Goal: Task Accomplishment & Management: Manage account settings

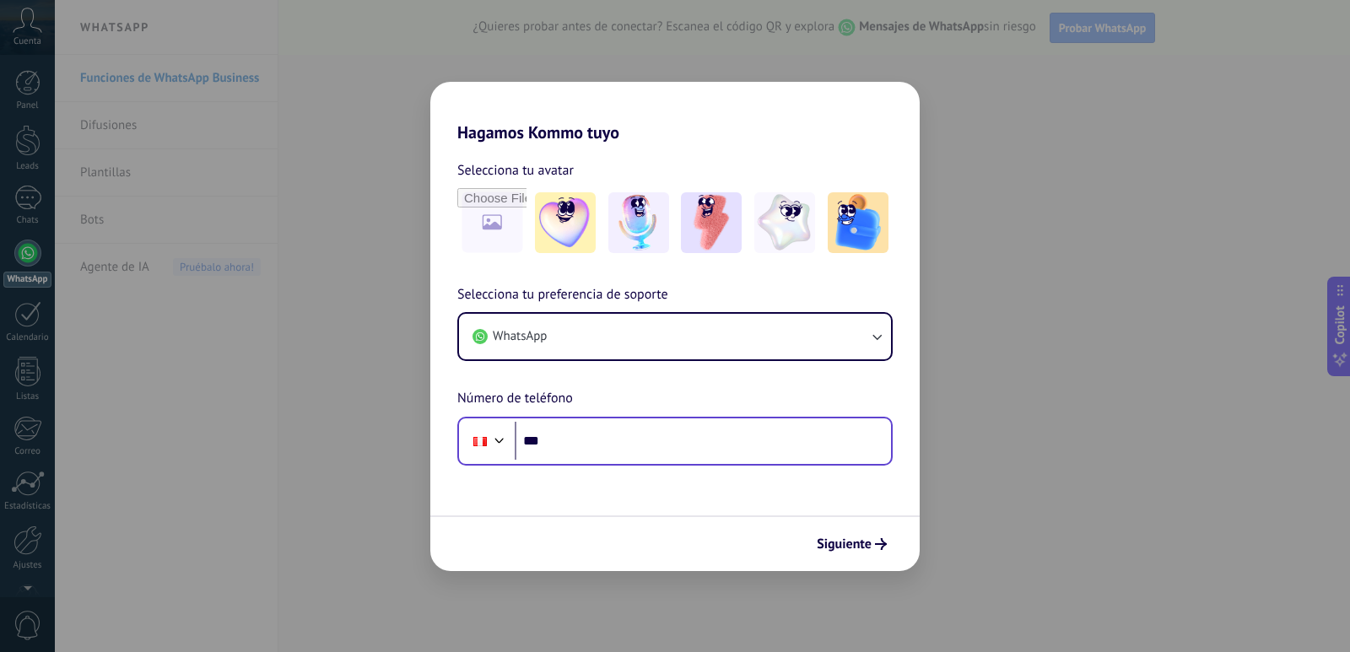
click at [602, 463] on div "Phone ***" at bounding box center [674, 441] width 435 height 49
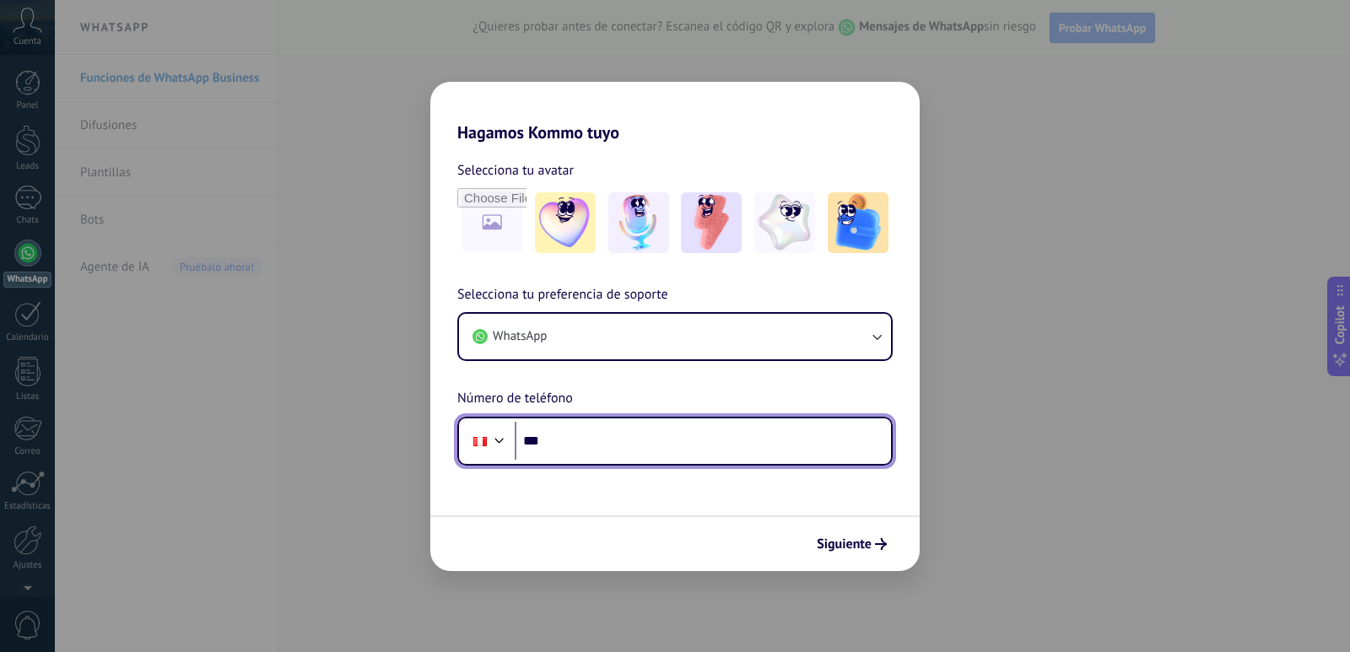
click at [595, 448] on input "***" at bounding box center [703, 441] width 376 height 39
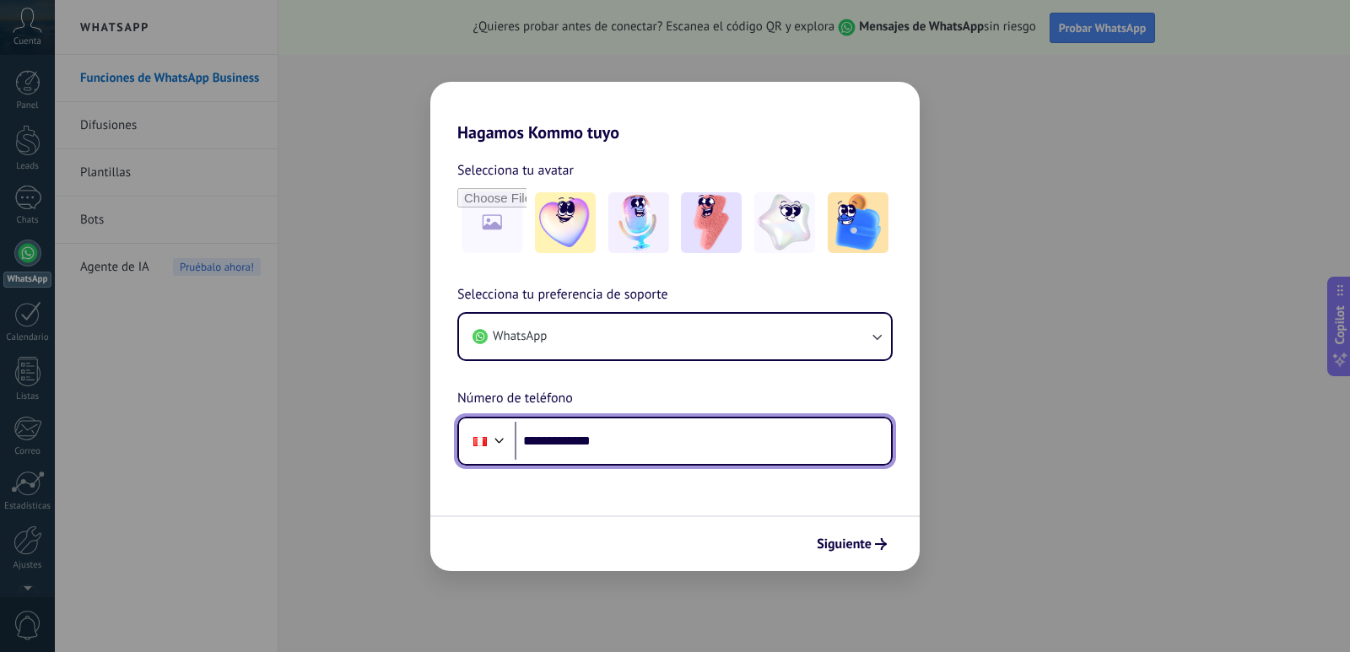
click at [546, 444] on input "**********" at bounding box center [703, 441] width 376 height 39
click at [598, 442] on input "**********" at bounding box center [703, 441] width 376 height 39
drag, startPoint x: 538, startPoint y: 440, endPoint x: 485, endPoint y: 438, distance: 52.4
click at [485, 438] on div "**********" at bounding box center [674, 441] width 435 height 49
drag, startPoint x: 532, startPoint y: 435, endPoint x: 486, endPoint y: 435, distance: 45.6
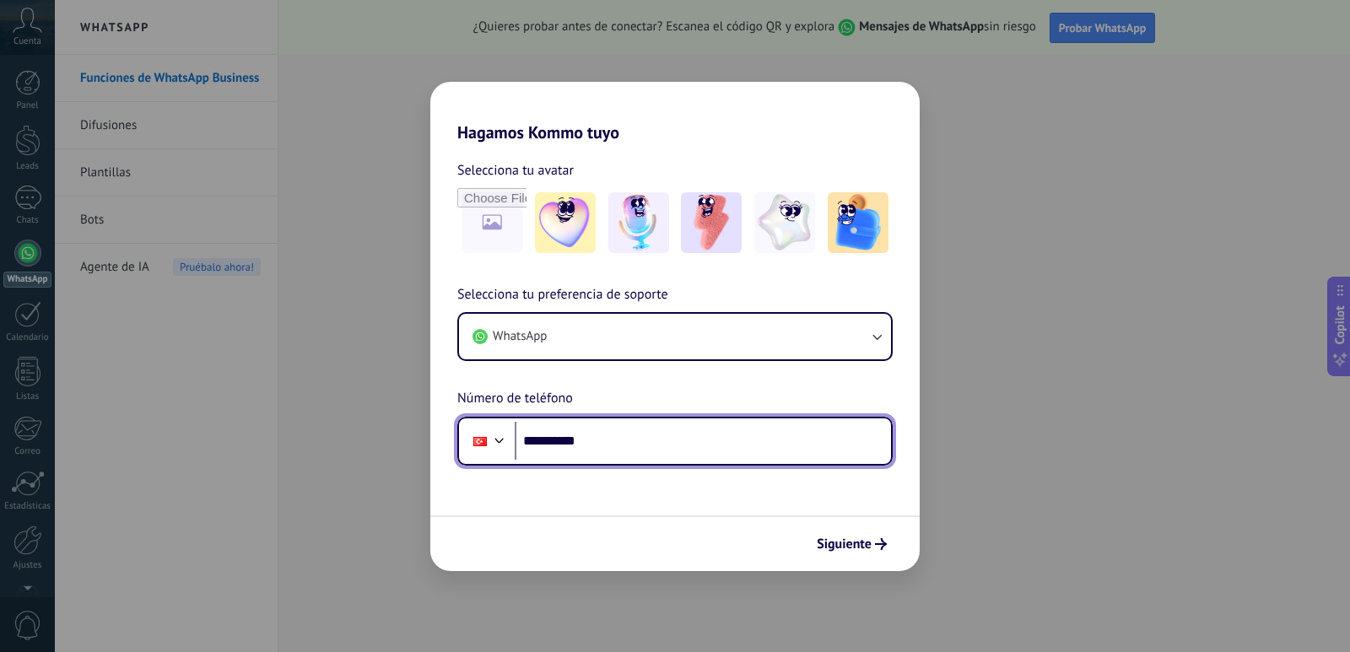
click at [486, 435] on div "**********" at bounding box center [674, 441] width 435 height 49
click at [594, 435] on input "**********" at bounding box center [703, 441] width 376 height 39
click at [494, 439] on div at bounding box center [499, 439] width 20 height 20
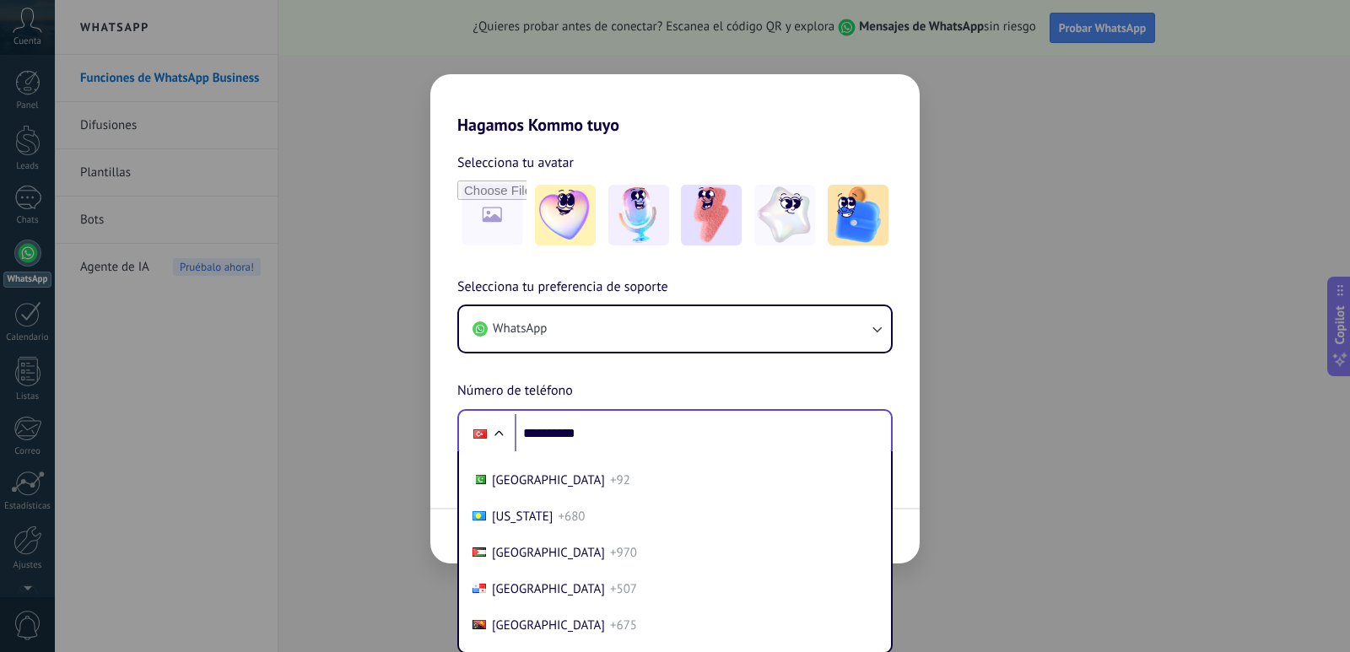
scroll to position [5190, 0]
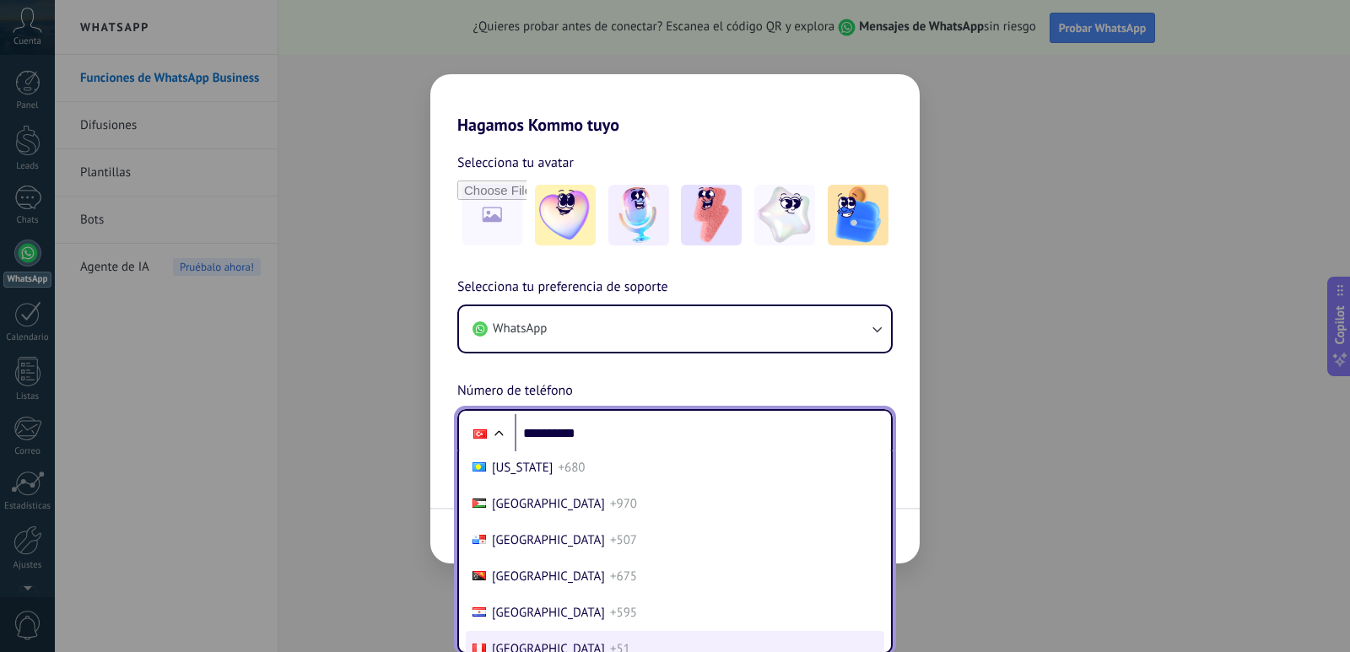
click at [556, 644] on li "Peru +51" at bounding box center [675, 649] width 419 height 36
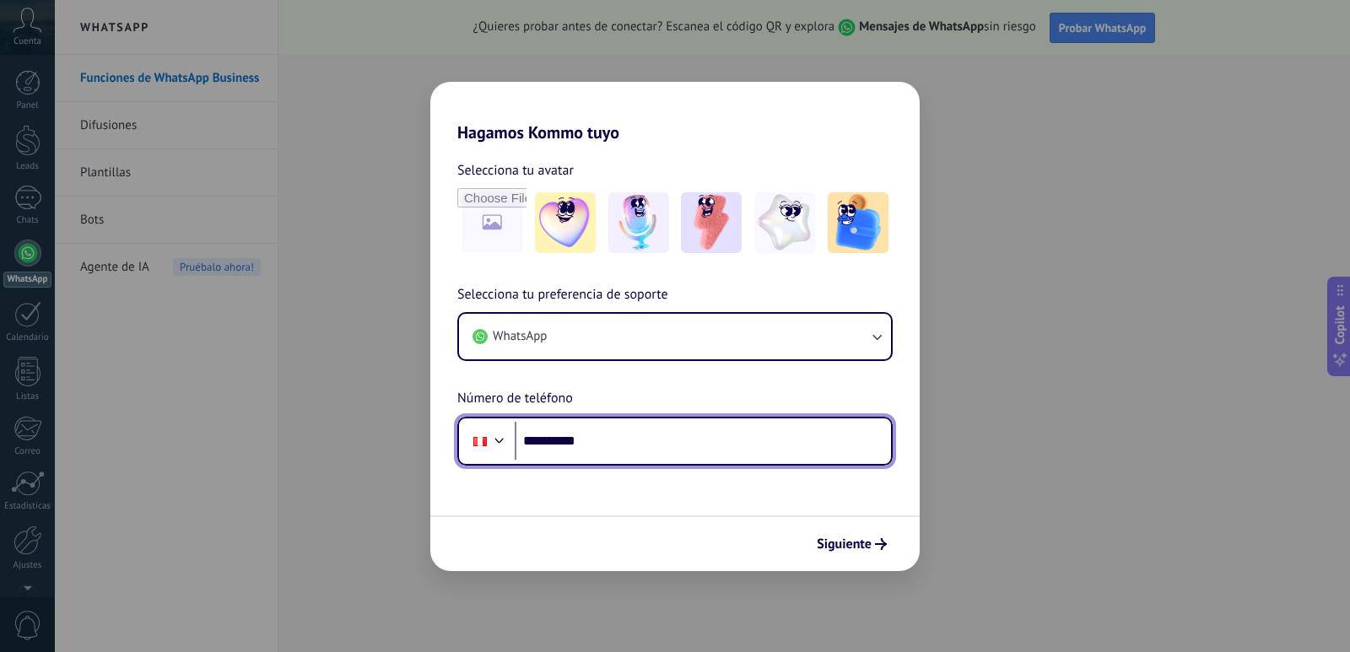
scroll to position [0, 0]
click at [585, 446] on input "**********" at bounding box center [703, 441] width 376 height 39
drag, startPoint x: 588, startPoint y: 443, endPoint x: 570, endPoint y: 442, distance: 17.7
click at [570, 442] on input "**********" at bounding box center [703, 441] width 376 height 39
type input "**********"
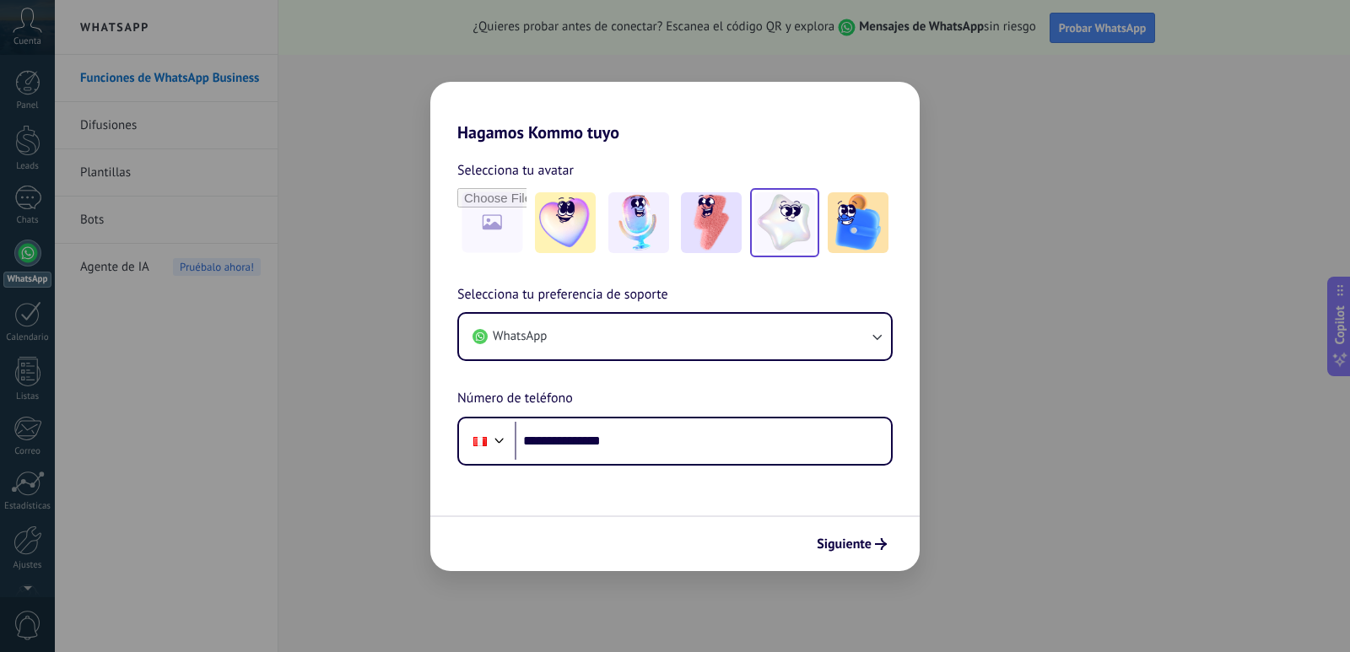
click at [799, 231] on img at bounding box center [784, 222] width 61 height 61
click at [862, 544] on span "Siguiente" at bounding box center [844, 544] width 55 height 12
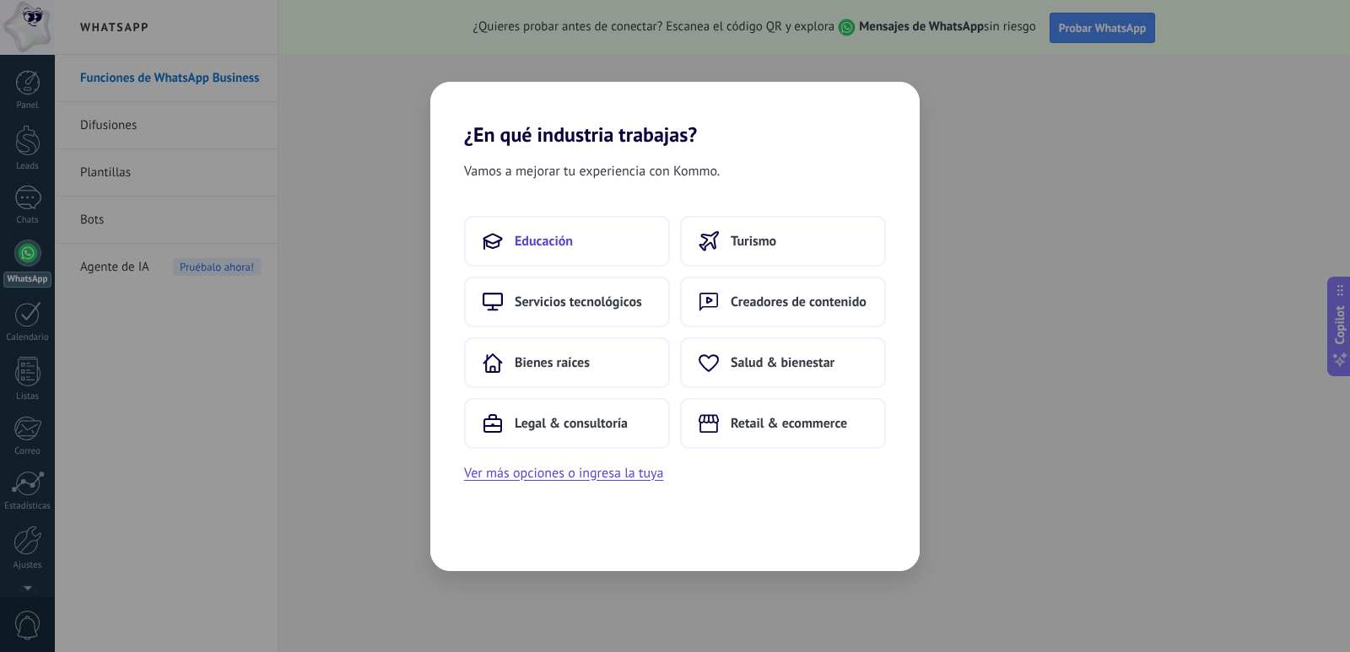
click at [539, 246] on span "Educación" at bounding box center [544, 241] width 58 height 17
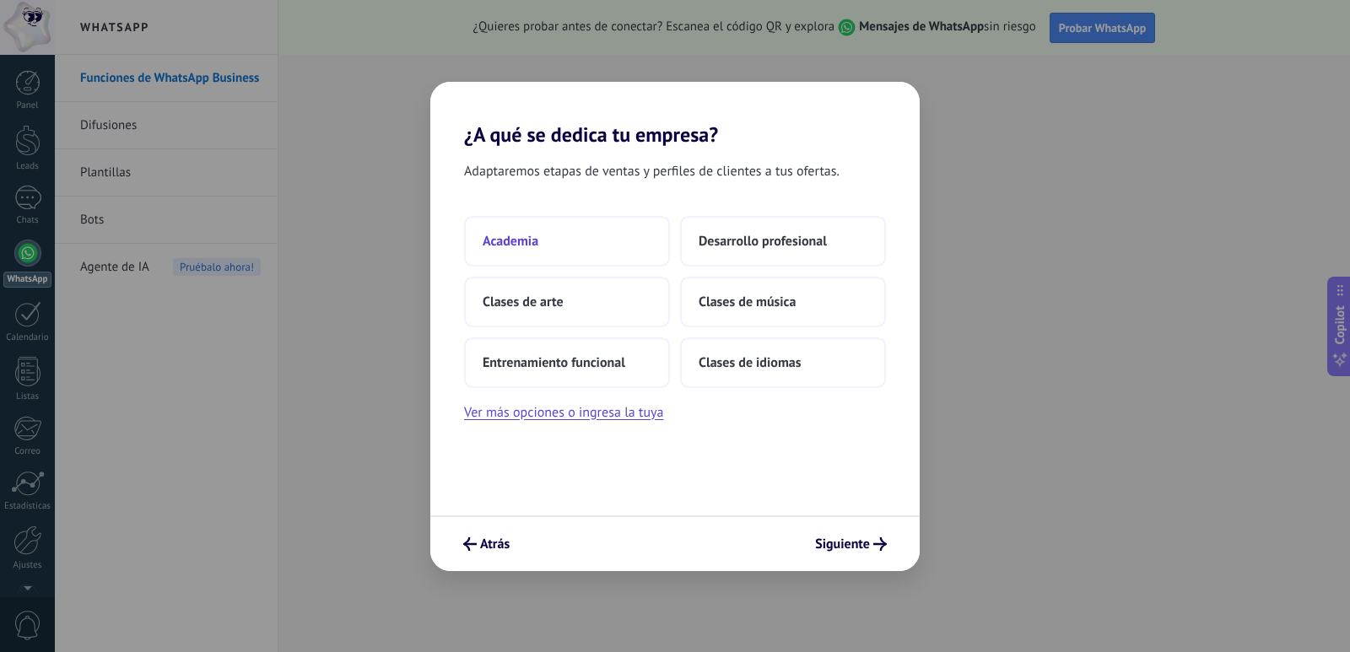
click at [597, 255] on button "Academia" at bounding box center [567, 241] width 206 height 51
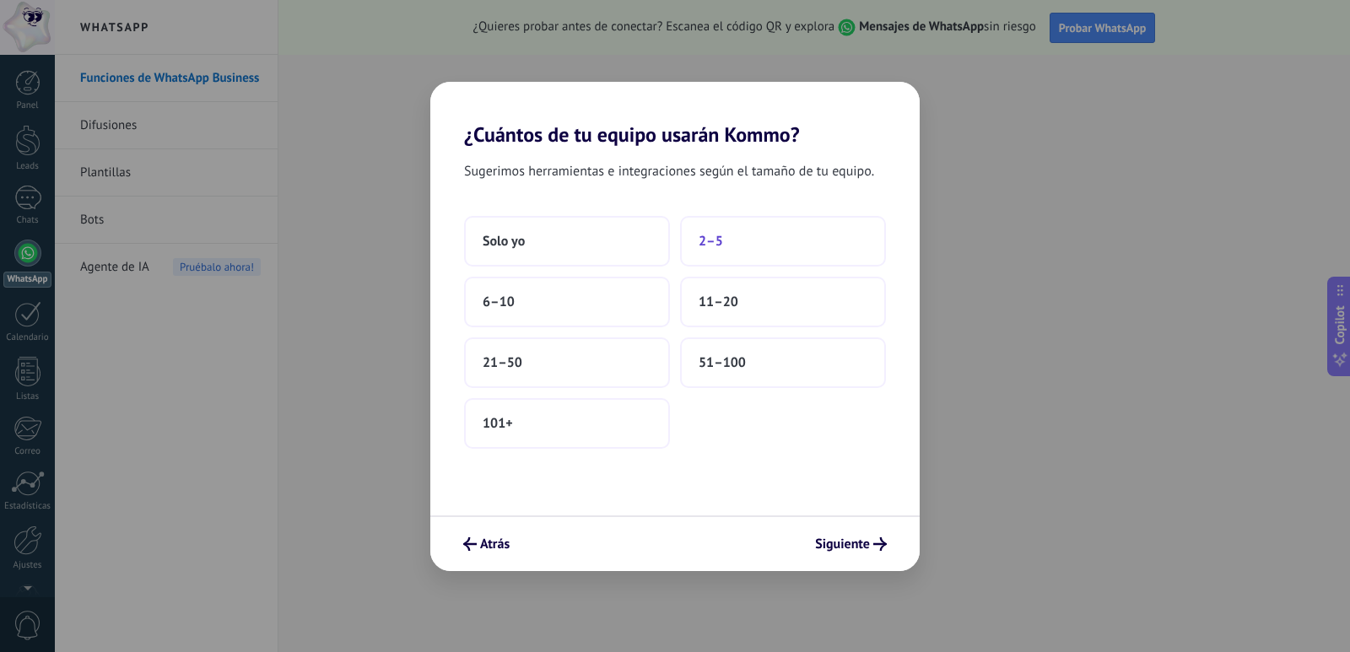
click at [752, 234] on button "2–5" at bounding box center [783, 241] width 206 height 51
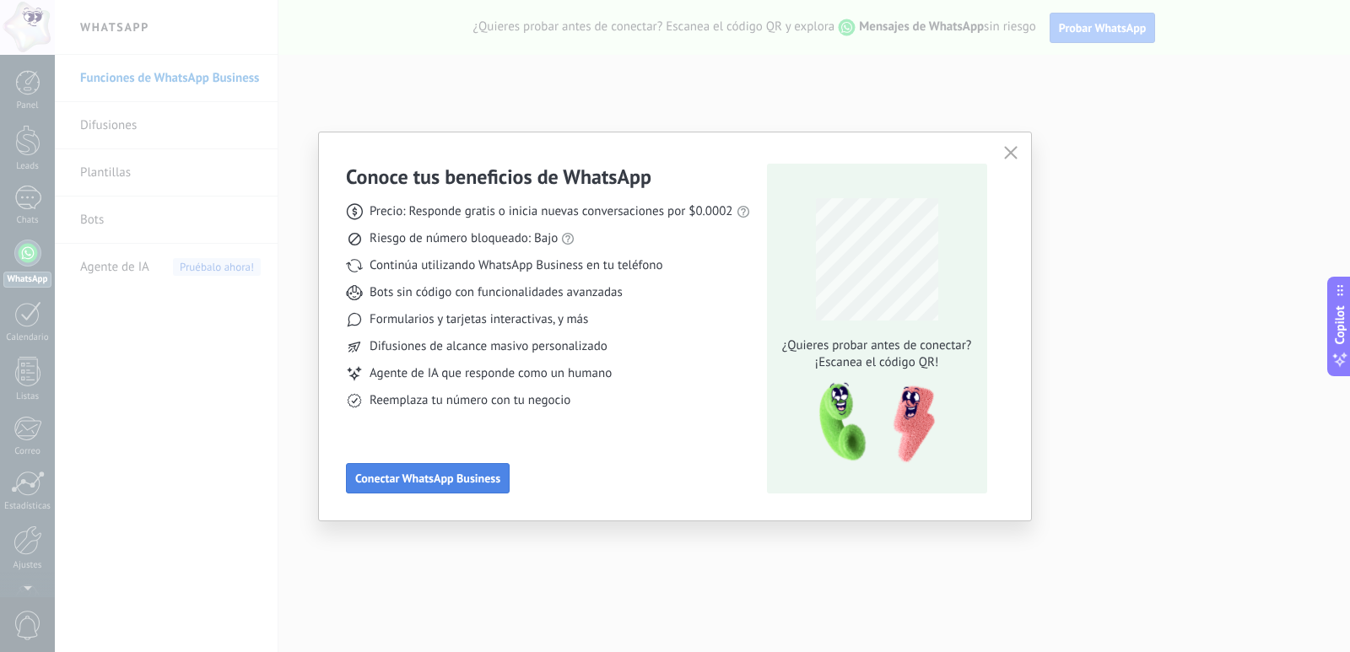
click at [490, 478] on span "Conectar WhatsApp Business" at bounding box center [427, 479] width 145 height 12
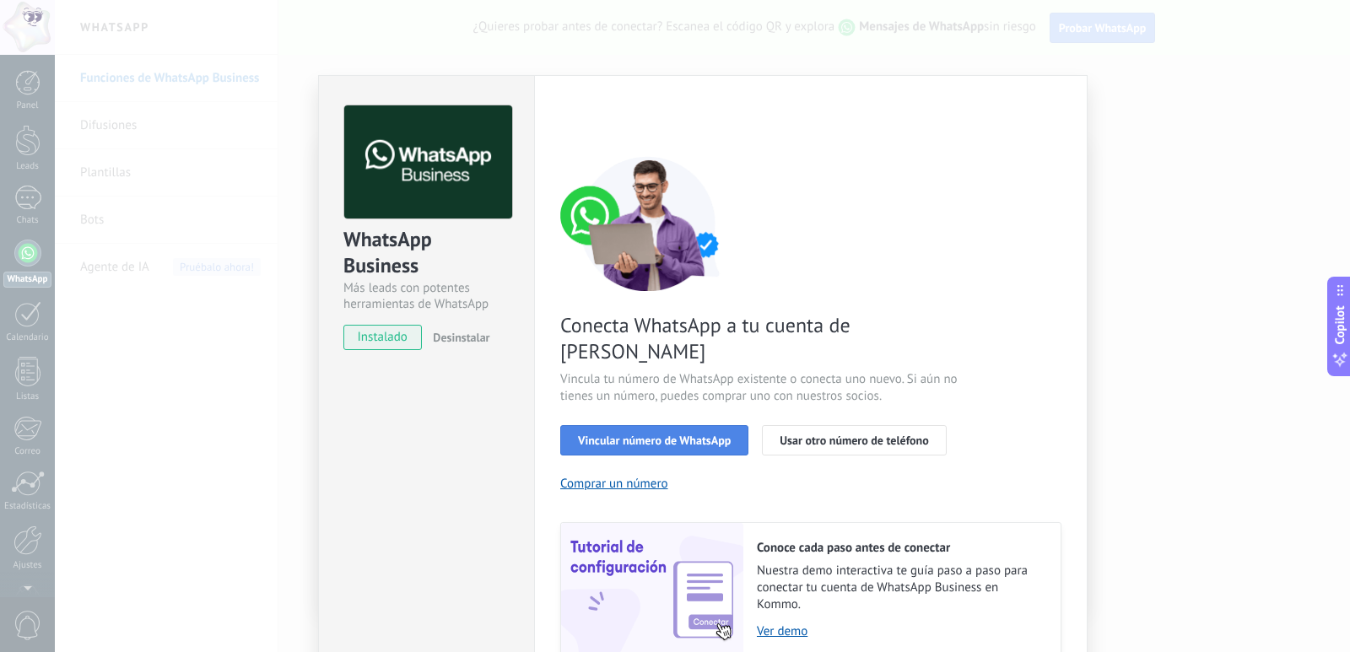
click at [718, 435] on span "Vincular número de WhatsApp" at bounding box center [654, 441] width 153 height 12
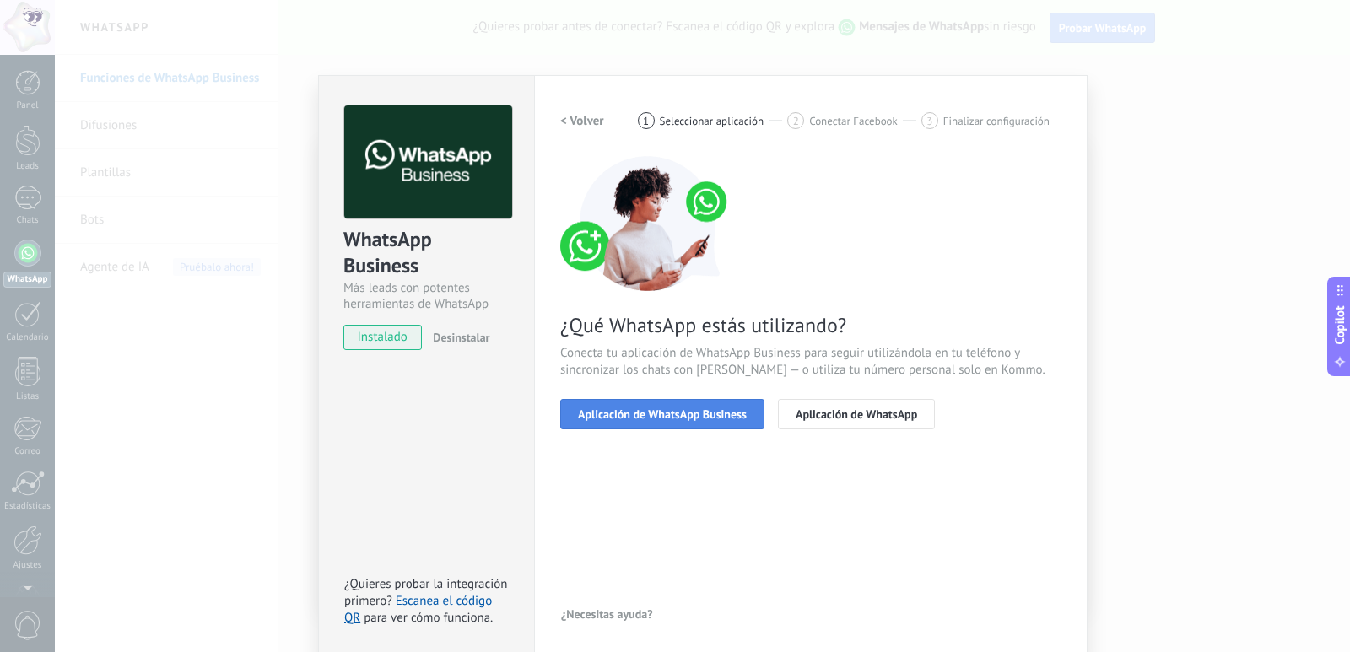
click at [679, 424] on button "Aplicación de WhatsApp Business" at bounding box center [662, 414] width 204 height 30
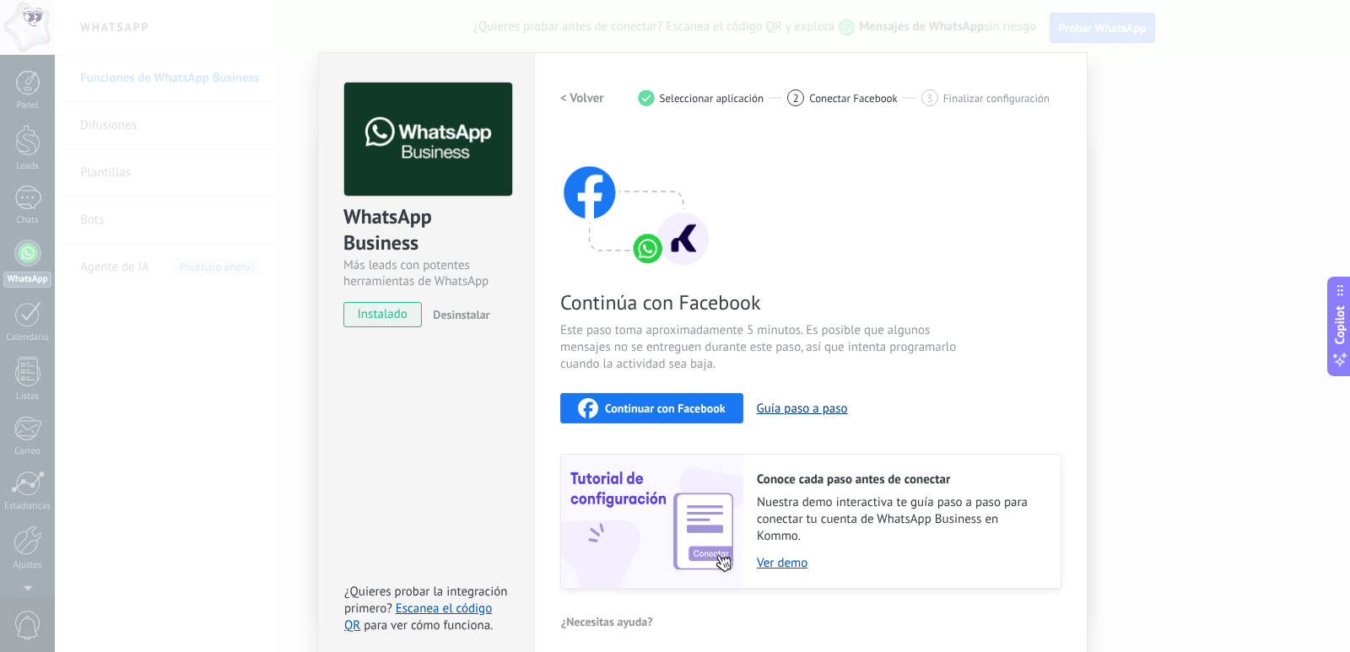
scroll to position [35, 0]
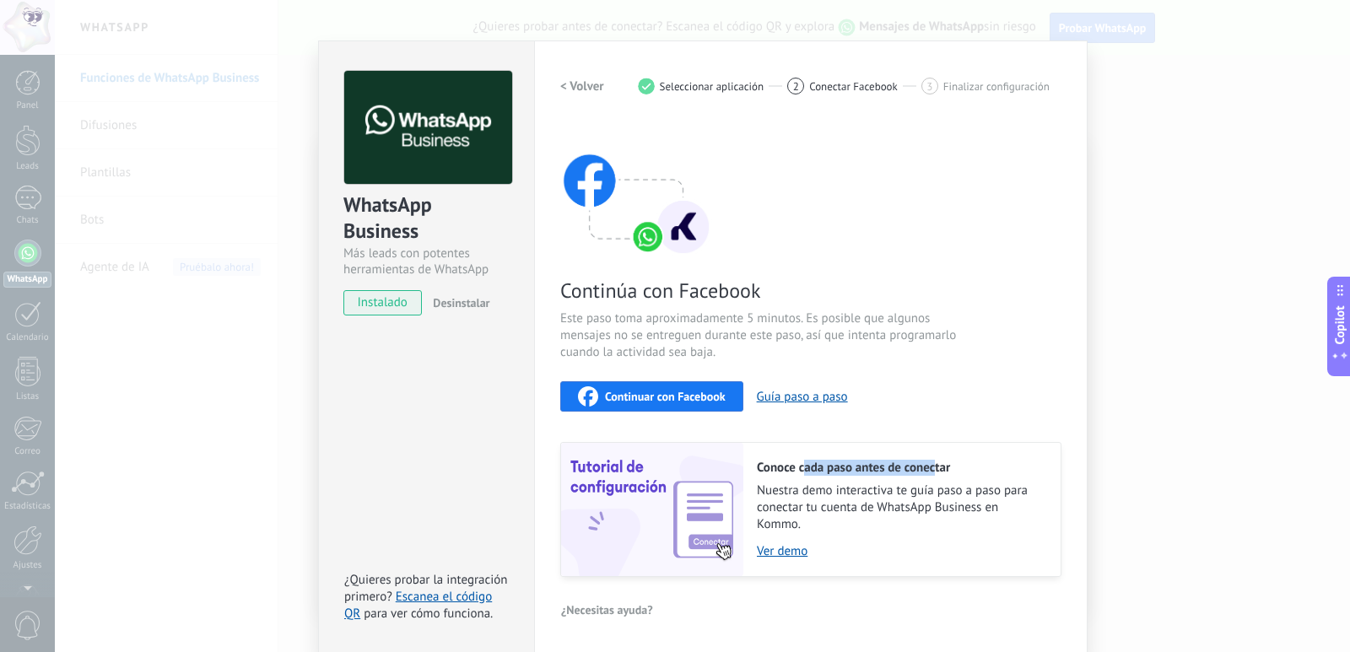
drag, startPoint x: 804, startPoint y: 469, endPoint x: 931, endPoint y: 470, distance: 126.6
click at [931, 470] on h2 "Conoce cada paso antes de conectar" at bounding box center [900, 468] width 287 height 16
drag, startPoint x: 883, startPoint y: 91, endPoint x: 897, endPoint y: 91, distance: 13.5
click at [897, 91] on div "2 Conectar Facebook" at bounding box center [854, 86] width 134 height 17
click at [377, 304] on span "instalado" at bounding box center [382, 302] width 77 height 25
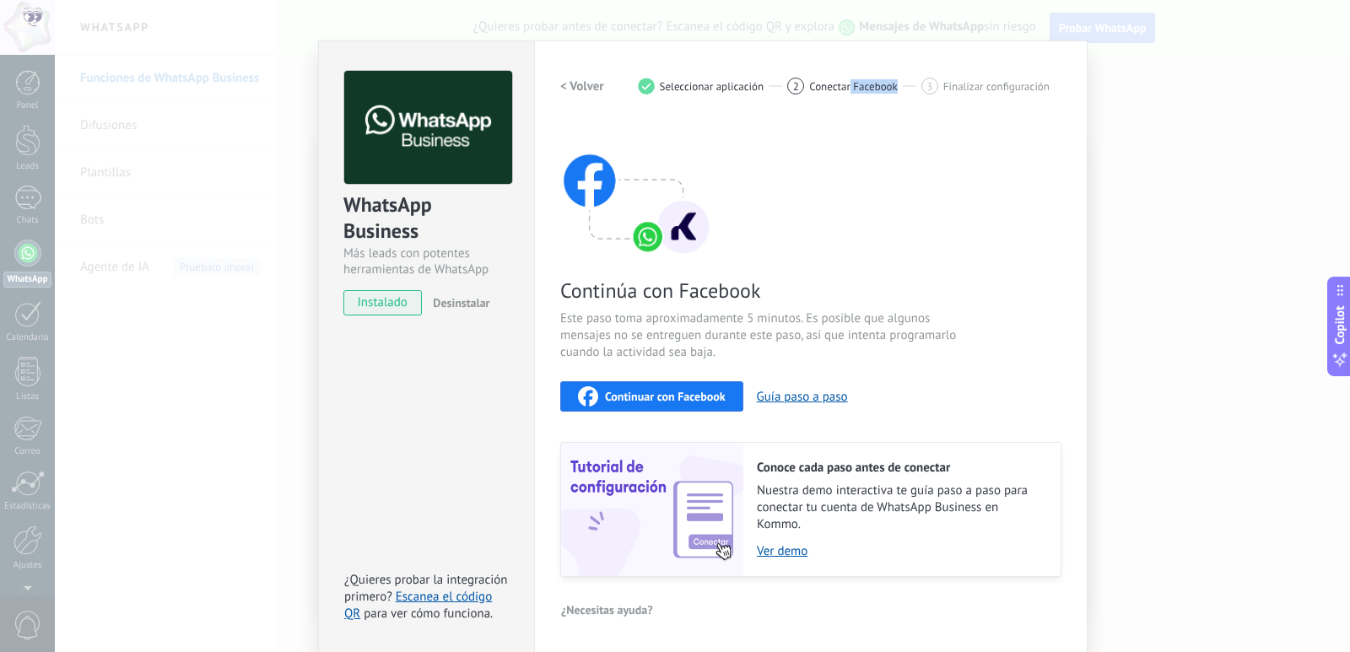
click at [459, 311] on button "Desinstalar" at bounding box center [457, 302] width 63 height 25
click at [583, 80] on h2 "< Volver" at bounding box center [582, 86] width 44 height 16
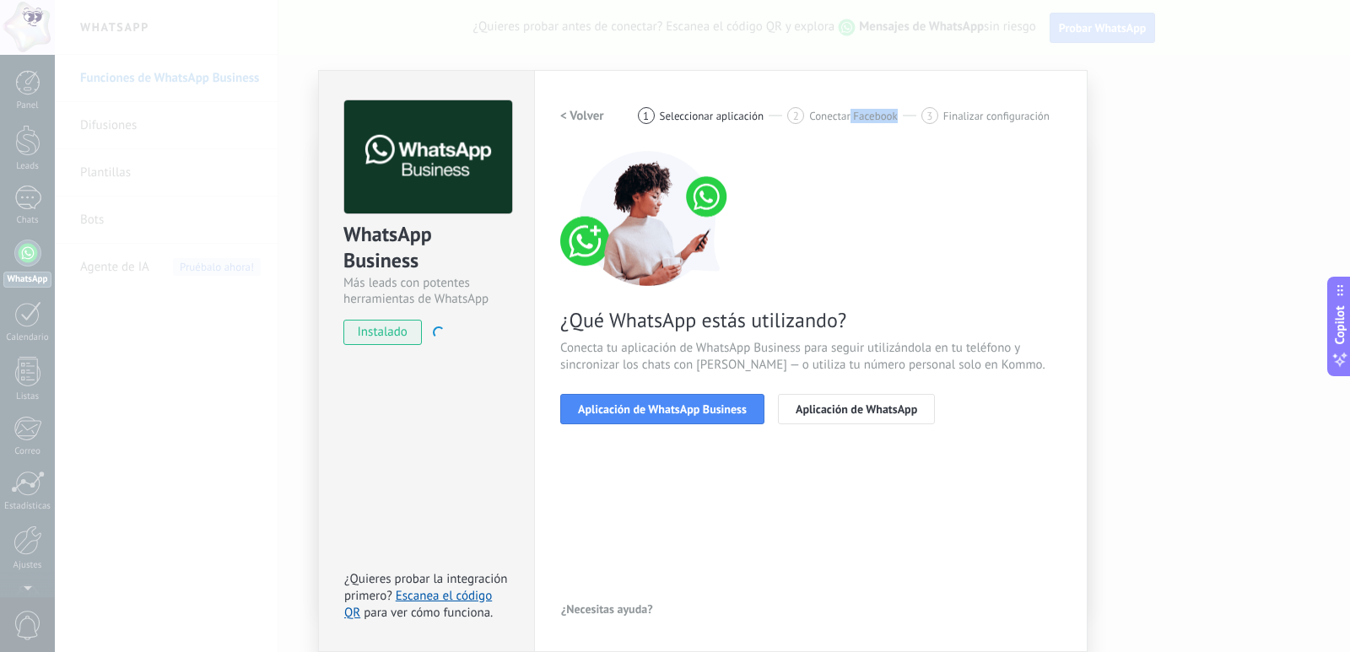
scroll to position [5, 0]
click at [455, 338] on div "instalado Desinstalar" at bounding box center [426, 332] width 166 height 25
drag, startPoint x: 449, startPoint y: 339, endPoint x: 406, endPoint y: 349, distance: 44.0
click at [448, 339] on div "instalado Desinstalar" at bounding box center [426, 332] width 166 height 25
click at [396, 332] on span "instalado" at bounding box center [382, 332] width 77 height 25
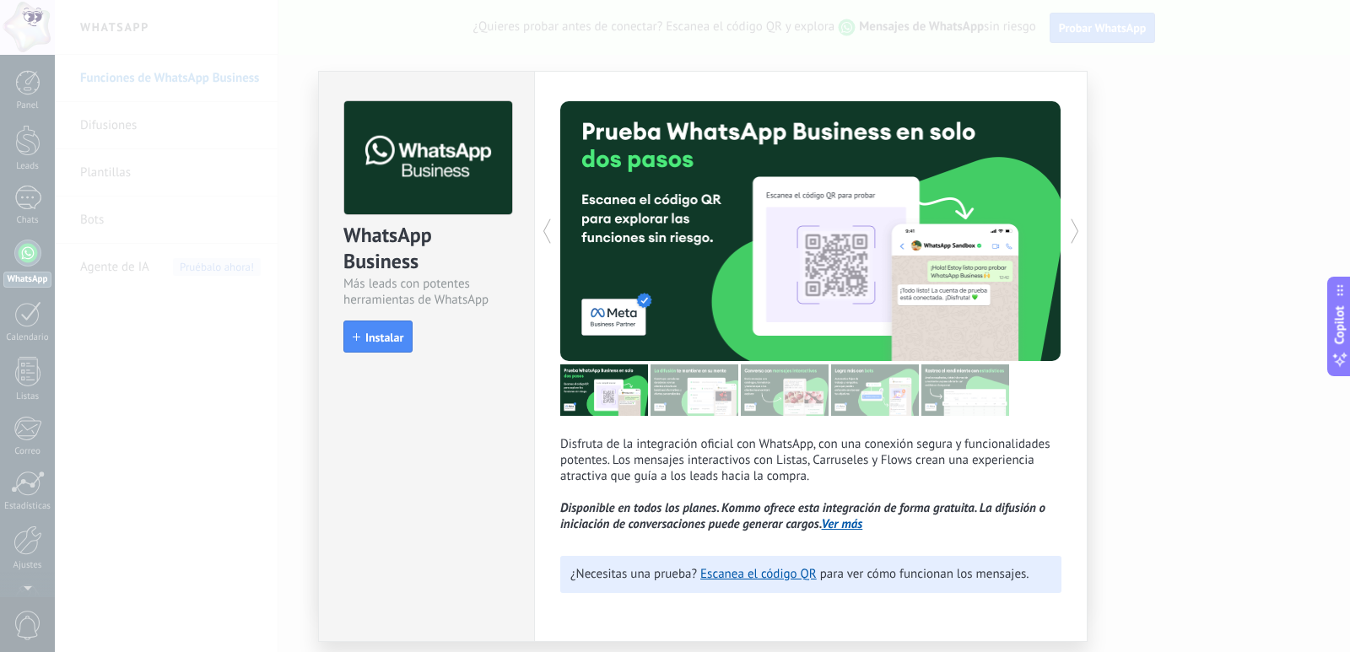
scroll to position [0, 0]
click at [386, 332] on span "Instalar" at bounding box center [384, 338] width 38 height 12
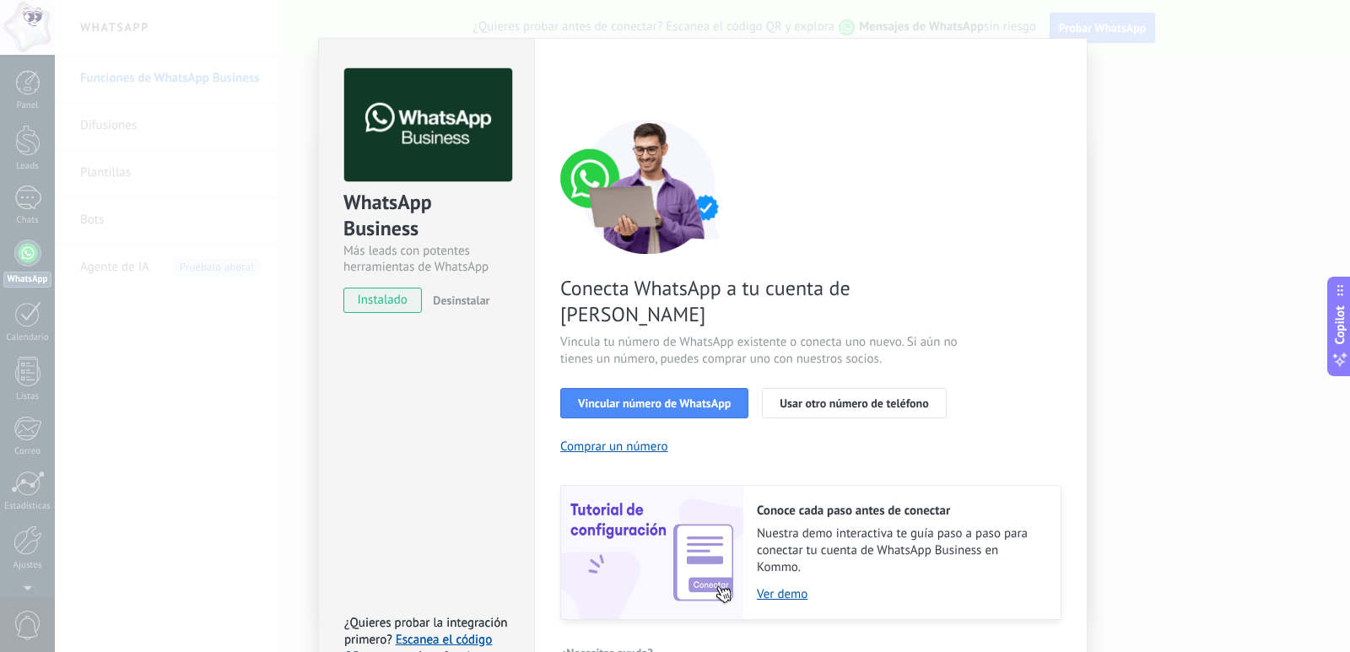
scroll to position [54, 0]
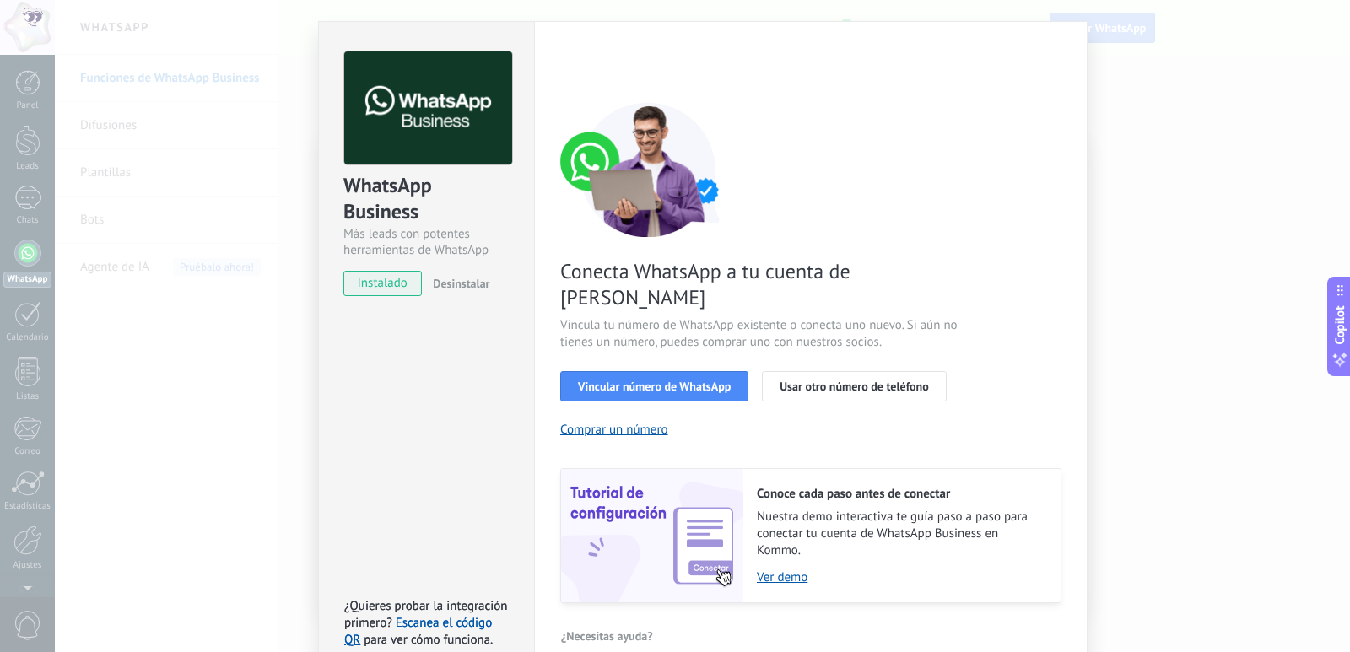
click at [403, 280] on span "instalado" at bounding box center [382, 283] width 77 height 25
drag, startPoint x: 469, startPoint y: 417, endPoint x: 478, endPoint y: 436, distance: 21.2
click at [474, 424] on div "WhatsApp Business Más leads con potentes herramientas de WhatsApp instalado Des…" at bounding box center [426, 350] width 216 height 658
click at [682, 371] on button "Vincular número de WhatsApp" at bounding box center [654, 386] width 188 height 30
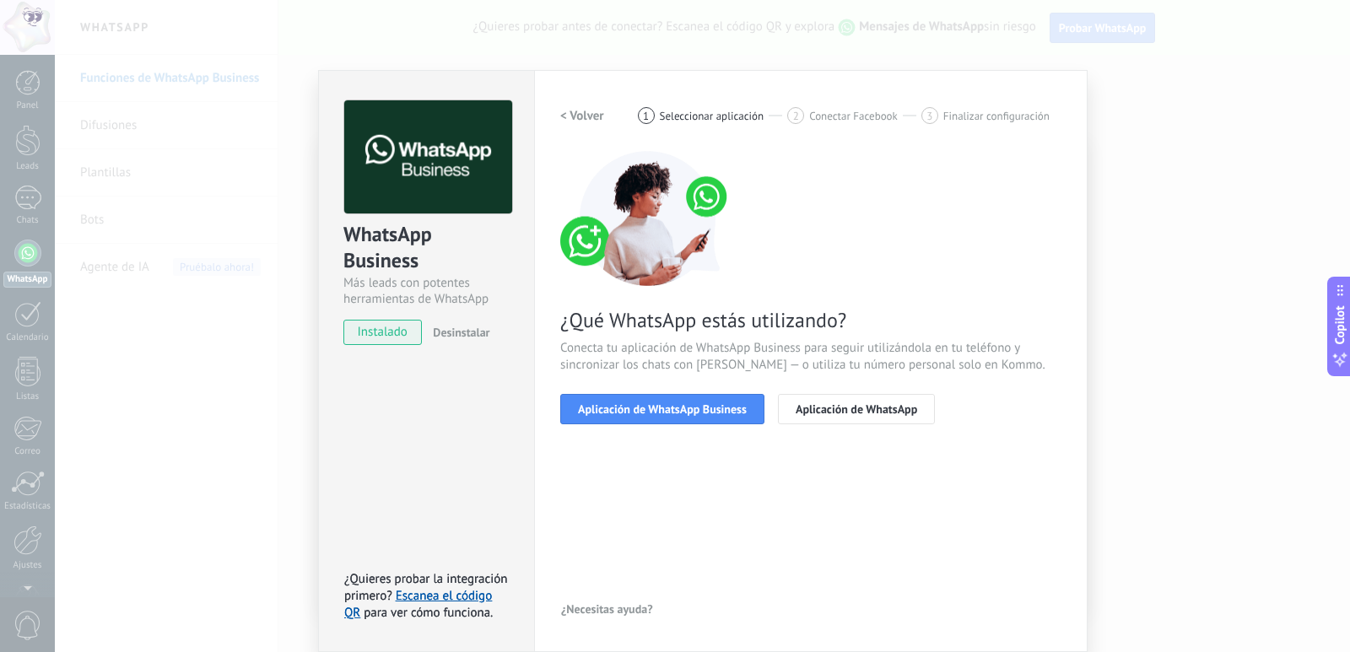
scroll to position [5, 0]
click at [682, 417] on button "Aplicación de WhatsApp Business" at bounding box center [662, 409] width 204 height 30
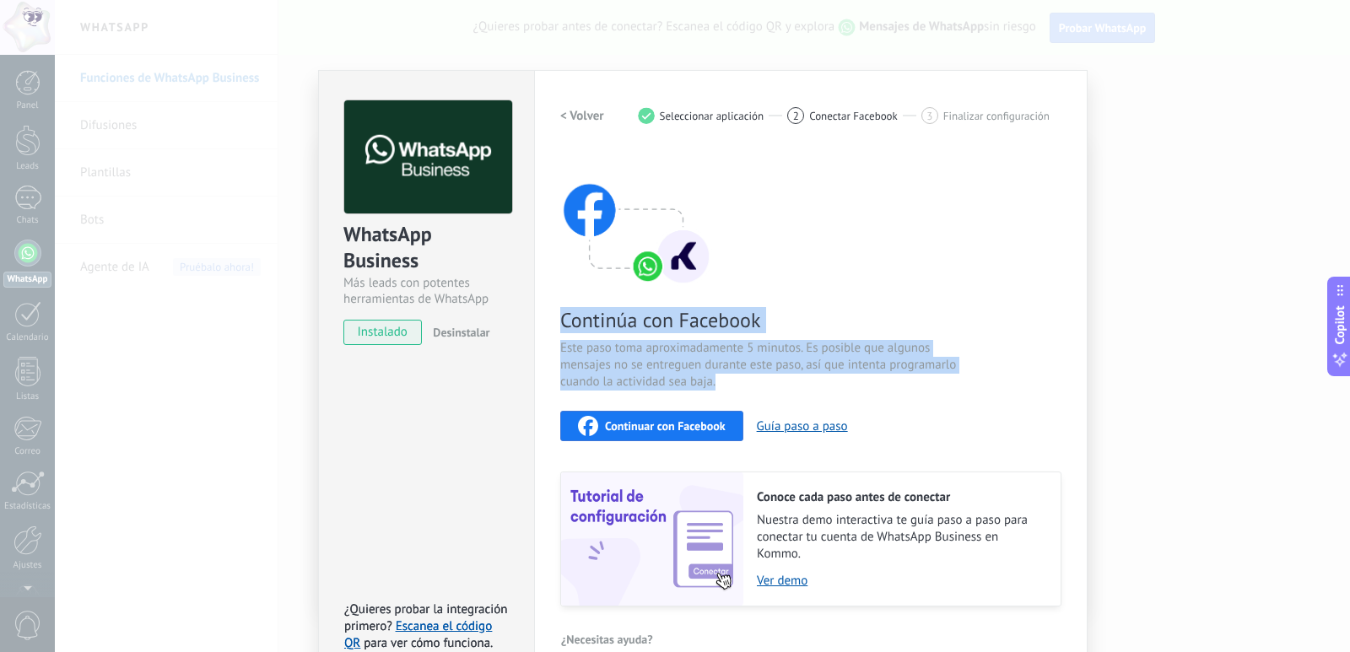
drag, startPoint x: 560, startPoint y: 332, endPoint x: 864, endPoint y: 406, distance: 312.7
click at [864, 406] on div "Continúa con Facebook Este paso toma aproximadamente 5 minutos. Es posible que …" at bounding box center [810, 379] width 501 height 456
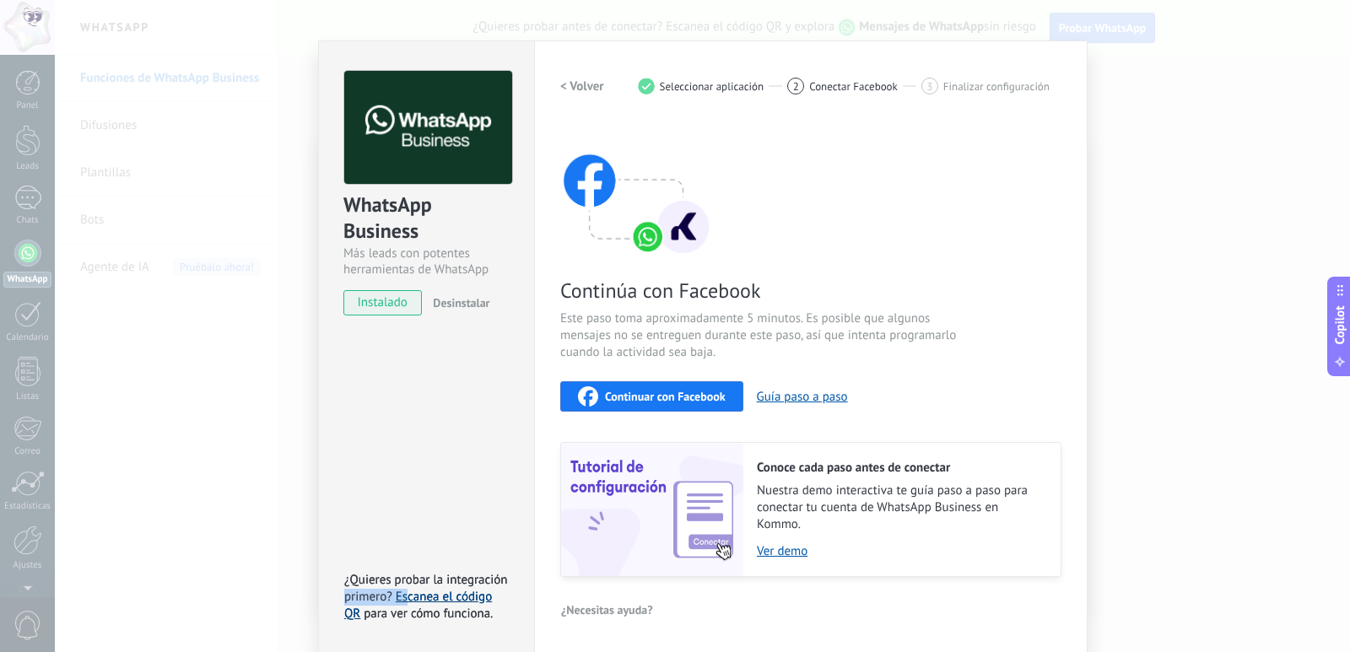
drag, startPoint x: 344, startPoint y: 590, endPoint x: 406, endPoint y: 596, distance: 61.9
click at [406, 596] on div "¿Quieres probar la integración primero? Escanea el código QR para ver cómo func…" at bounding box center [428, 597] width 169 height 51
click at [436, 600] on link "Escanea el código QR" at bounding box center [418, 605] width 148 height 33
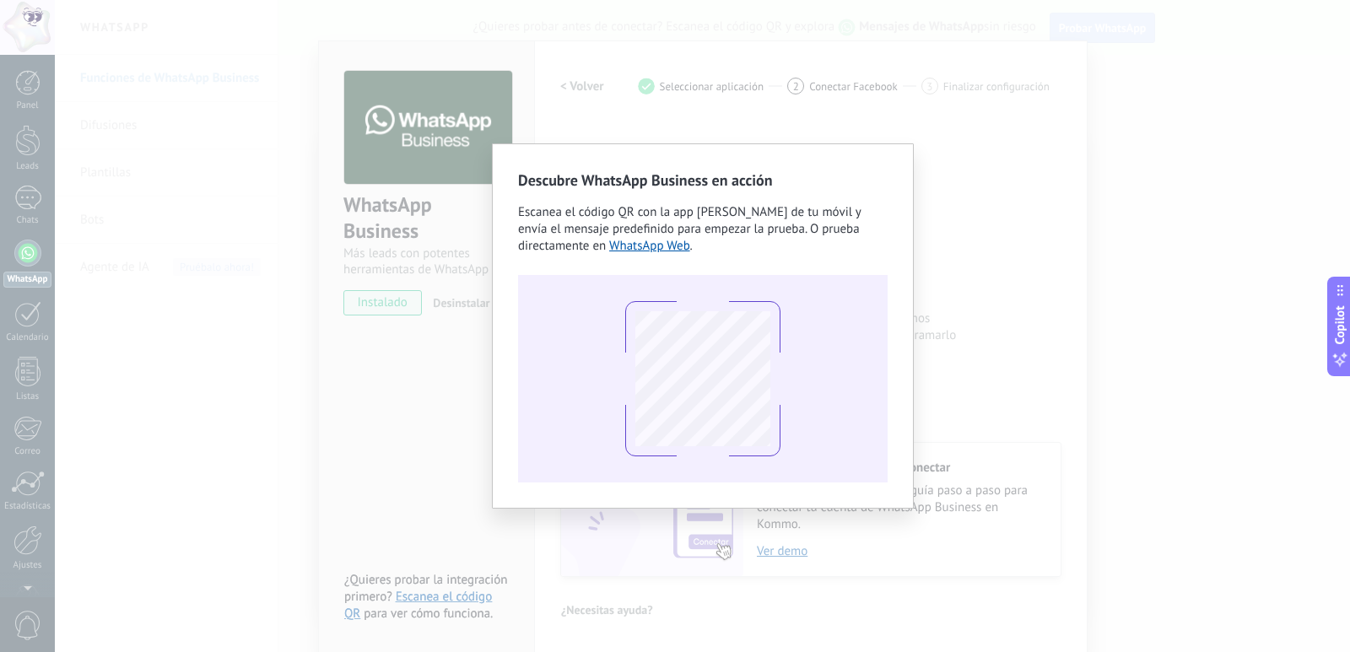
click at [649, 45] on div "Descubre WhatsApp Business en acción Escanea el código QR con la app [PERSON_NA…" at bounding box center [702, 326] width 1295 height 652
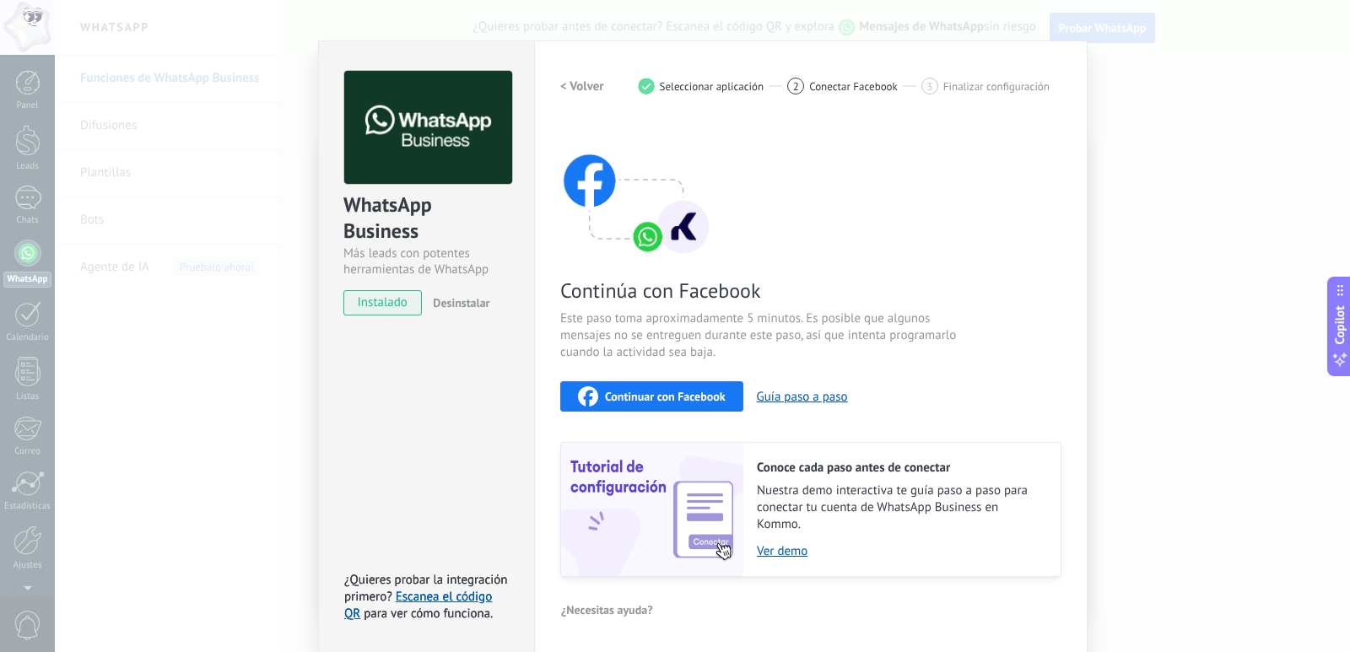
click at [689, 396] on span "Continuar con Facebook" at bounding box center [665, 397] width 121 height 12
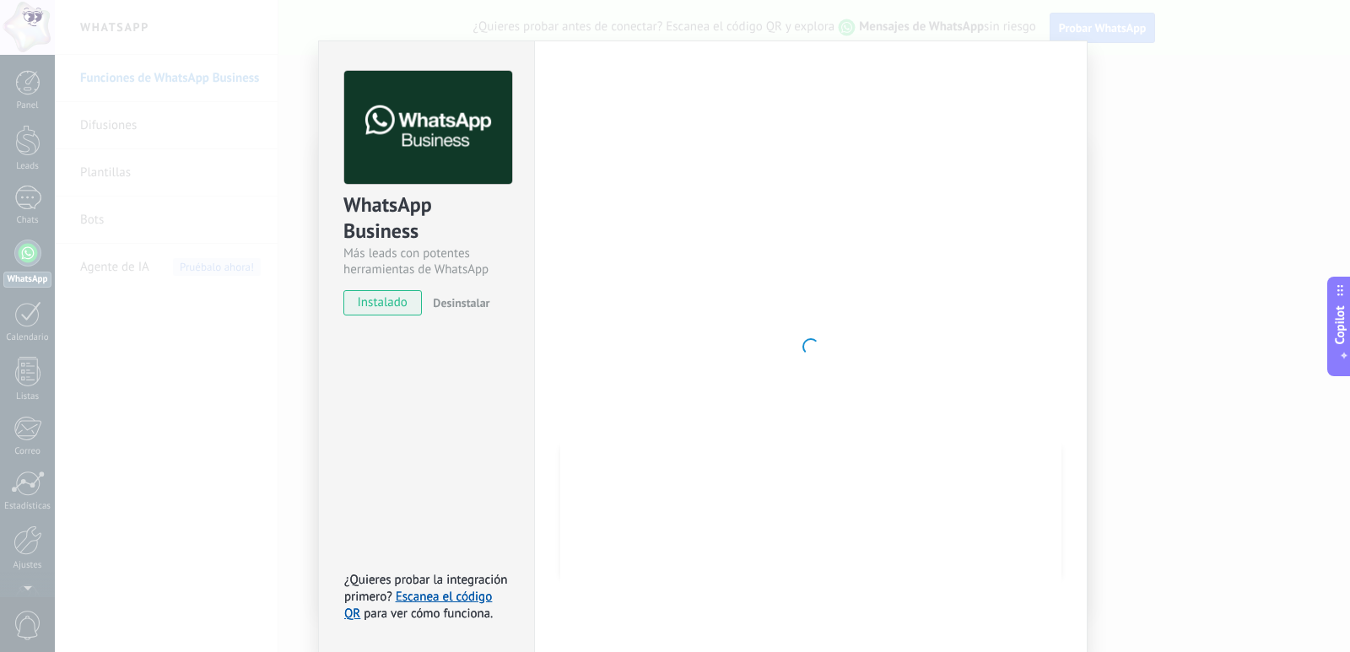
click at [748, 255] on div at bounding box center [810, 347] width 501 height 552
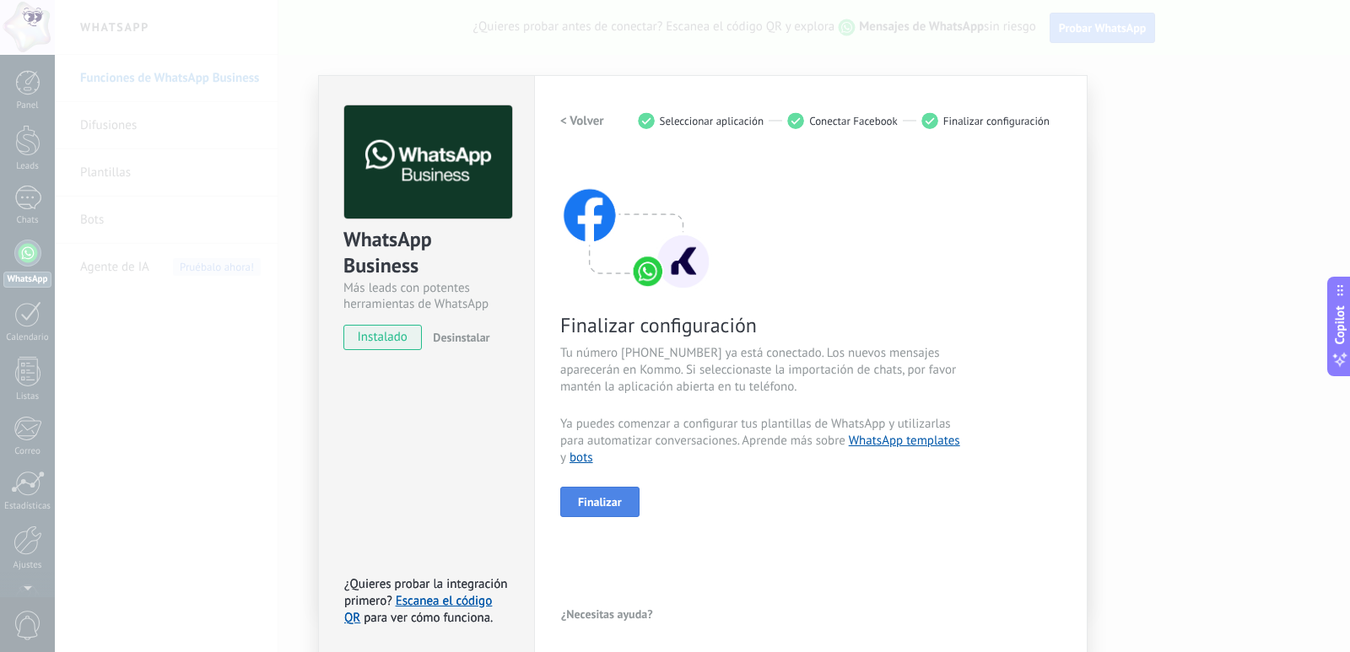
click at [619, 494] on button "Finalizar" at bounding box center [599, 502] width 79 height 30
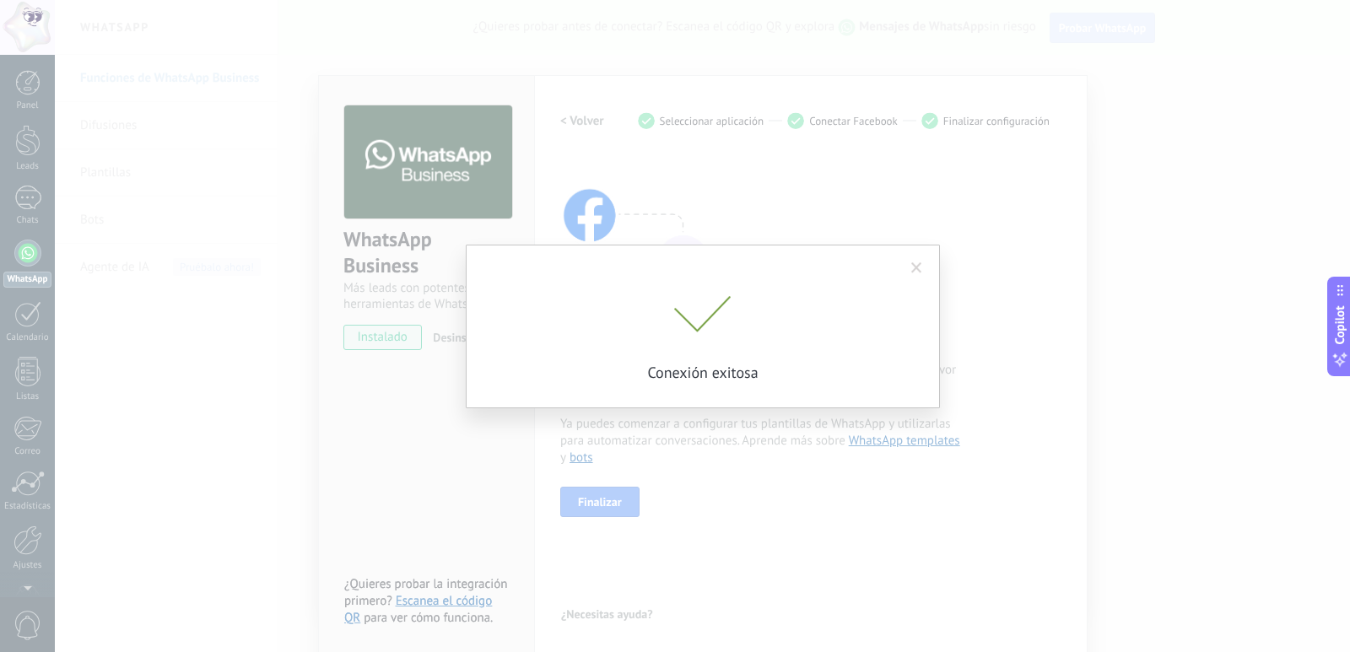
click at [913, 269] on span at bounding box center [916, 268] width 11 height 12
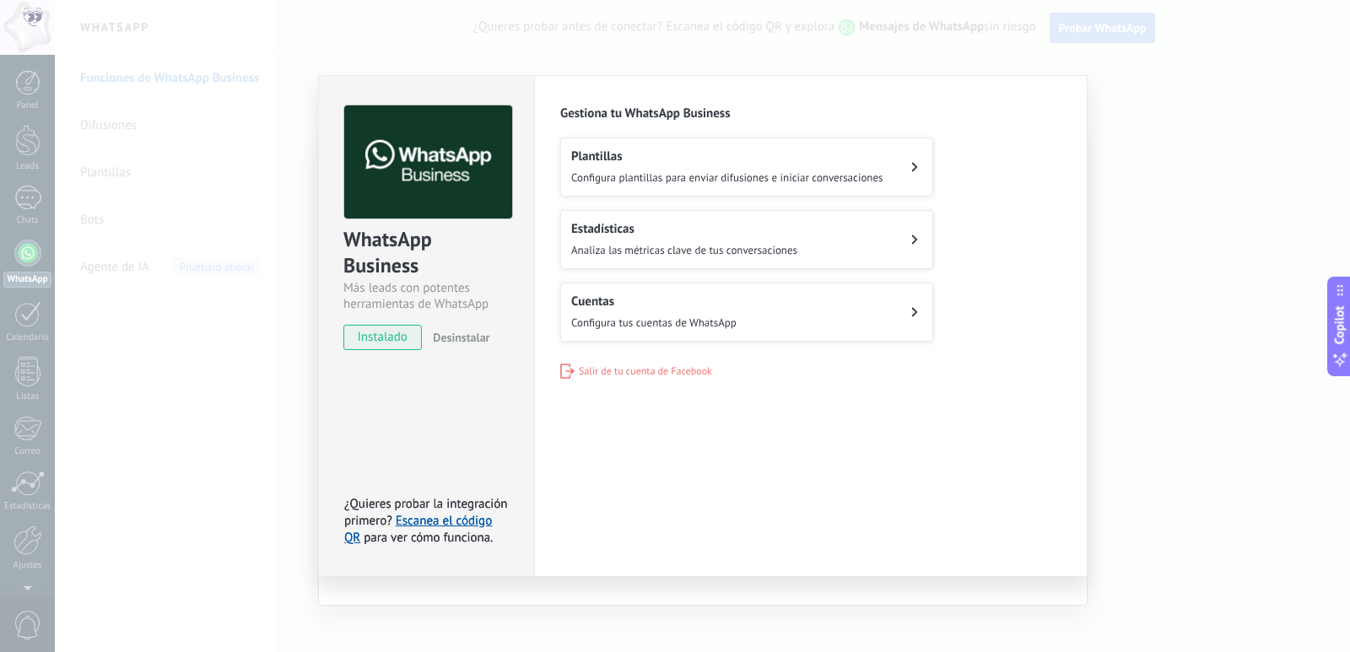
click at [818, 181] on span "Configura plantillas para enviar difusiones e iniciar conversaciones" at bounding box center [727, 177] width 312 height 14
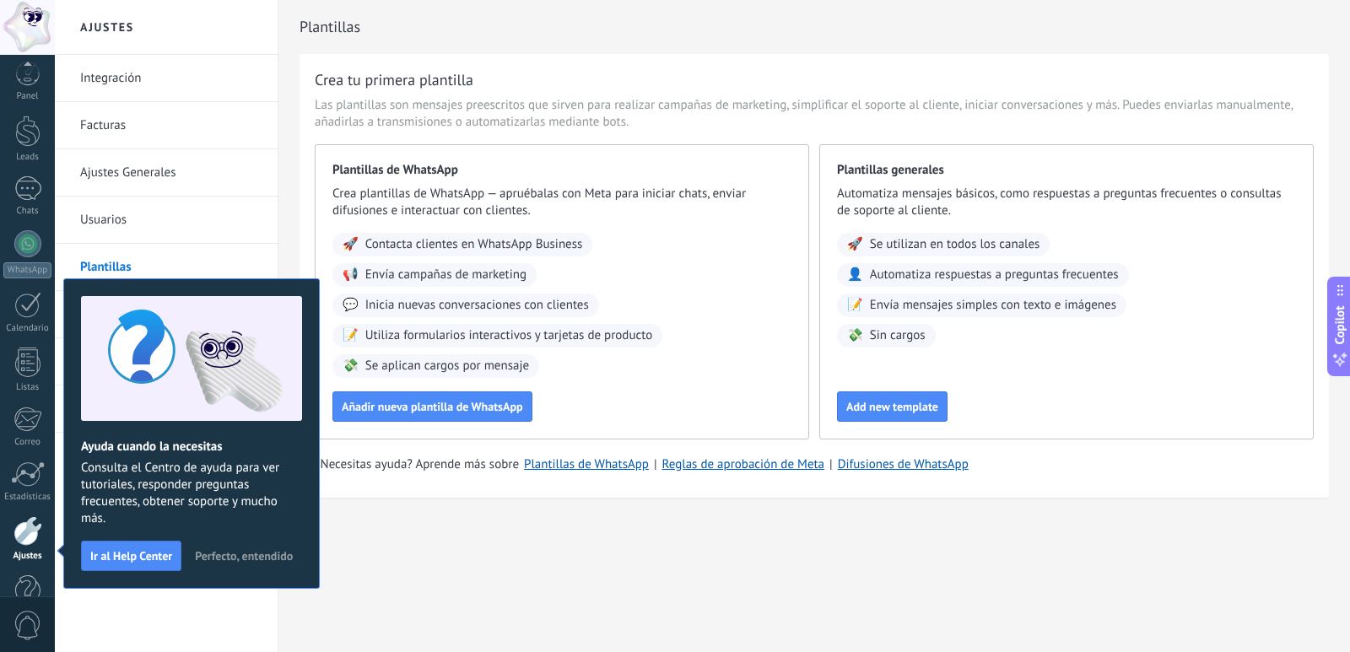
scroll to position [50, 0]
click at [457, 551] on div "Plantillas Crea tu primera plantilla Las plantillas son mensajes preescritos qu…" at bounding box center [814, 285] width 1072 height 570
click at [26, 216] on div at bounding box center [27, 203] width 27 height 27
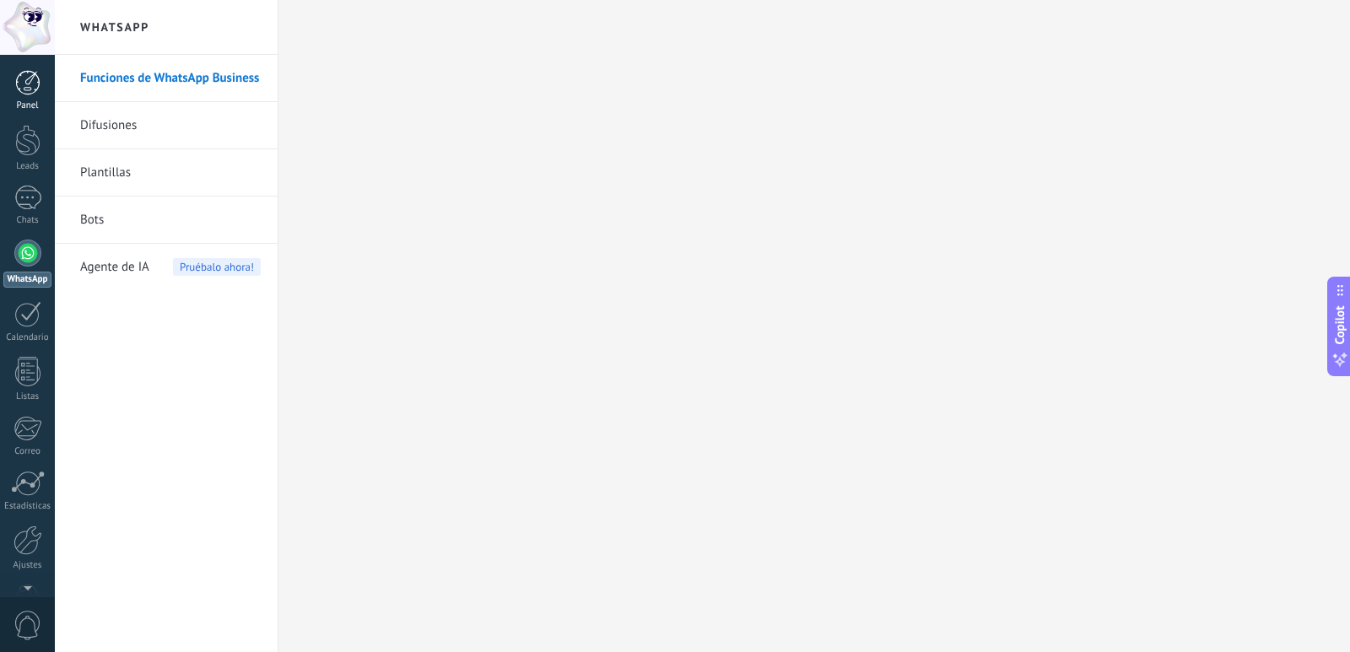
click at [8, 89] on link "Panel" at bounding box center [27, 90] width 55 height 41
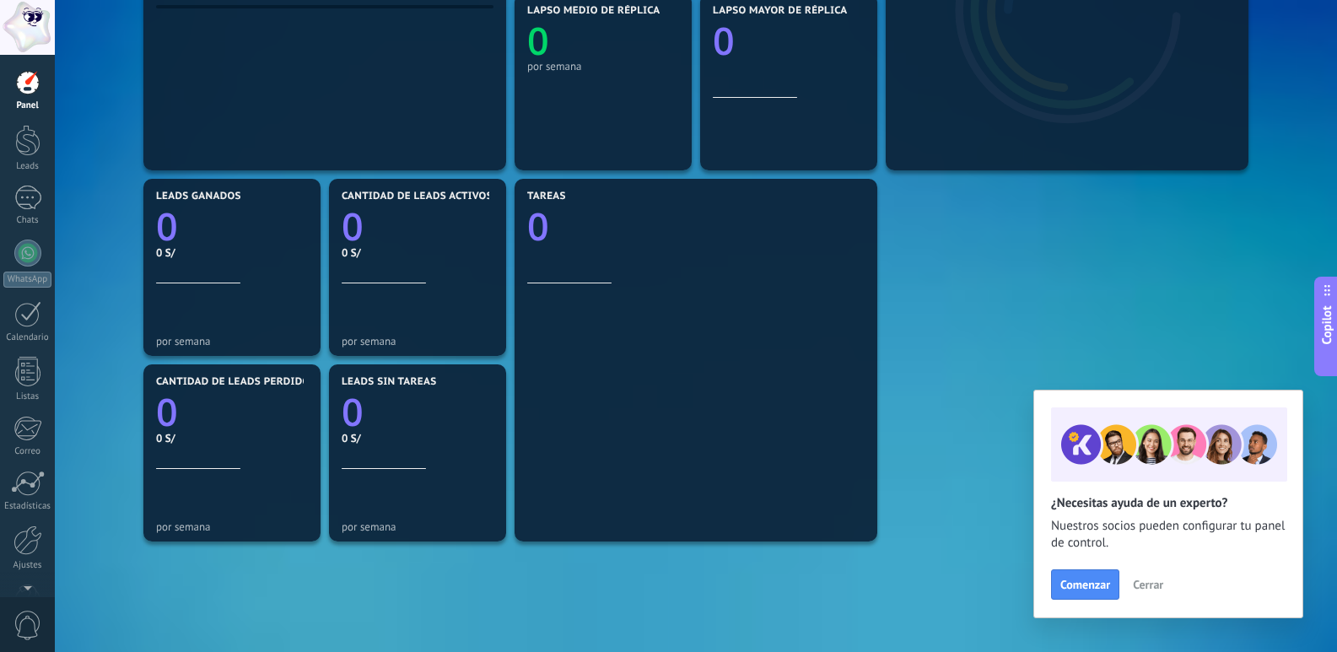
scroll to position [422, 0]
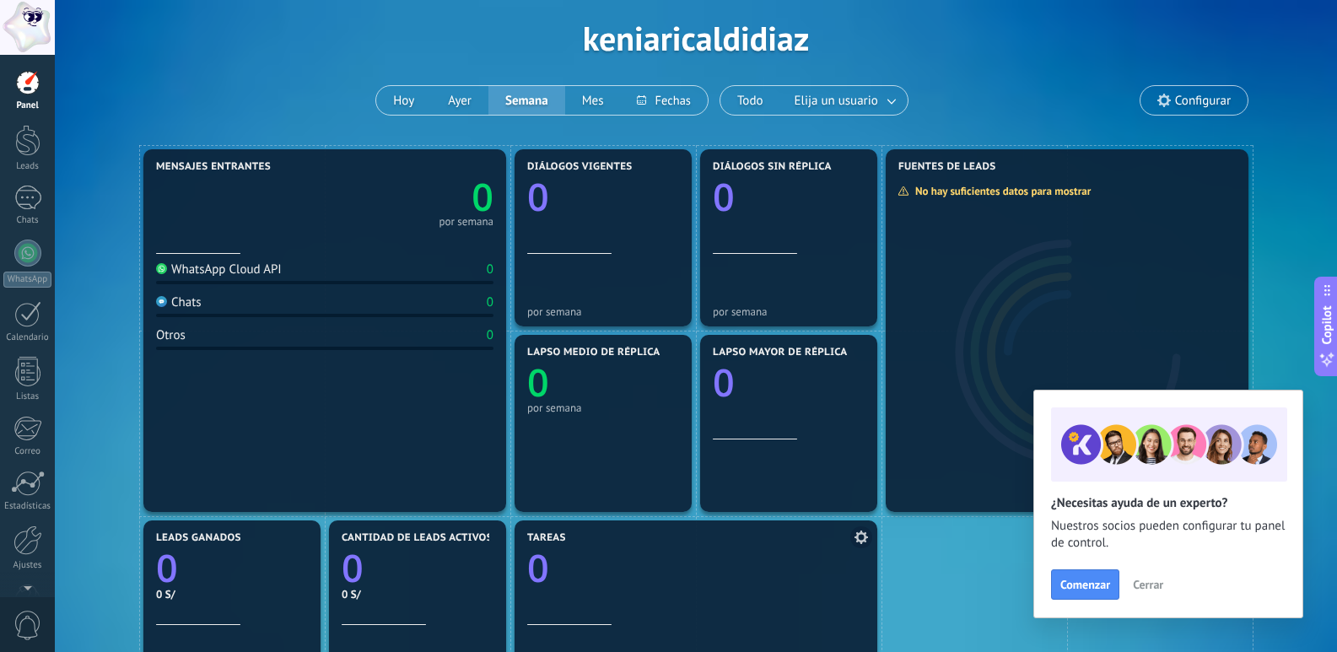
drag, startPoint x: 863, startPoint y: 377, endPoint x: 872, endPoint y: 305, distance: 73.1
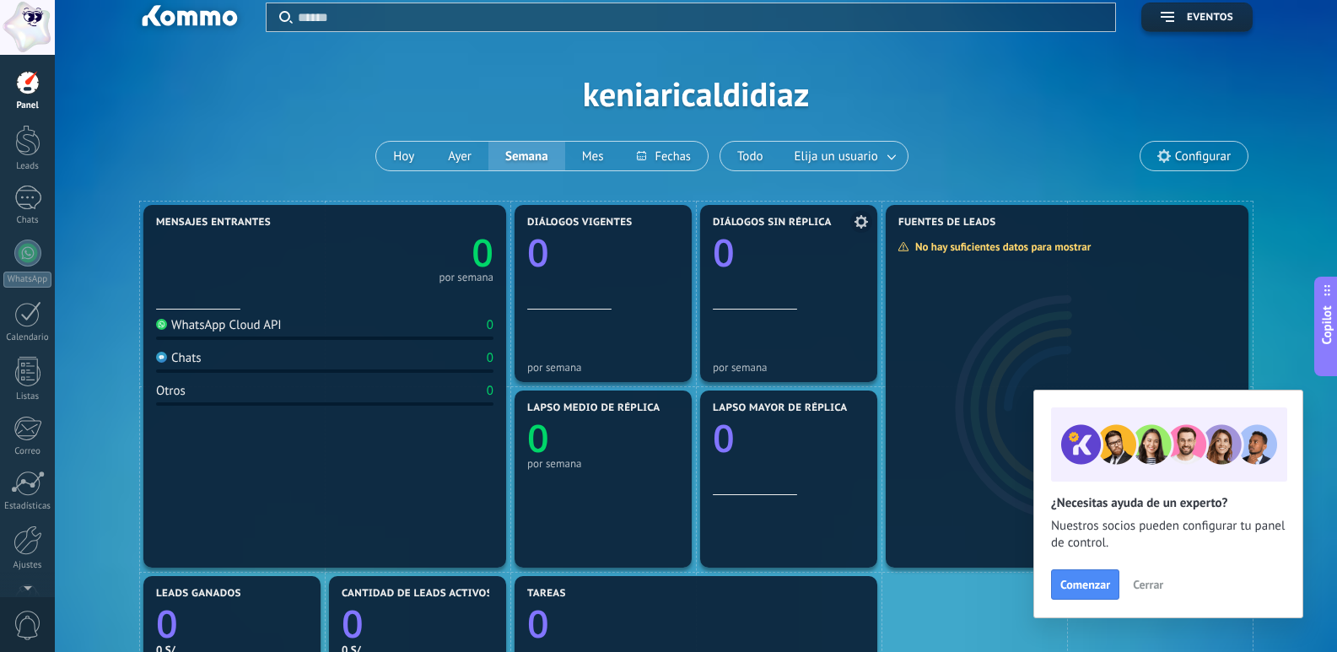
scroll to position [9, 0]
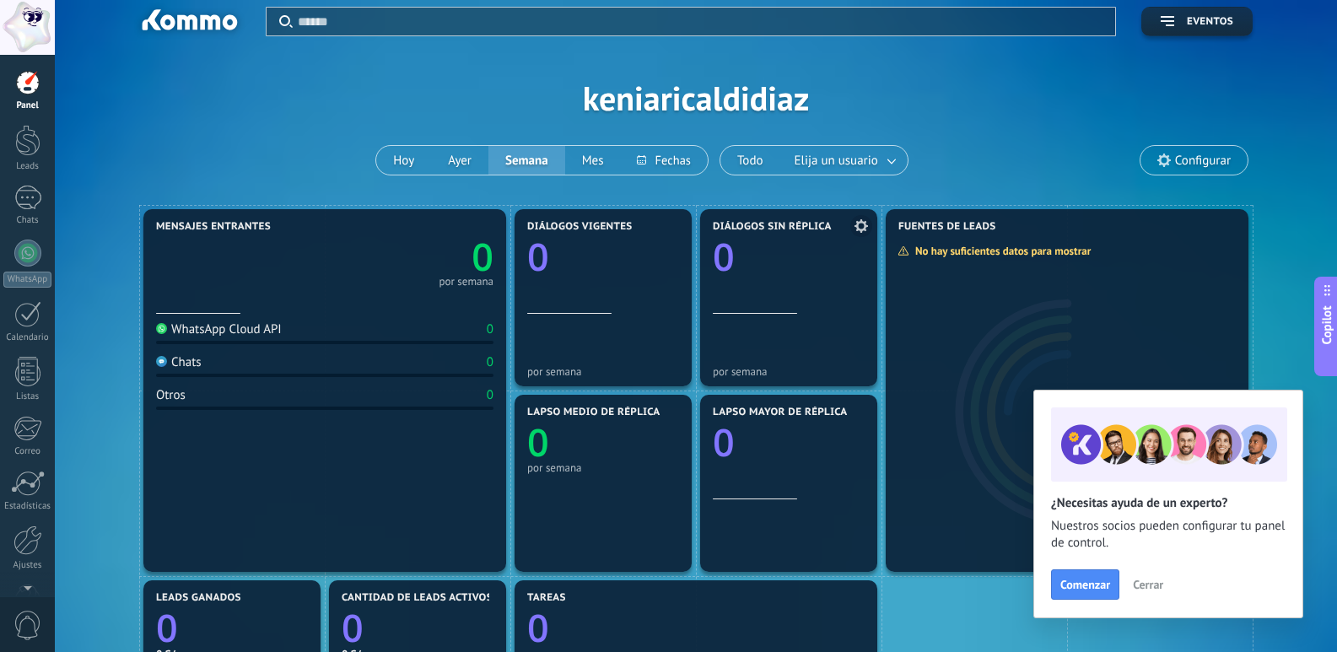
drag, startPoint x: 1000, startPoint y: 308, endPoint x: 857, endPoint y: 283, distance: 144.8
click at [14, 132] on link "Leads" at bounding box center [27, 148] width 55 height 47
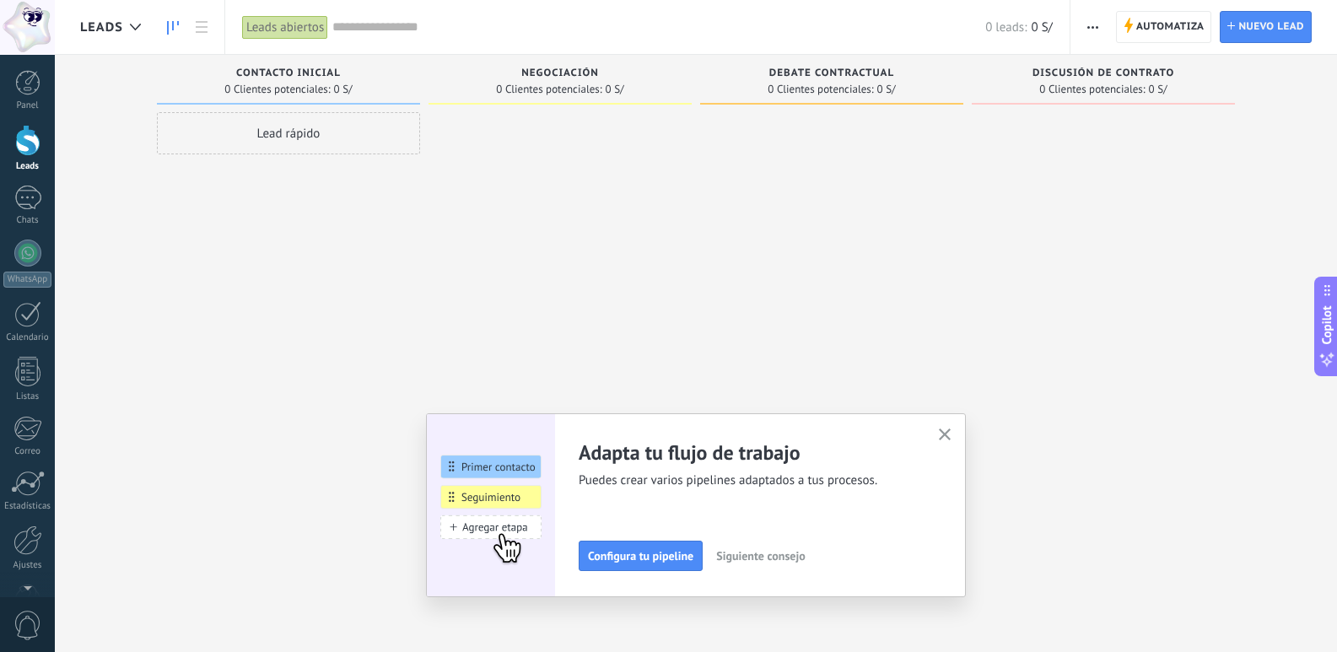
click at [337, 152] on div "Lead rápido" at bounding box center [288, 133] width 263 height 42
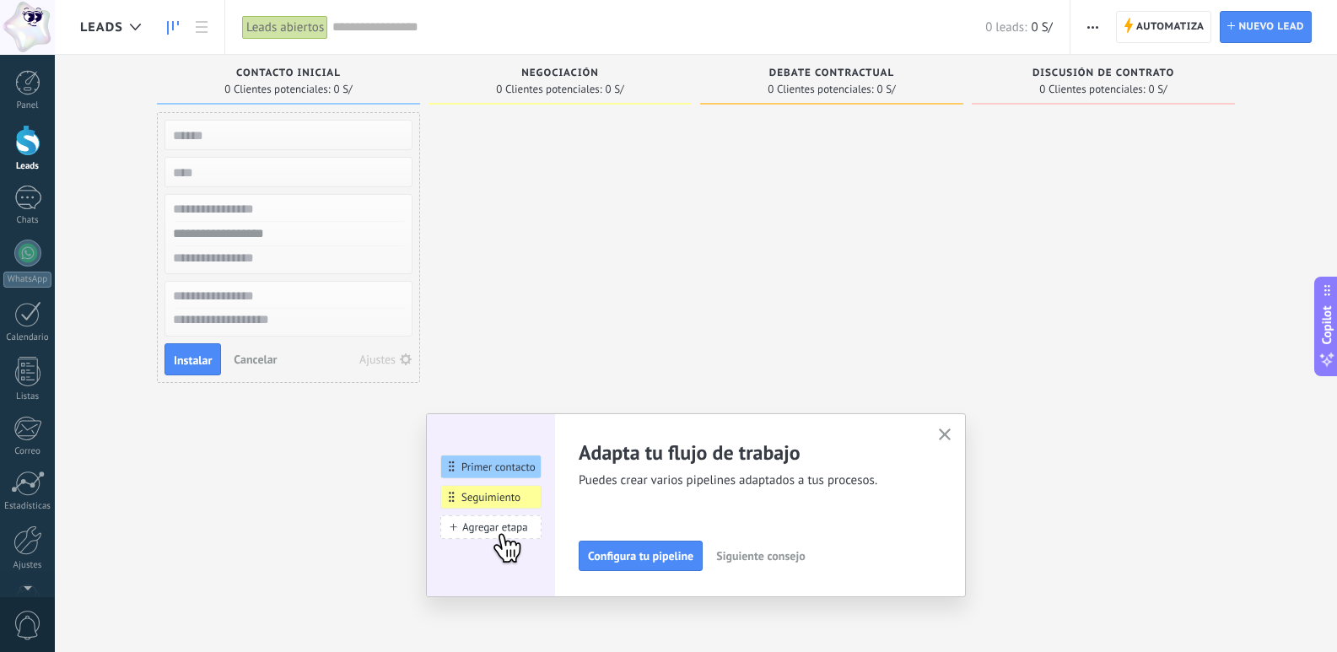
click at [570, 213] on div at bounding box center [560, 328] width 263 height 432
click at [41, 274] on div "WhatsApp" at bounding box center [27, 280] width 48 height 16
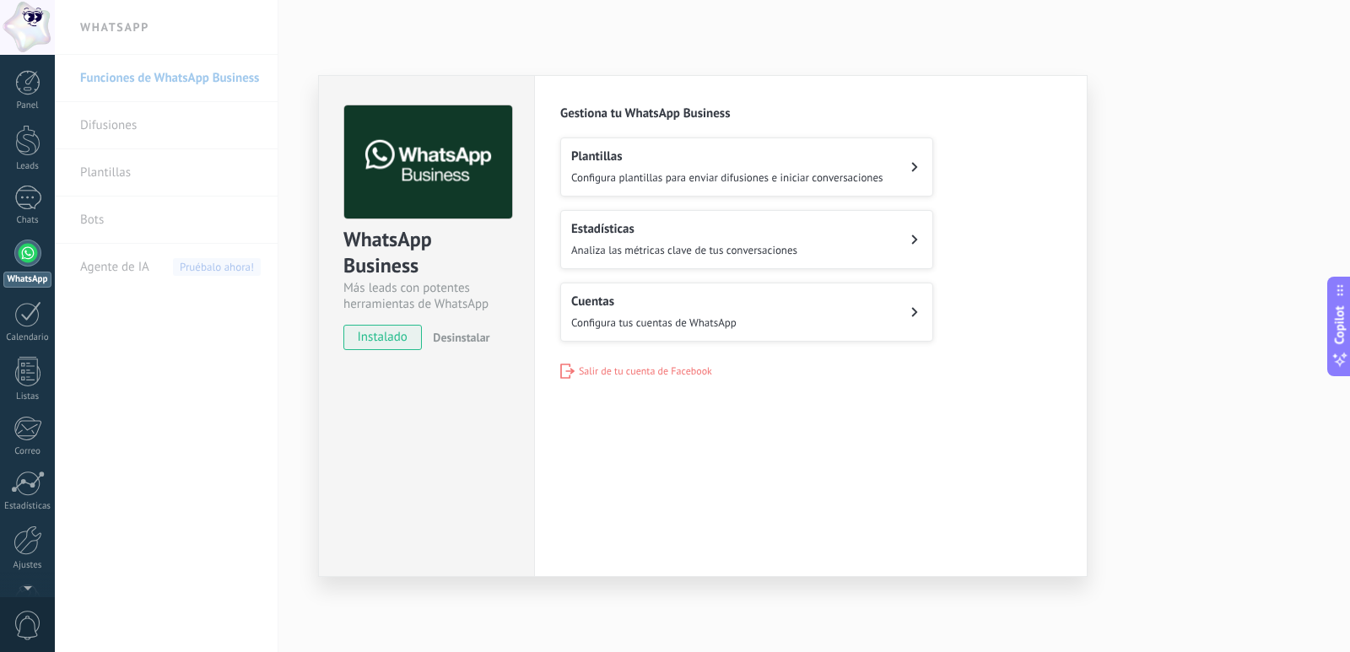
click at [370, 333] on span "instalado" at bounding box center [382, 337] width 77 height 25
click at [662, 183] on span "Configura plantillas para enviar difusiones e iniciar conversaciones" at bounding box center [727, 177] width 312 height 14
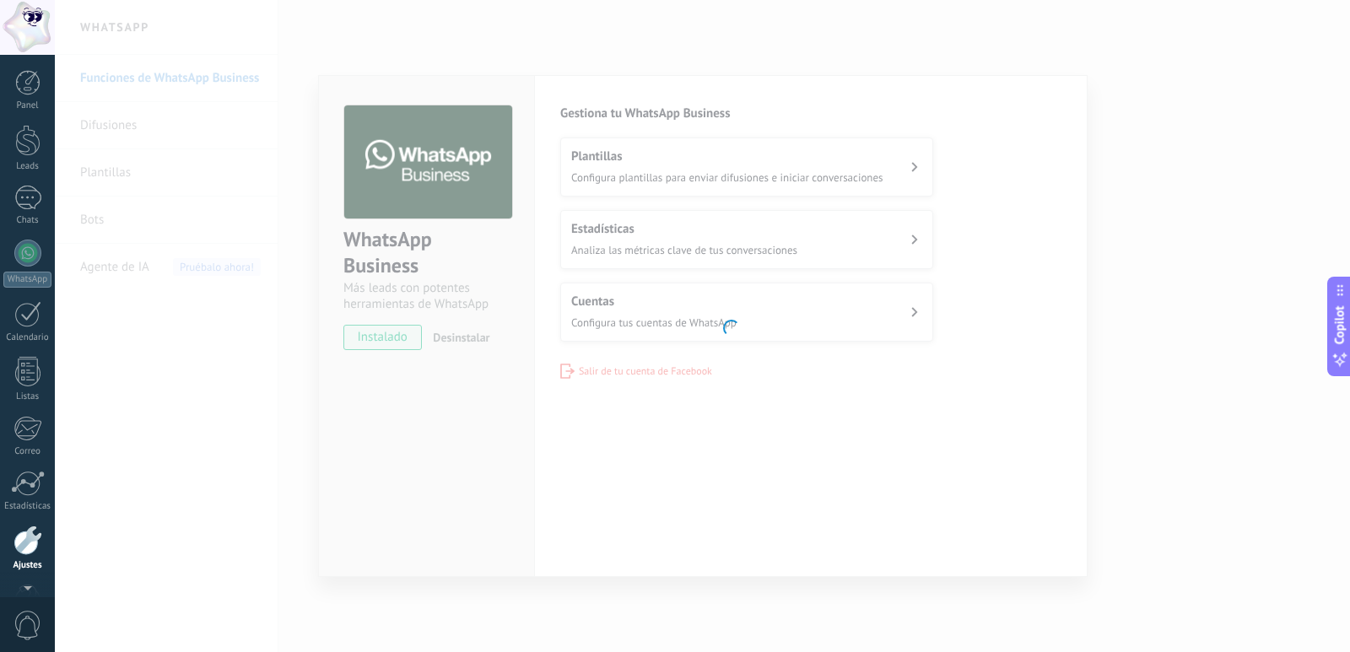
scroll to position [50, 0]
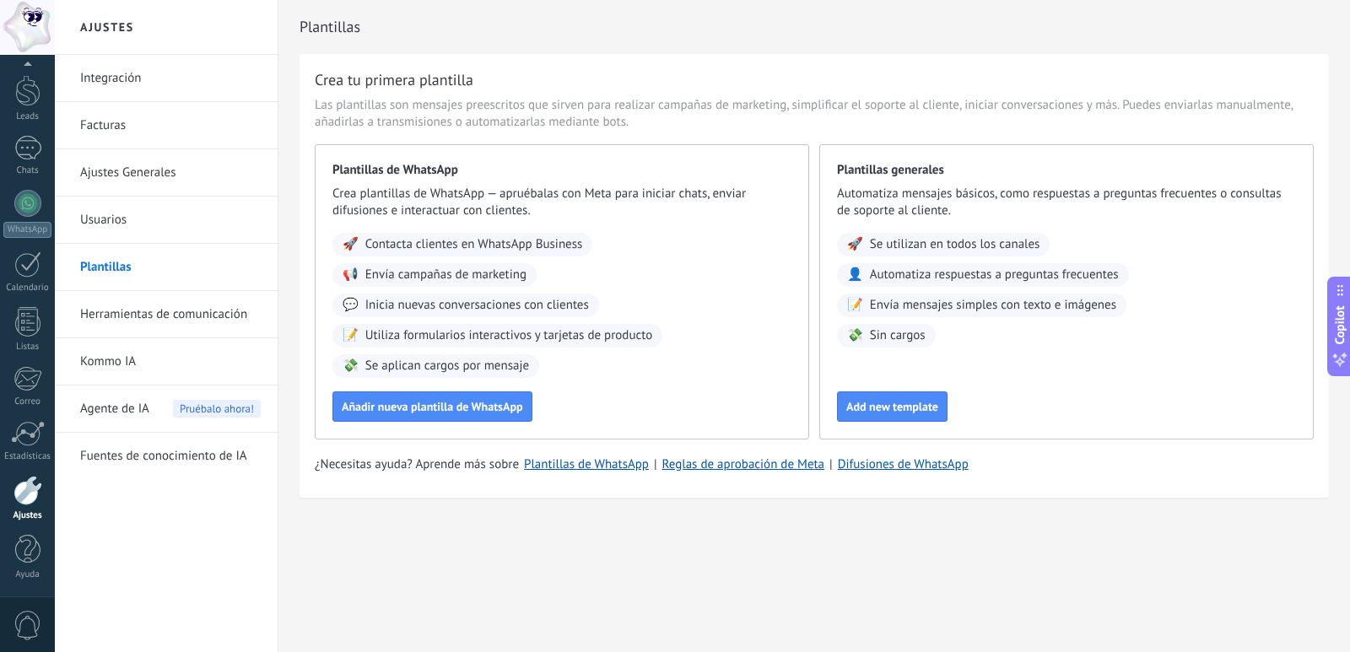
click at [495, 257] on div "🚀 Contacta clientes en WhatsApp Business 📢 Envía campañas de marketing 💬 Inicia…" at bounding box center [561, 305] width 459 height 145
click at [452, 286] on div "📢 Envía campañas de marketing" at bounding box center [434, 275] width 204 height 24
drag, startPoint x: 448, startPoint y: 320, endPoint x: 448, endPoint y: 350, distance: 30.4
click at [448, 345] on div "🚀 Contacta clientes en WhatsApp Business 📢 Envía campañas de marketing 💬 Inicia…" at bounding box center [561, 305] width 459 height 145
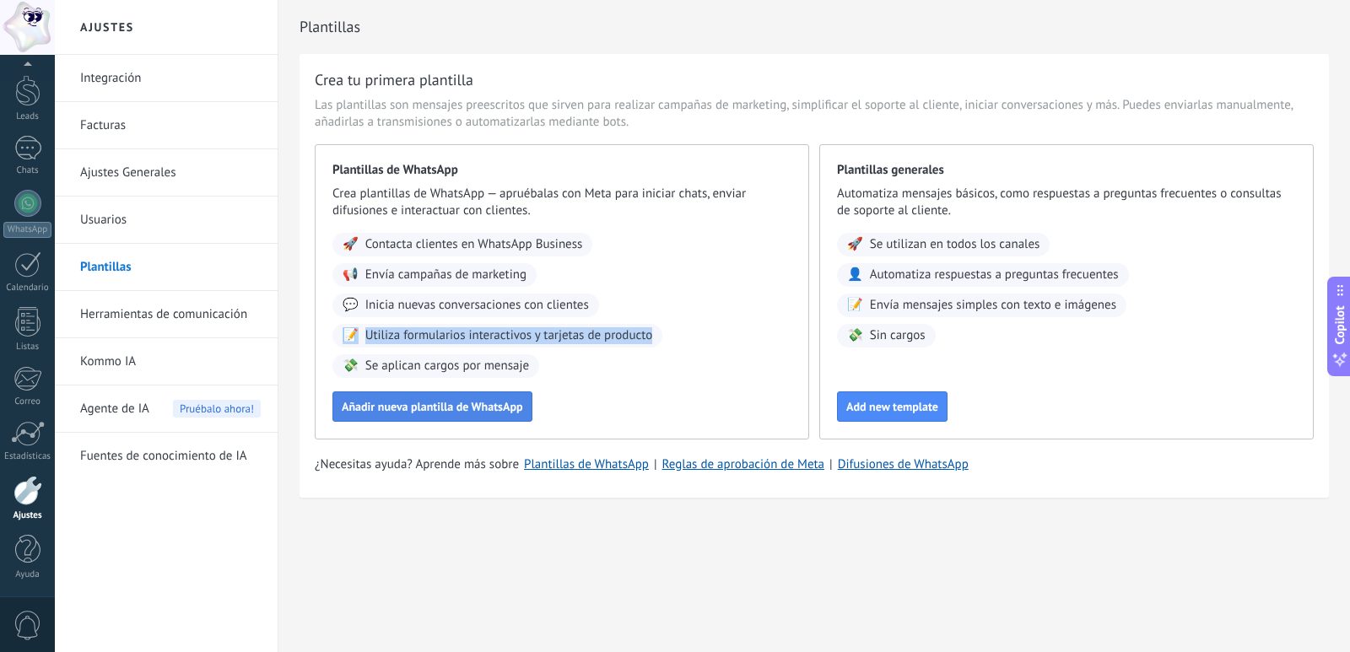
click at [414, 421] on button "Añadir nueva plantilla de WhatsApp" at bounding box center [432, 407] width 200 height 30
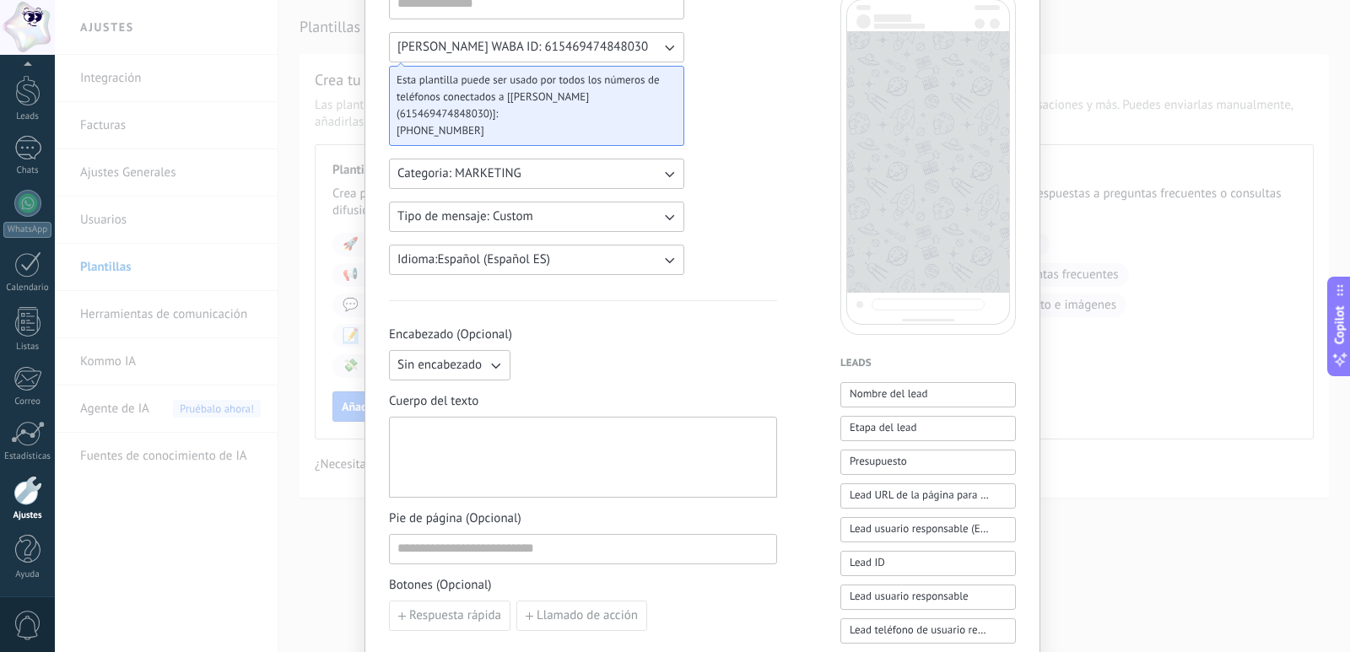
scroll to position [0, 0]
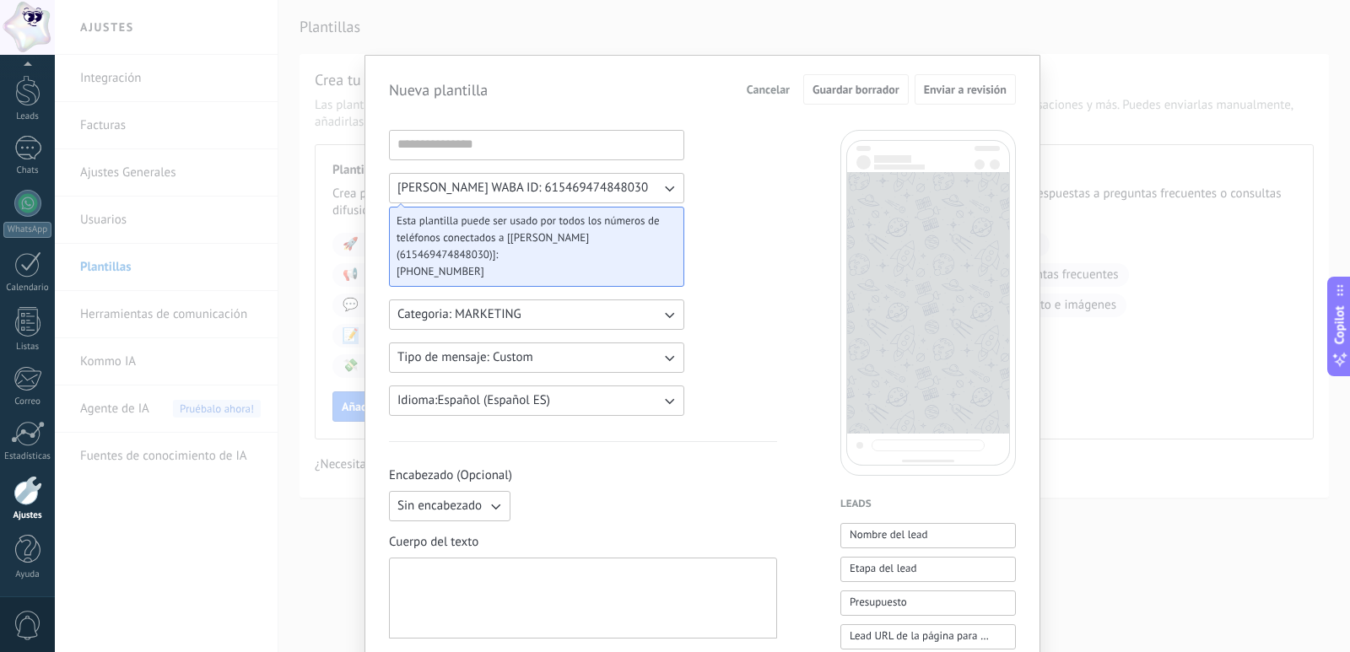
click at [770, 85] on span "Cancelar" at bounding box center [768, 90] width 43 height 12
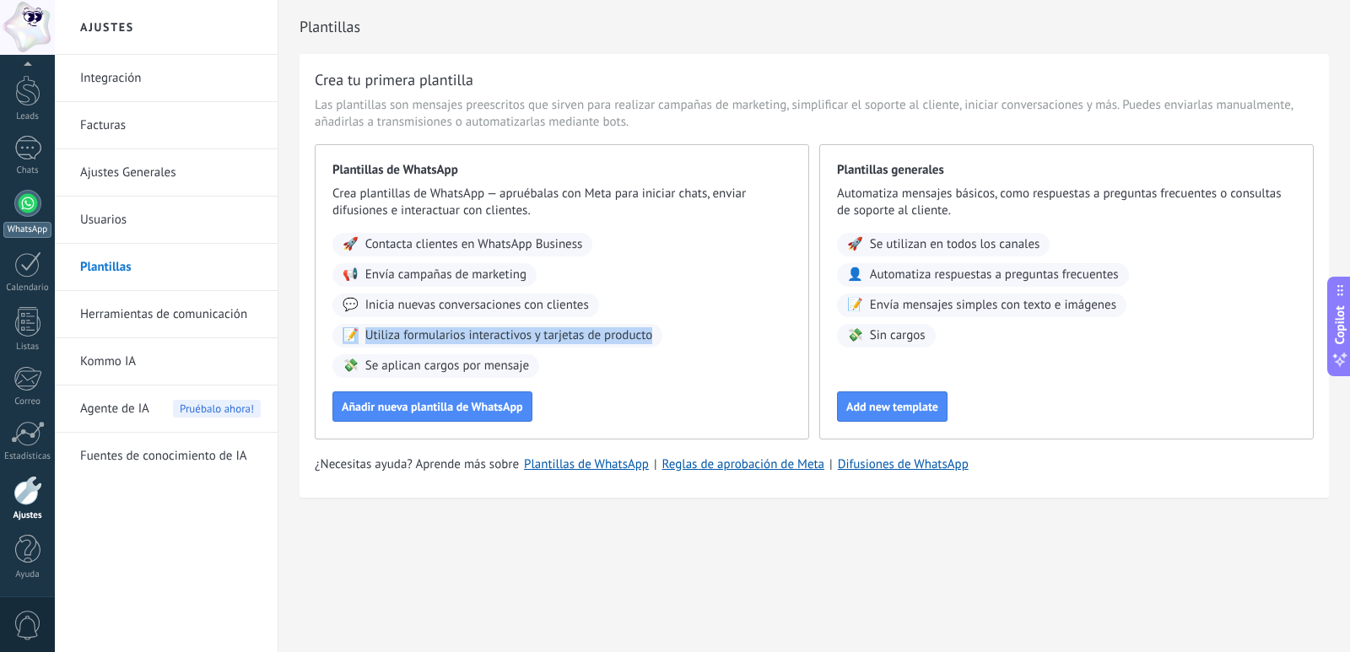
click at [39, 202] on div at bounding box center [27, 203] width 27 height 27
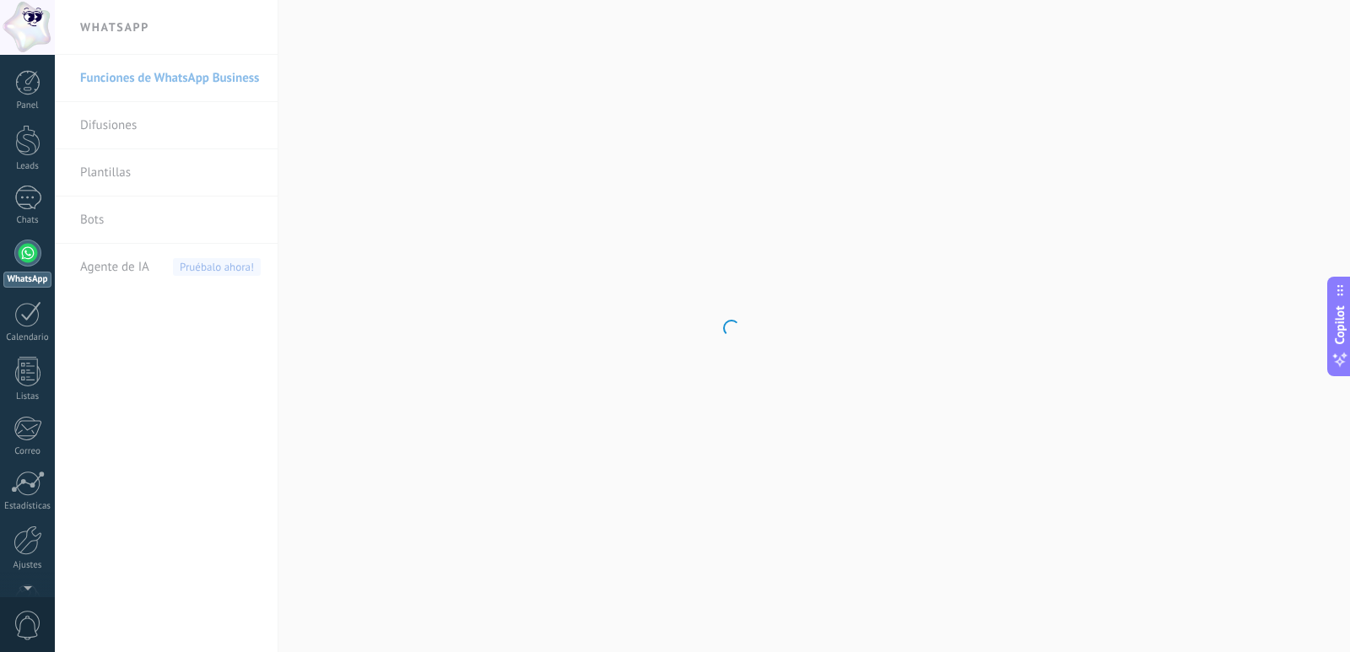
click at [201, 132] on body ".abccls-1,.abccls-2{fill-rule:evenodd}.abccls-2{fill:#fff} .abfcls-1{fill:none}…" at bounding box center [675, 326] width 1350 height 652
click at [41, 214] on link "Chats" at bounding box center [27, 206] width 55 height 41
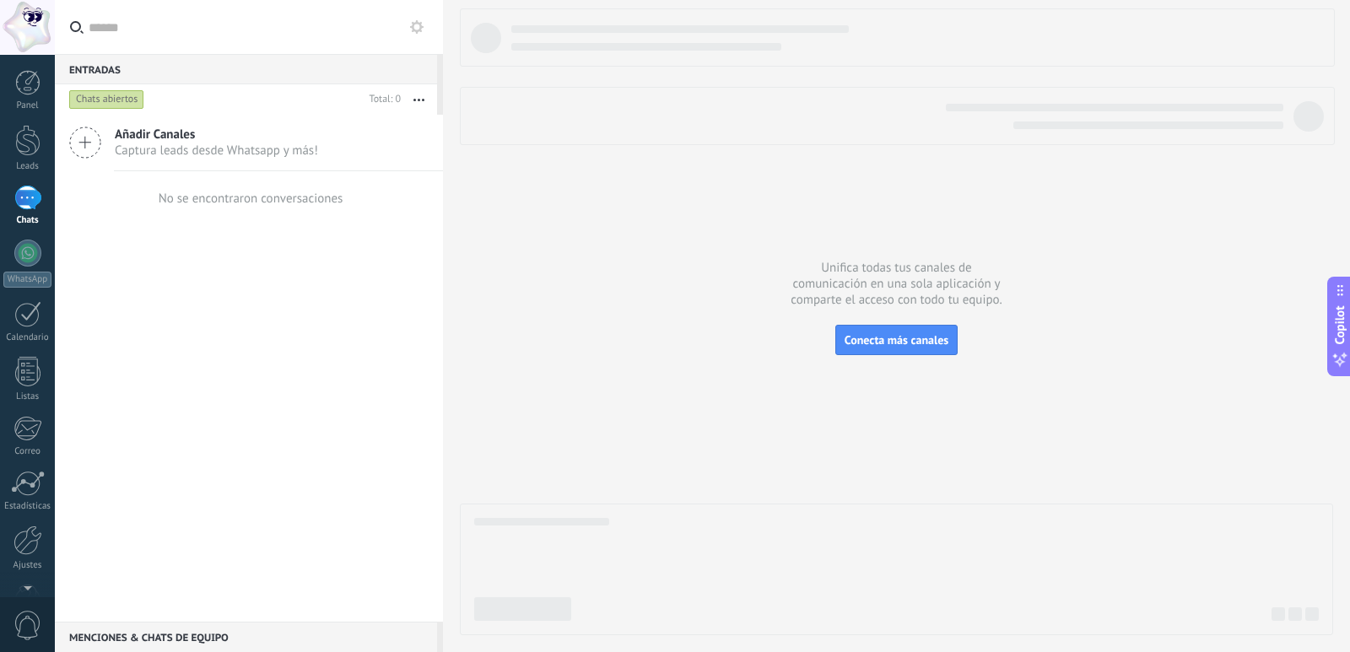
click at [599, 315] on div at bounding box center [896, 321] width 873 height 627
click at [897, 354] on button "Conecta más canales" at bounding box center [896, 340] width 122 height 30
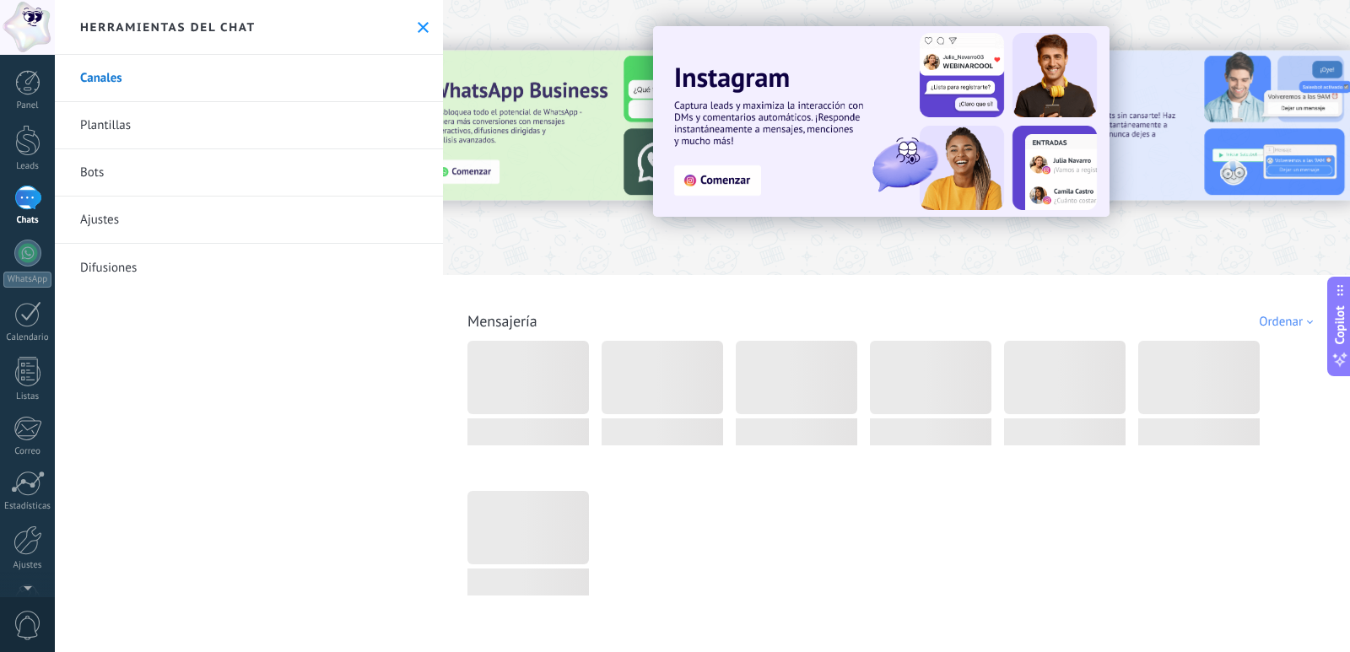
click at [418, 25] on icon at bounding box center [423, 27] width 11 height 11
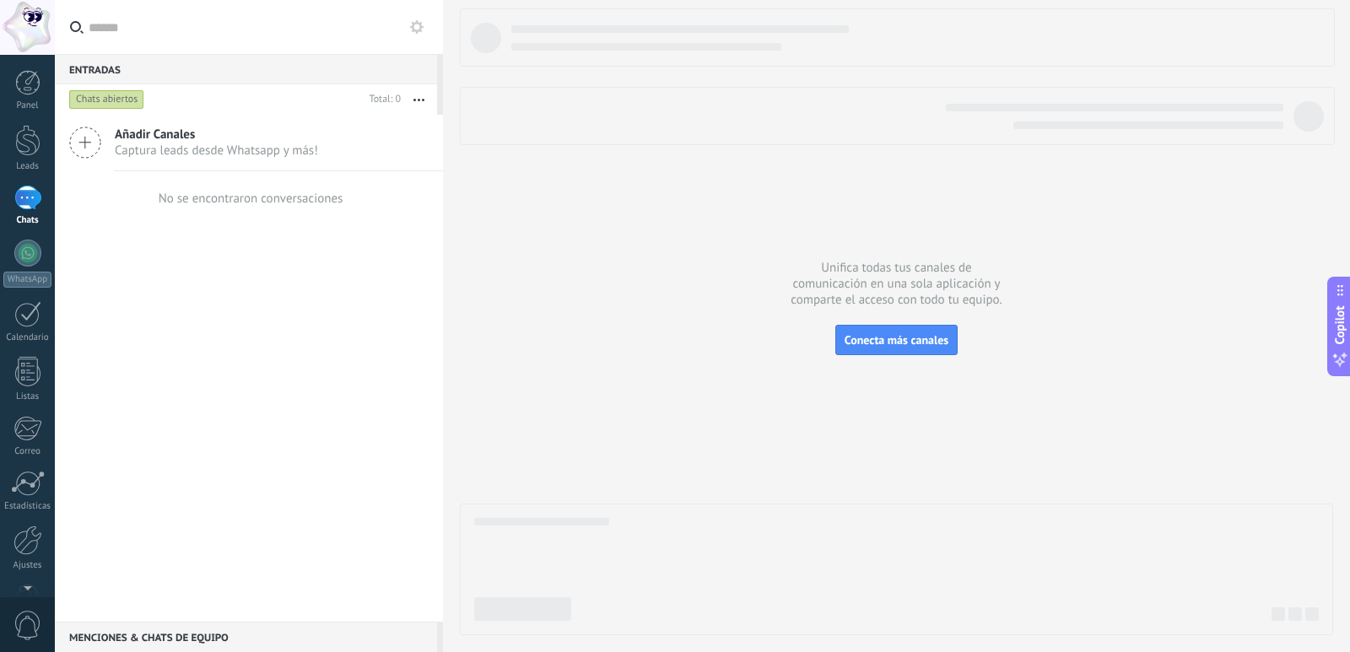
click at [76, 132] on icon at bounding box center [85, 143] width 32 height 32
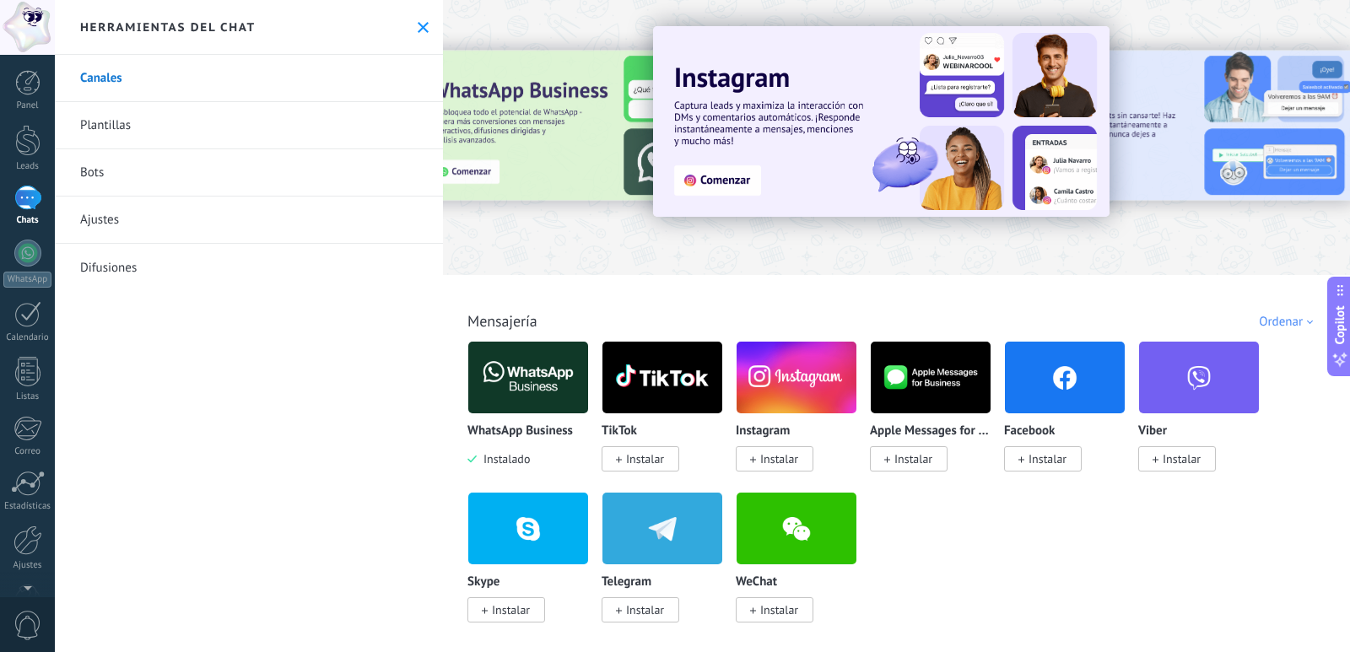
click at [138, 136] on link "Plantillas" at bounding box center [249, 125] width 388 height 47
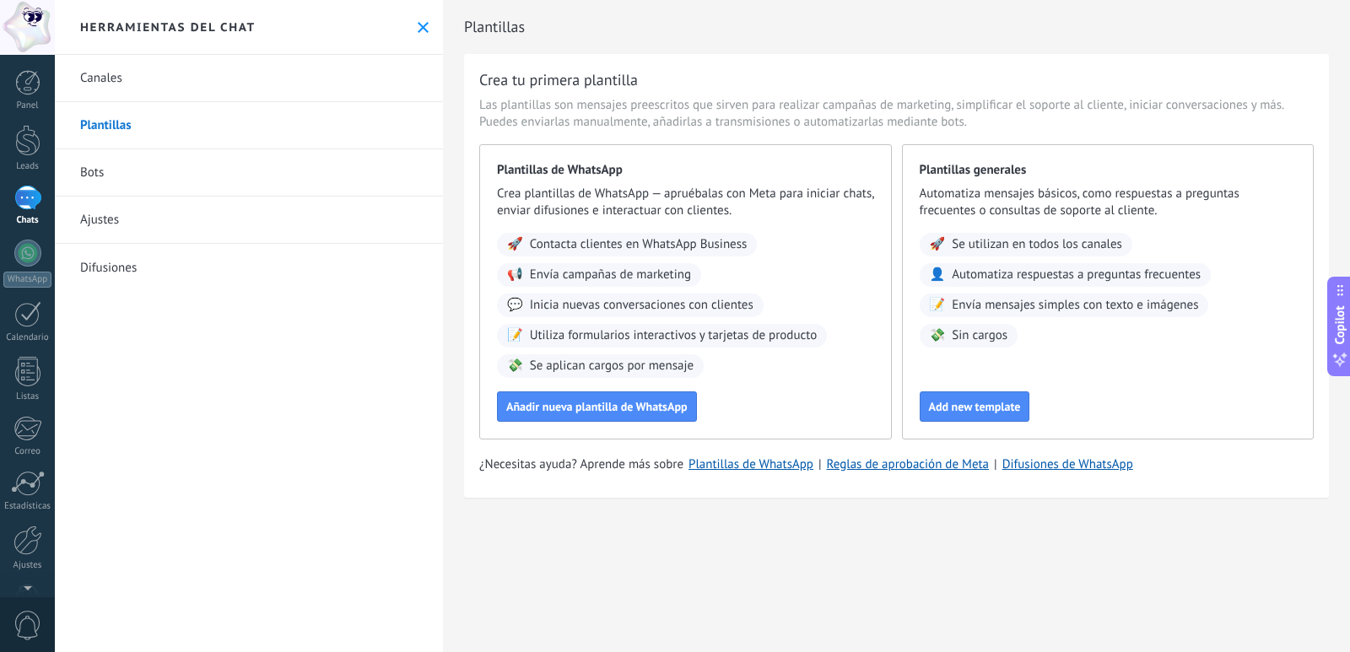
click at [129, 81] on link "Canales" at bounding box center [249, 78] width 388 height 47
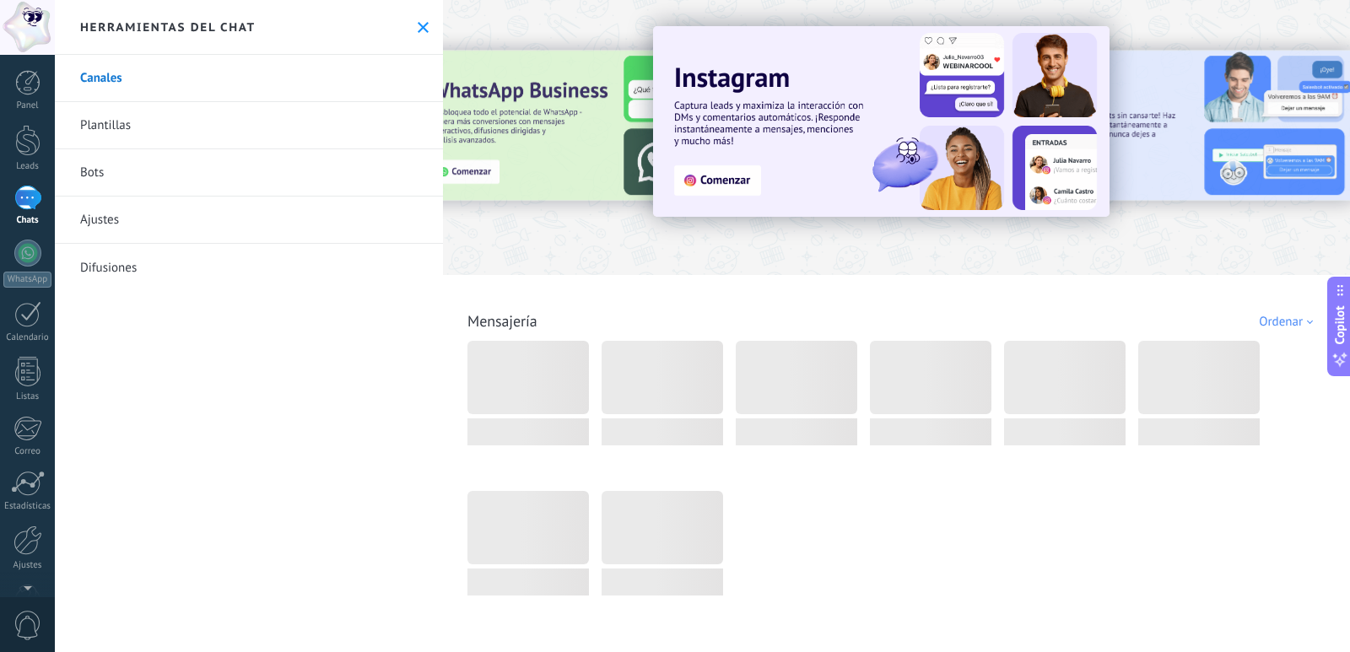
click at [30, 208] on div at bounding box center [27, 198] width 27 height 24
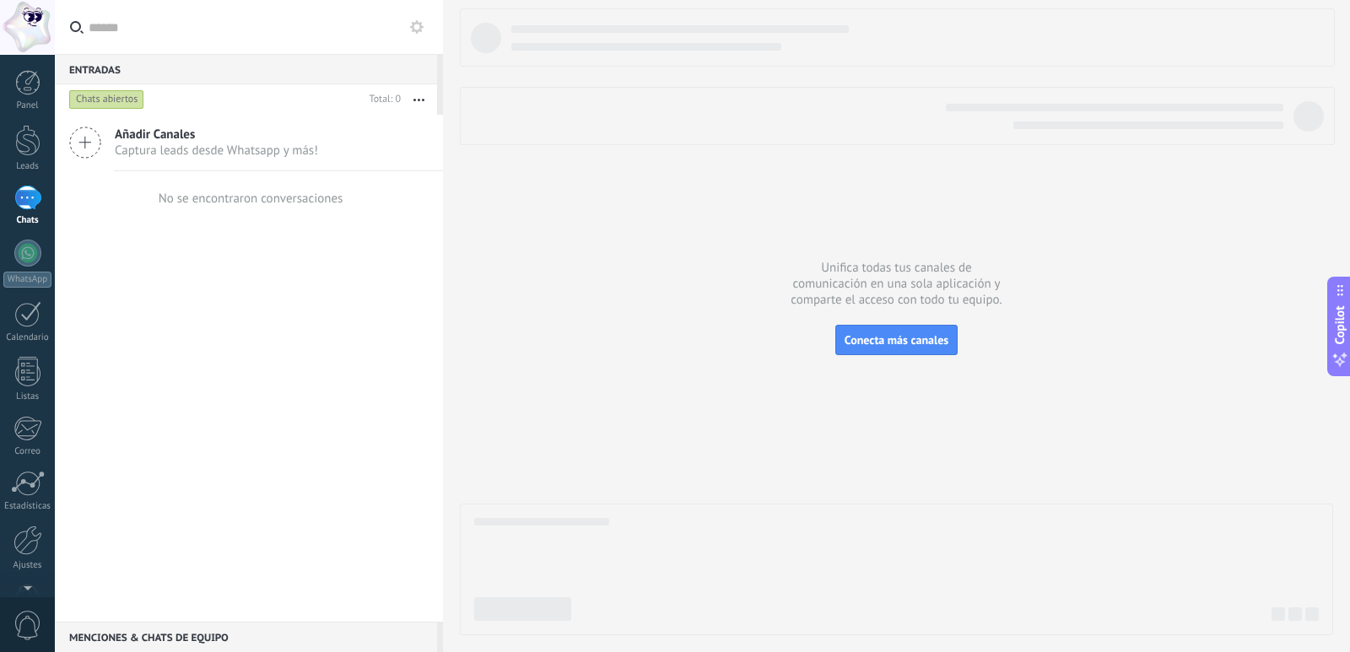
click at [300, 205] on div "No se encontraron conversaciones" at bounding box center [251, 199] width 185 height 16
drag, startPoint x: 197, startPoint y: 202, endPoint x: 332, endPoint y: 205, distance: 135.1
click at [332, 205] on div "No se encontraron conversaciones" at bounding box center [251, 199] width 185 height 16
click at [414, 99] on icon "button" at bounding box center [418, 100] width 11 height 3
click at [215, 219] on div "No se encontraron conversaciones" at bounding box center [249, 198] width 188 height 54
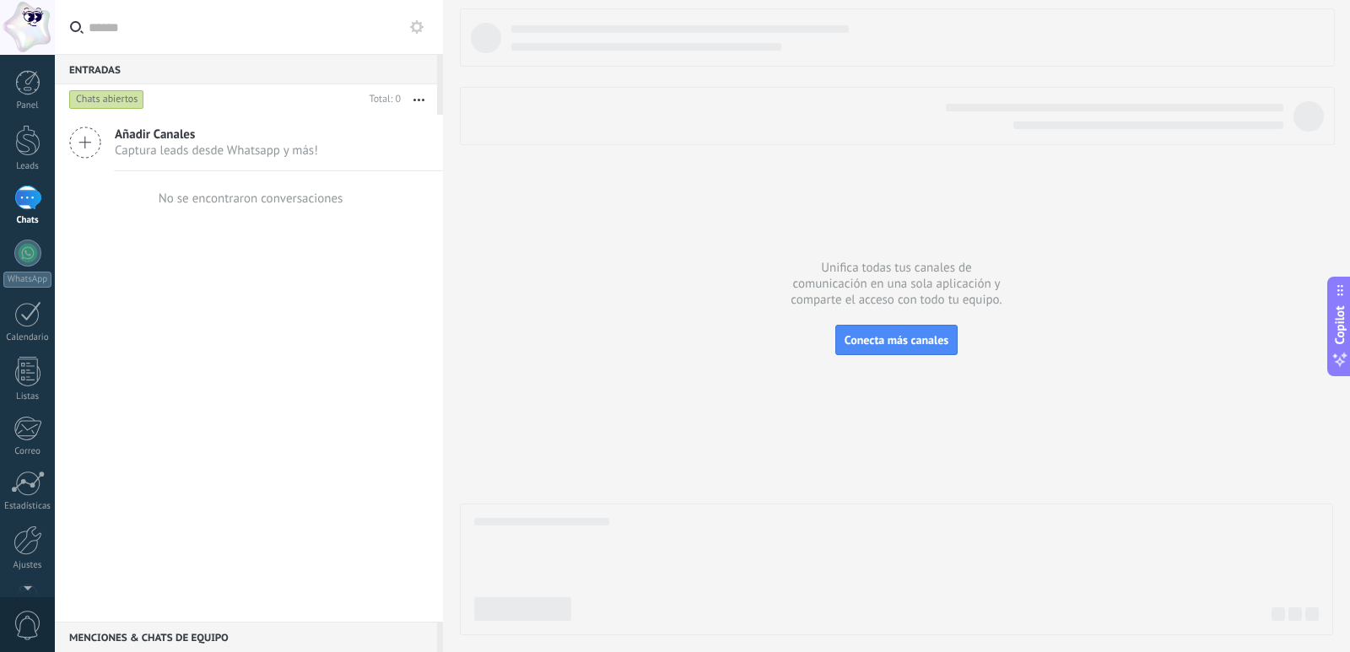
click at [164, 157] on span "Captura leads desde Whatsapp y más!" at bounding box center [216, 151] width 203 height 16
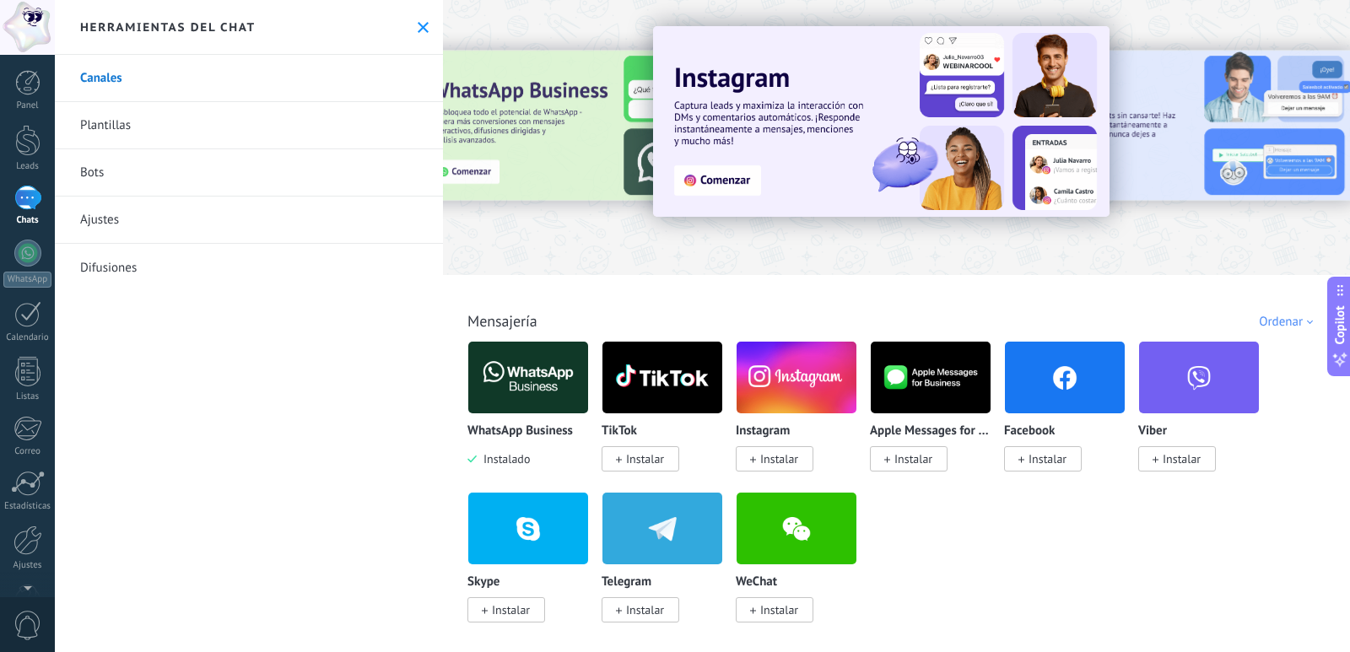
click at [29, 183] on div "Panel Leads Chats WhatsApp Clientes" at bounding box center [27, 358] width 55 height 577
click at [30, 201] on div at bounding box center [27, 198] width 27 height 24
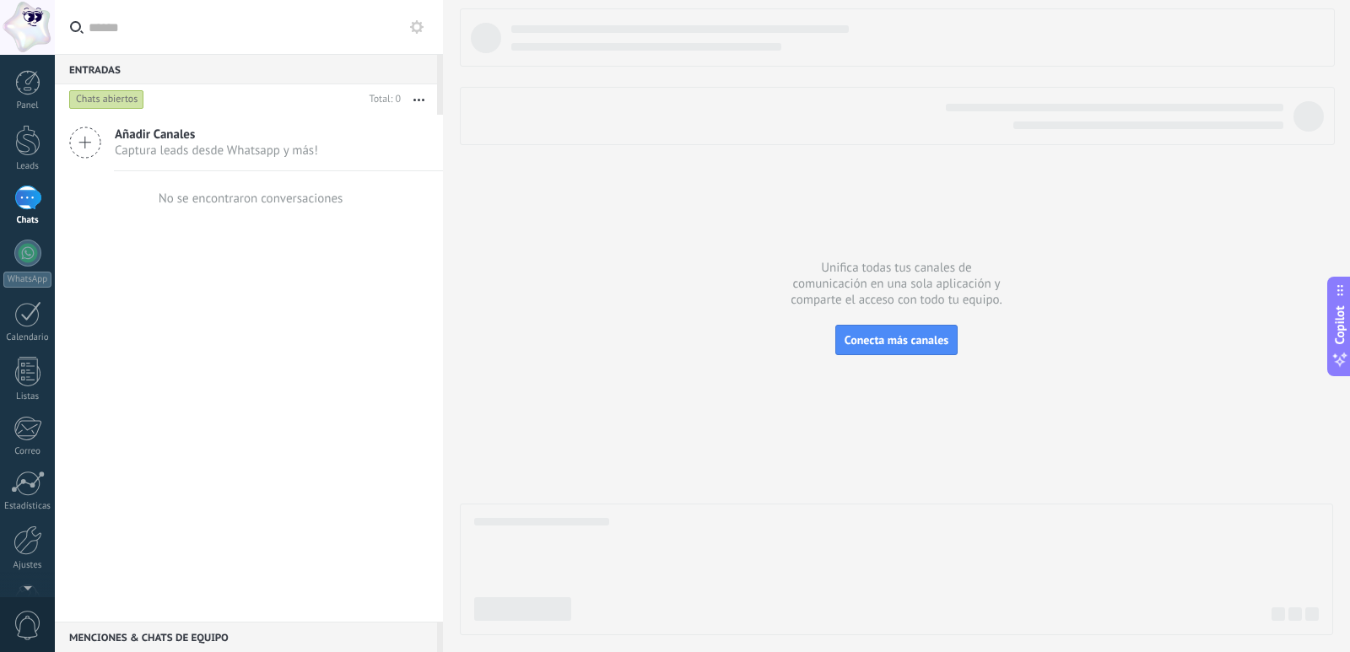
drag, startPoint x: 212, startPoint y: 198, endPoint x: 349, endPoint y: 207, distance: 137.8
click at [349, 207] on div "No se encontraron conversaciones" at bounding box center [249, 198] width 388 height 54
click at [88, 140] on icon at bounding box center [85, 143] width 32 height 32
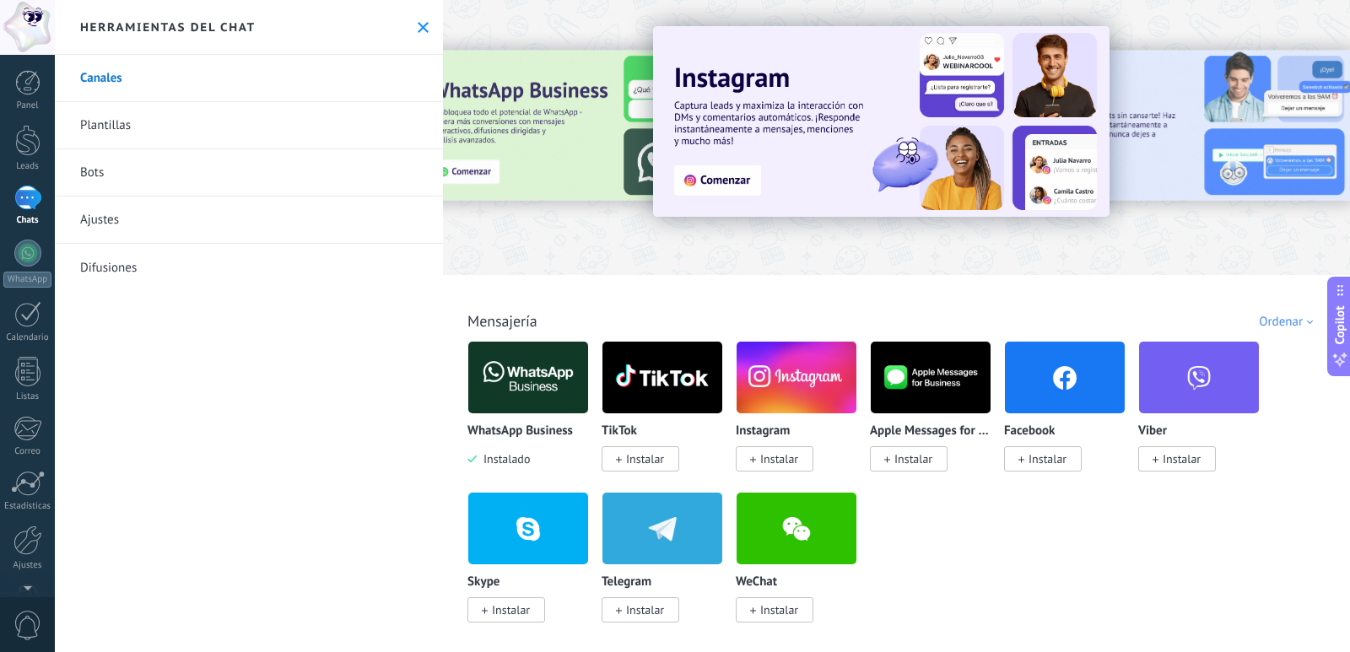
click at [508, 400] on img at bounding box center [528, 378] width 120 height 82
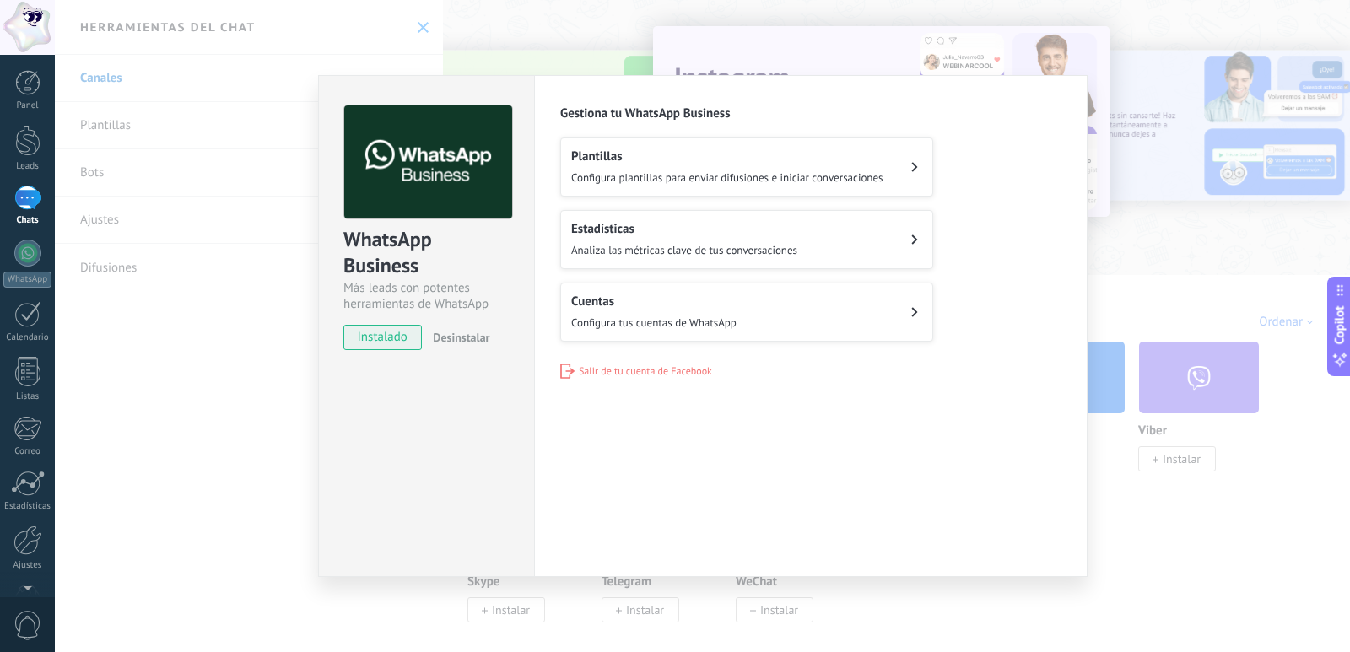
click at [921, 252] on button "Estadísticas Analiza las métricas clave de tus conversaciones" at bounding box center [746, 239] width 373 height 59
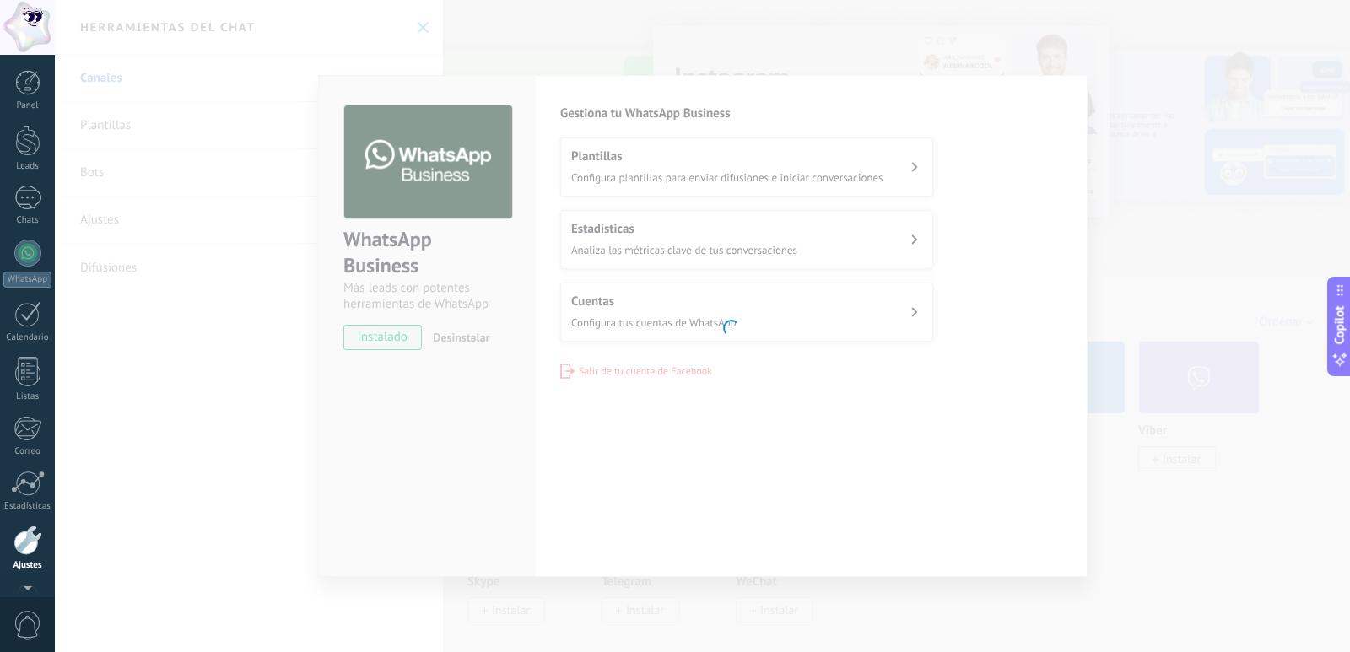
scroll to position [50, 0]
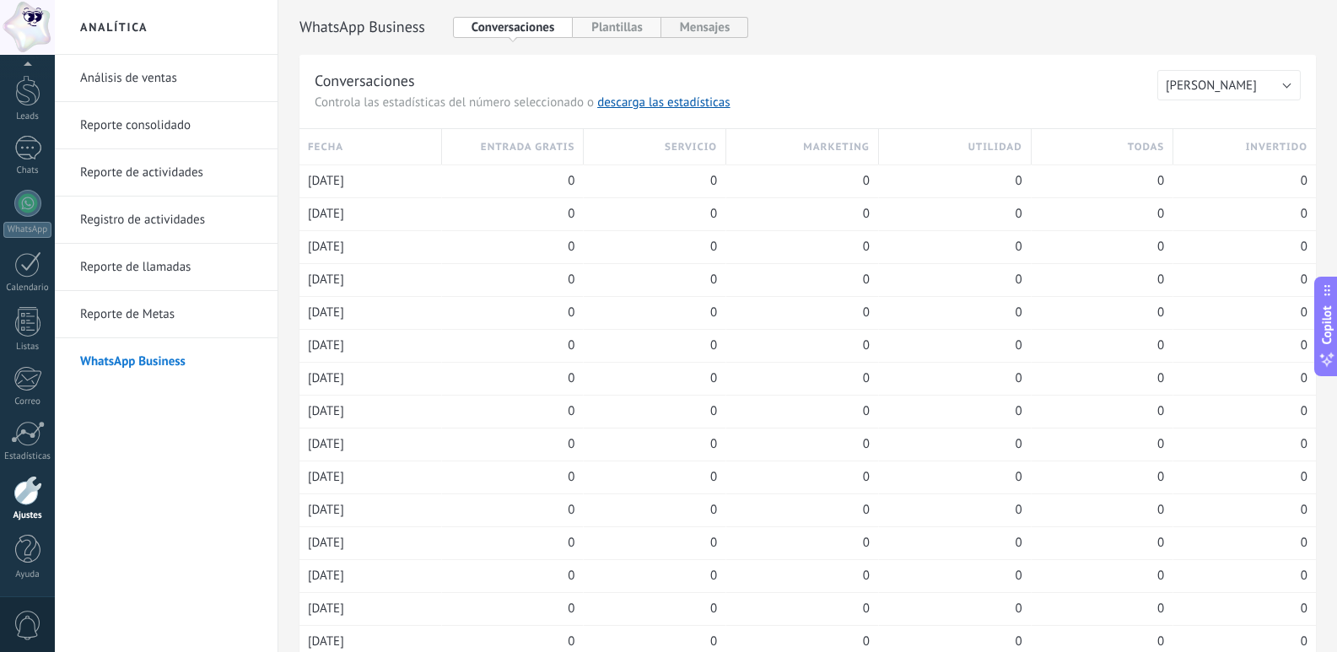
click at [631, 28] on button "Plantillas" at bounding box center [617, 27] width 88 height 21
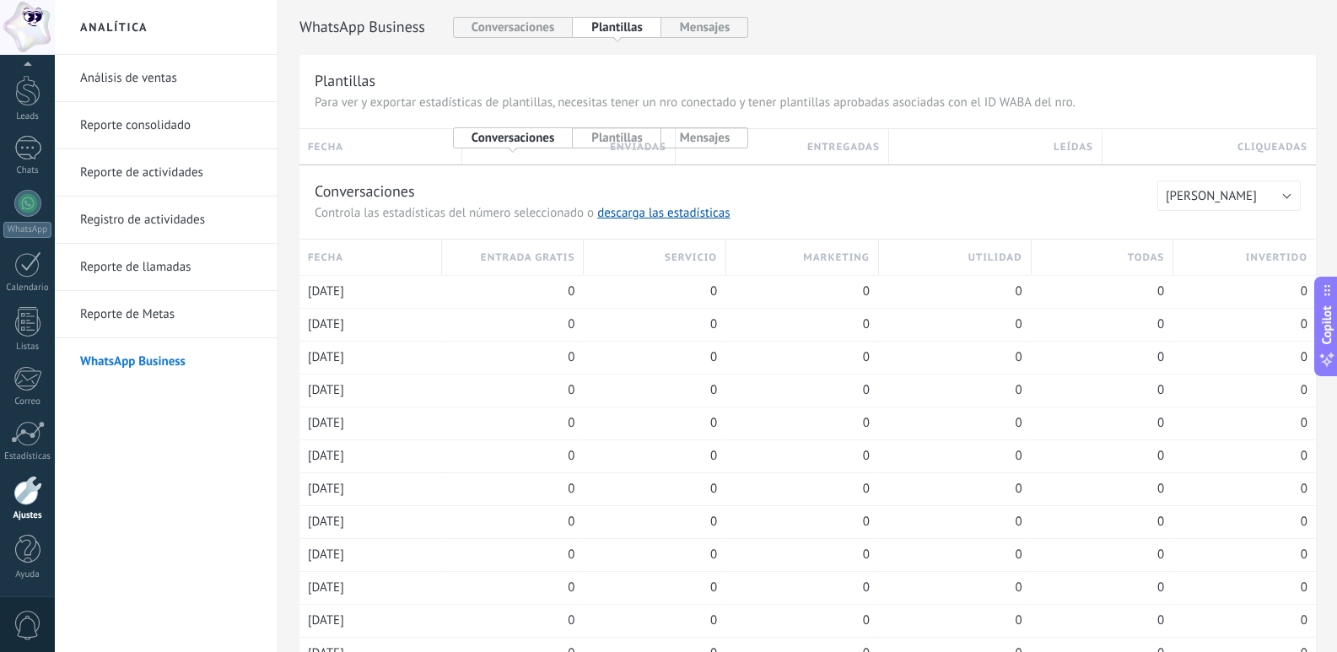
click at [152, 98] on link "Análisis de ventas" at bounding box center [170, 78] width 181 height 47
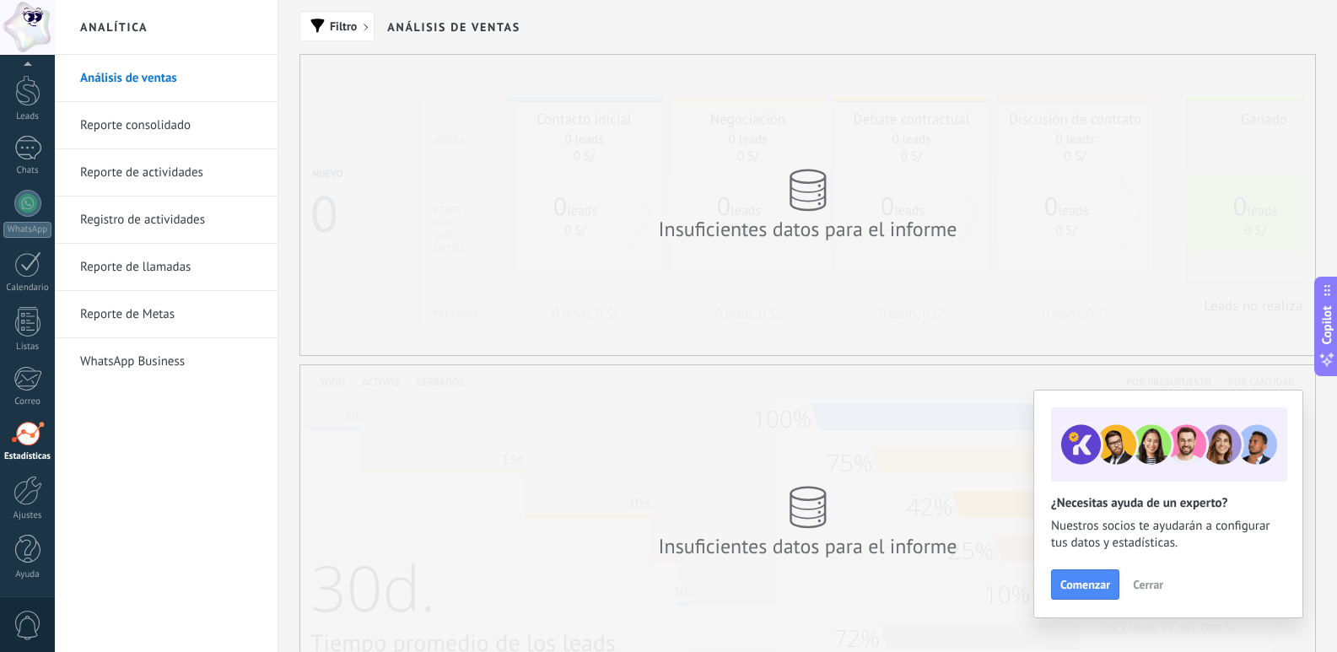
click at [165, 151] on link "Reporte de actividades" at bounding box center [170, 172] width 181 height 47
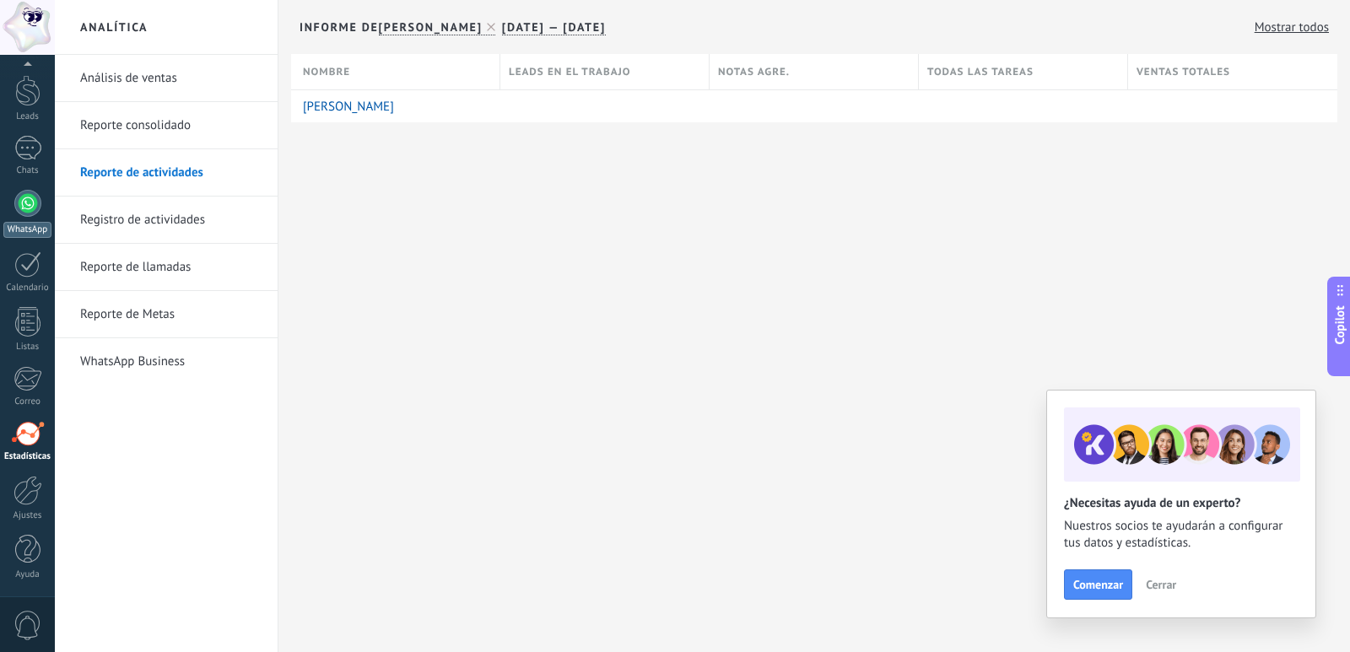
click at [27, 199] on div at bounding box center [27, 203] width 27 height 27
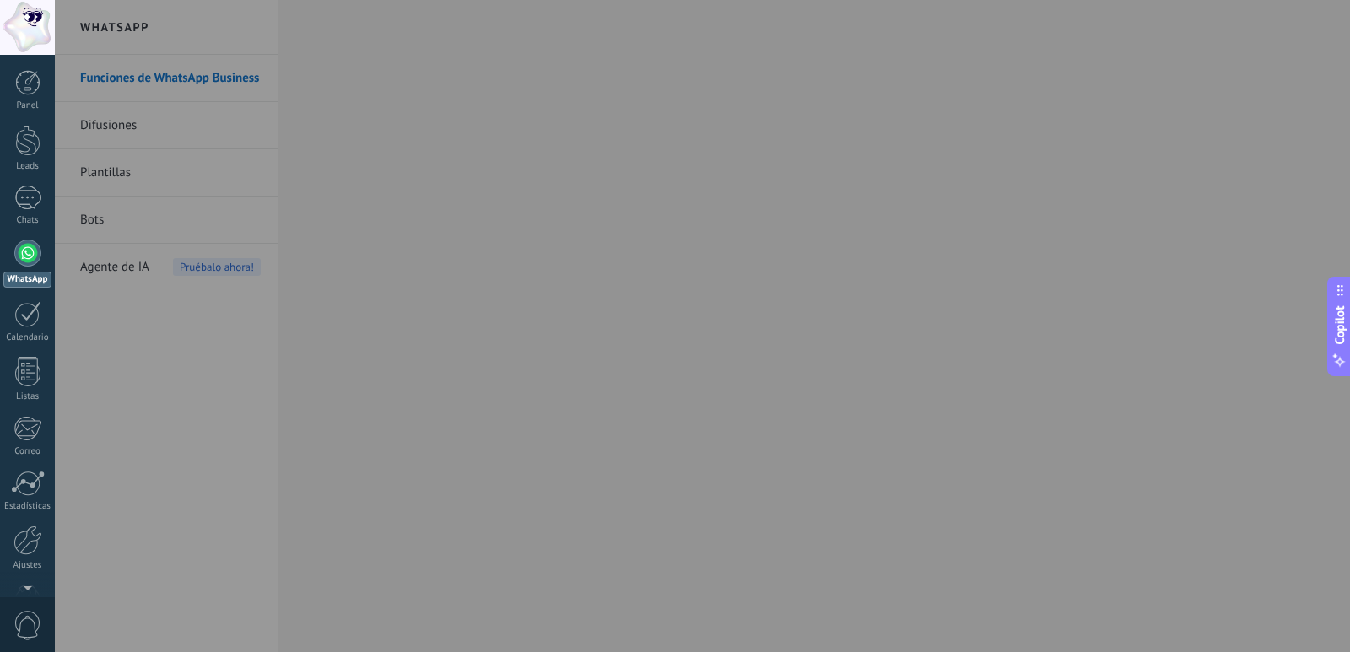
click at [464, 185] on div at bounding box center [730, 326] width 1350 height 652
click at [23, 35] on div at bounding box center [27, 27] width 55 height 55
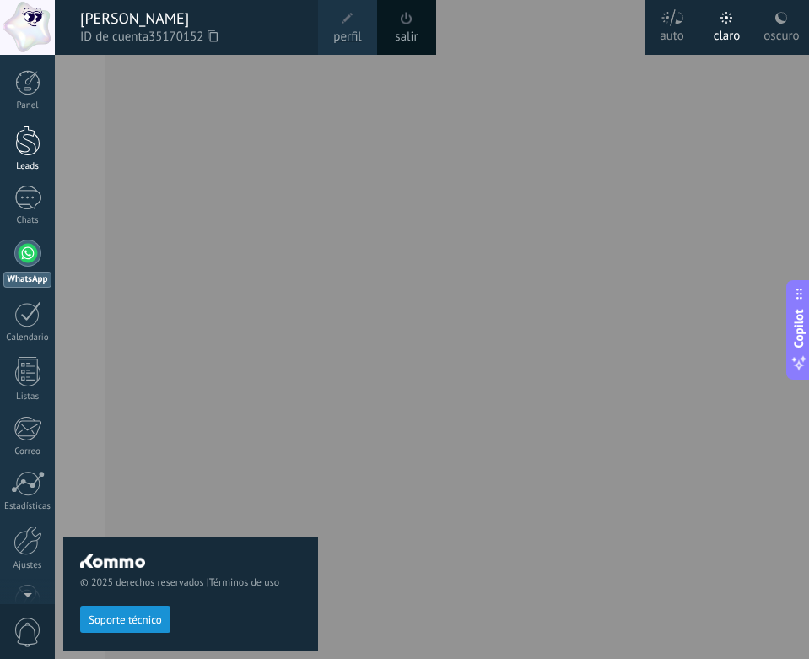
click at [46, 146] on link "Leads" at bounding box center [27, 148] width 55 height 47
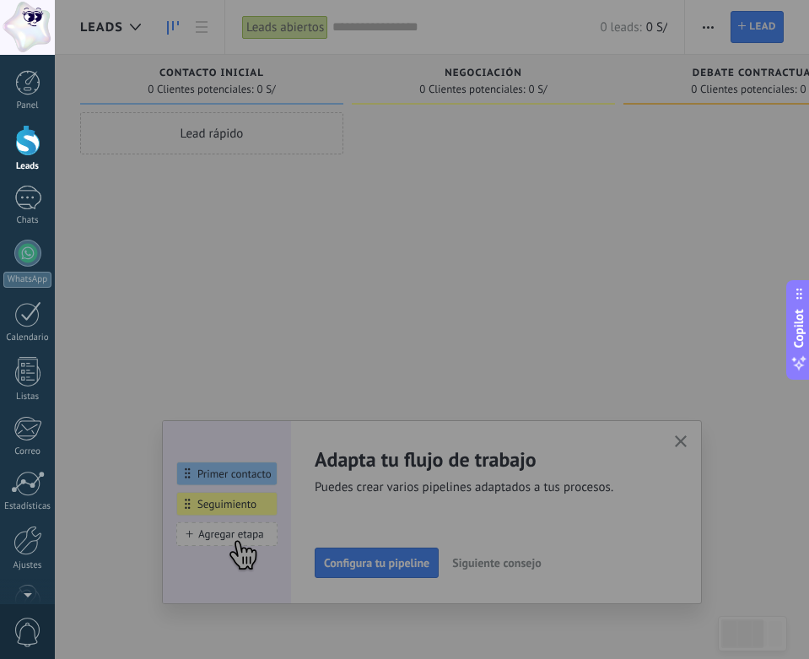
click at [677, 439] on div at bounding box center [459, 329] width 809 height 659
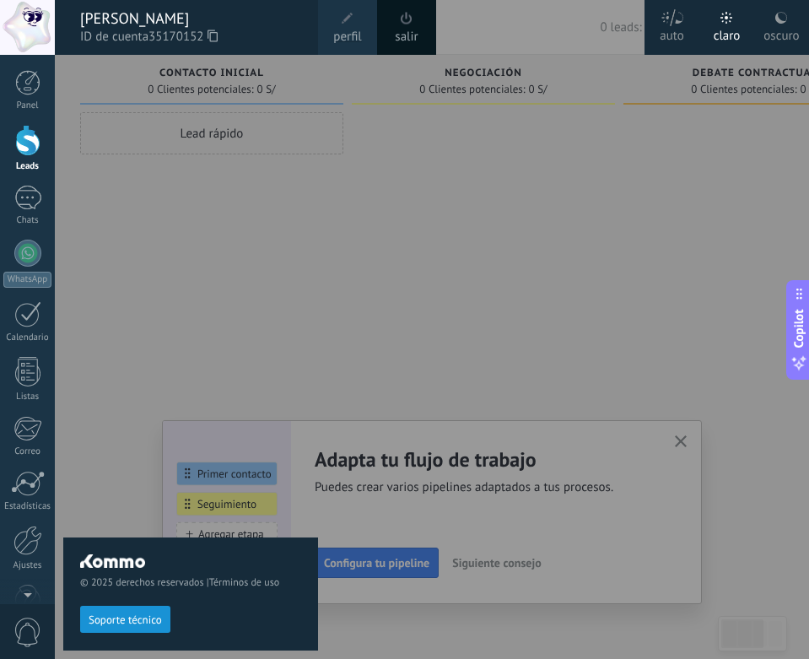
click at [685, 439] on div at bounding box center [459, 329] width 809 height 659
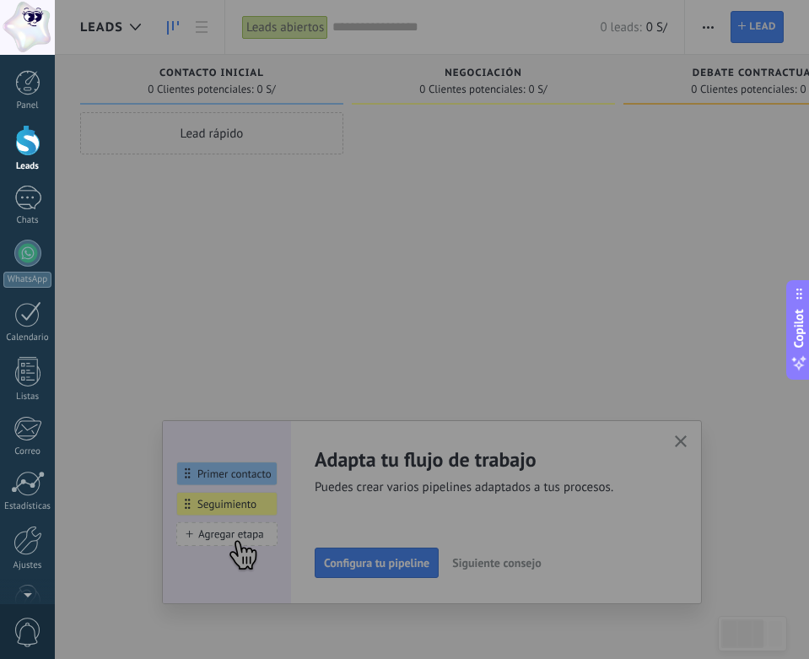
drag, startPoint x: 416, startPoint y: 589, endPoint x: 381, endPoint y: 565, distance: 42.6
click at [411, 588] on div at bounding box center [459, 329] width 809 height 659
click at [232, 548] on div at bounding box center [459, 329] width 809 height 659
click at [489, 327] on div at bounding box center [459, 329] width 809 height 659
click at [624, 247] on div at bounding box center [459, 329] width 809 height 659
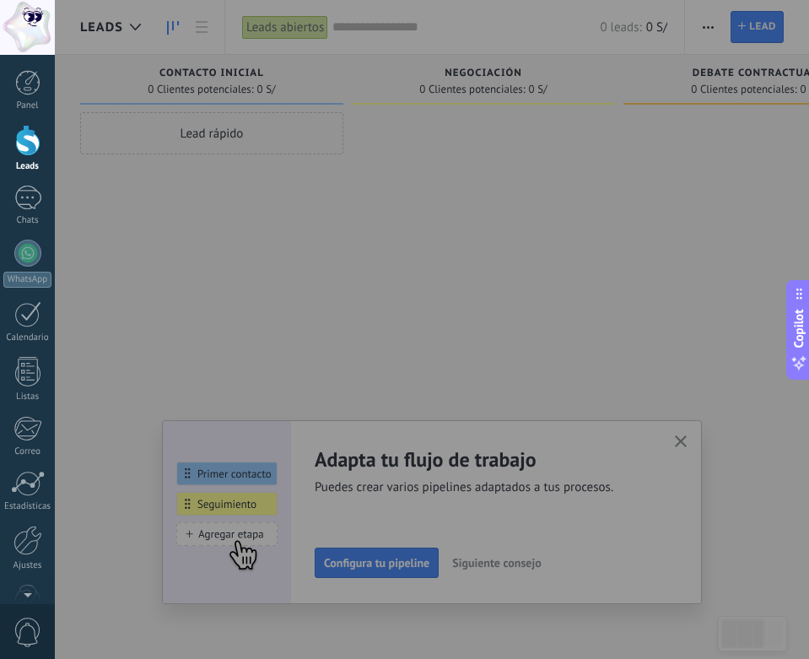
drag, startPoint x: 748, startPoint y: 203, endPoint x: 770, endPoint y: 251, distance: 52.5
click at [796, 295] on icon at bounding box center [799, 294] width 14 height 14
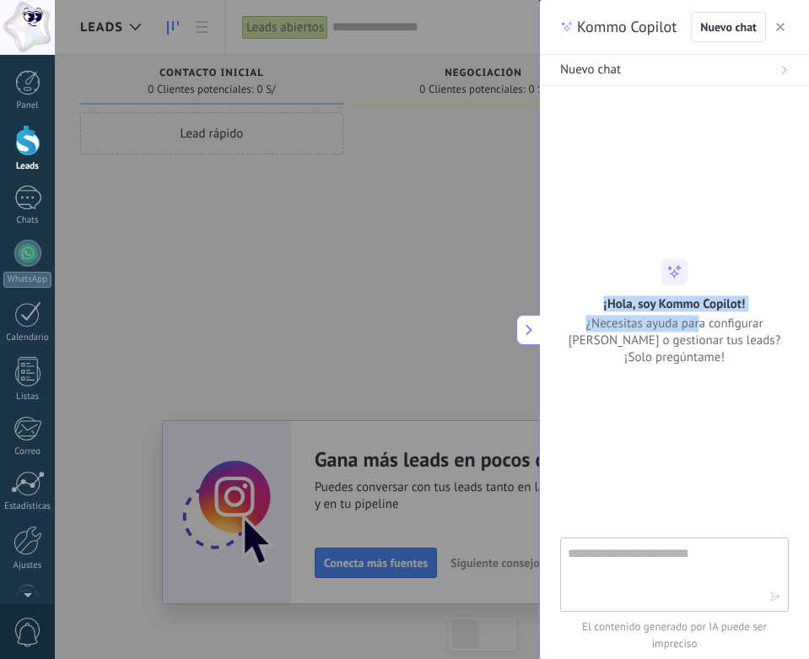
drag, startPoint x: 648, startPoint y: 280, endPoint x: 675, endPoint y: 333, distance: 59.6
click at [674, 333] on div "¡Hola, soy Kommo Copilot! ¿Necesitas ayuda para configurar [PERSON_NAME] o gest…" at bounding box center [674, 311] width 269 height 107
click at [661, 575] on textarea at bounding box center [663, 573] width 190 height 61
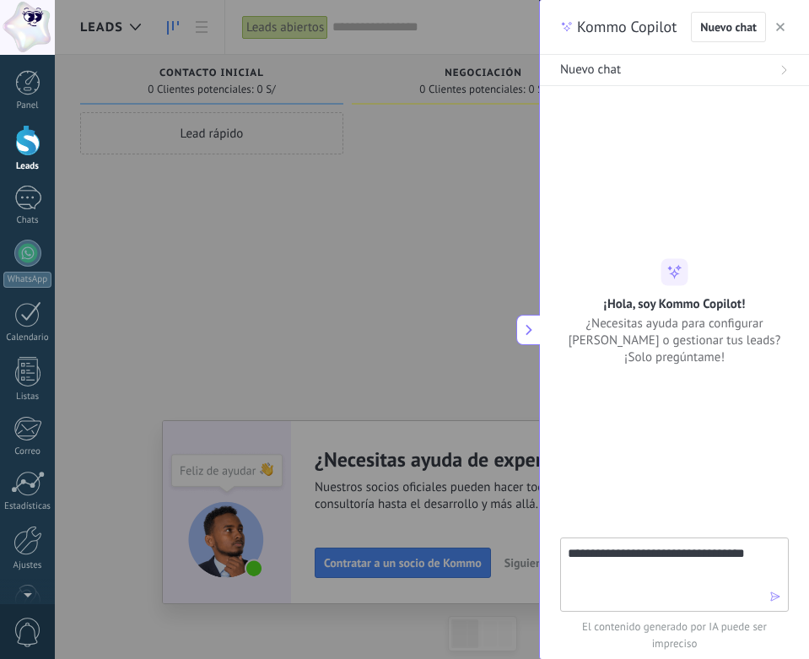
type textarea "**********"
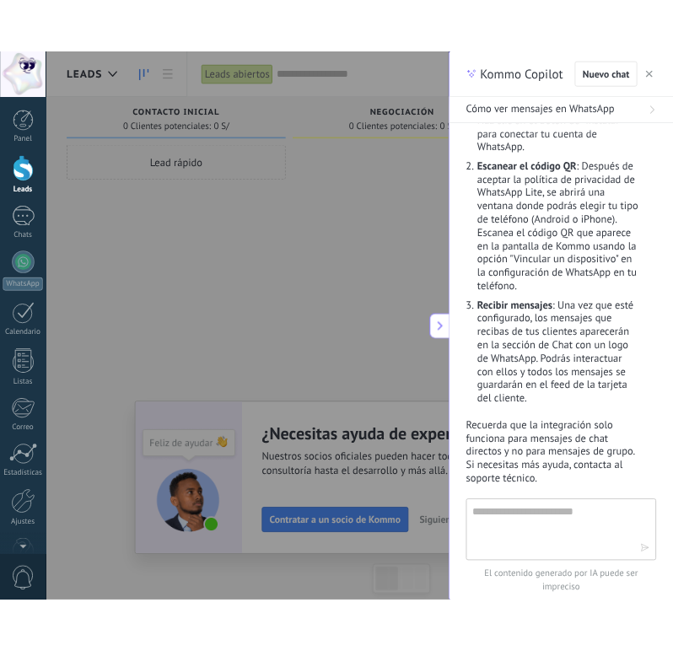
scroll to position [253, 0]
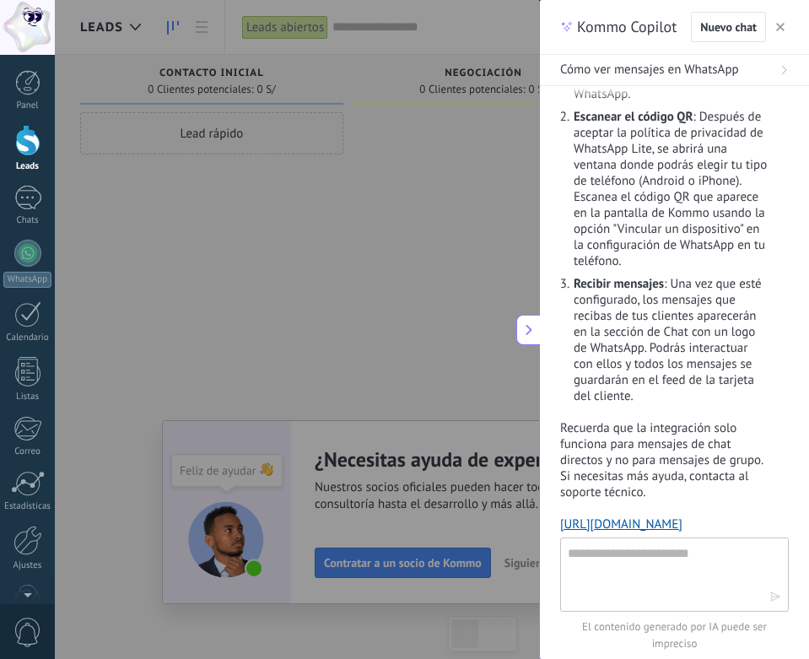
click at [527, 329] on use at bounding box center [529, 329] width 6 height 11
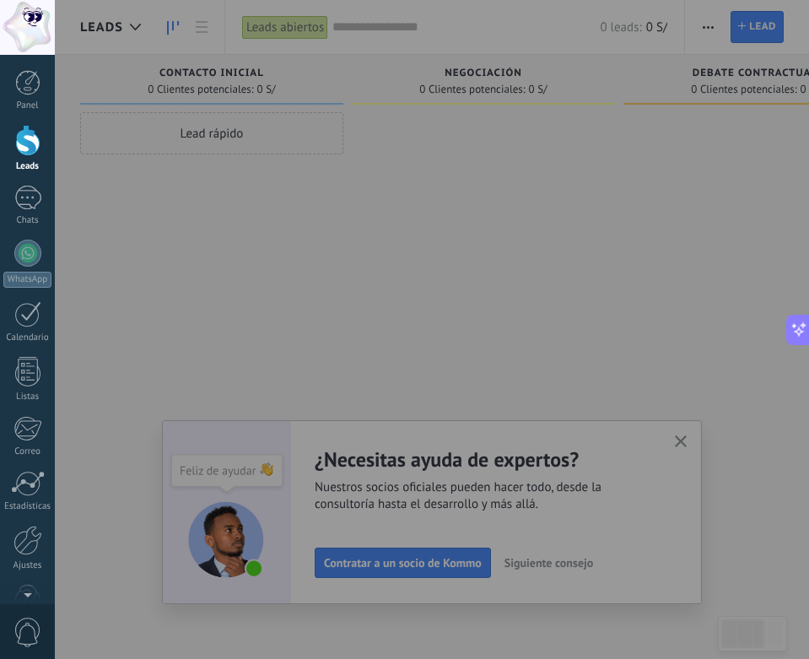
click at [682, 445] on div at bounding box center [459, 329] width 809 height 659
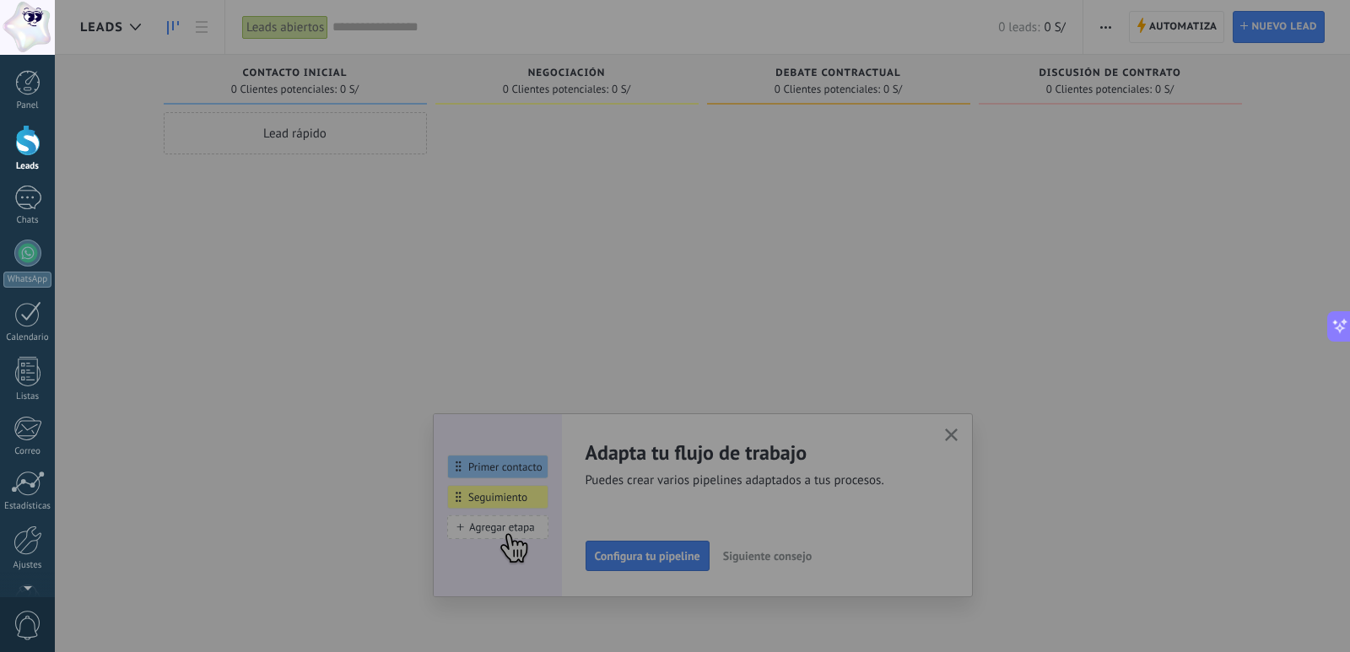
click at [1004, 370] on div at bounding box center [730, 326] width 1350 height 652
click at [22, 181] on div "Panel Leads Chats WhatsApp Clientes" at bounding box center [27, 358] width 55 height 577
click at [24, 198] on div at bounding box center [27, 198] width 27 height 24
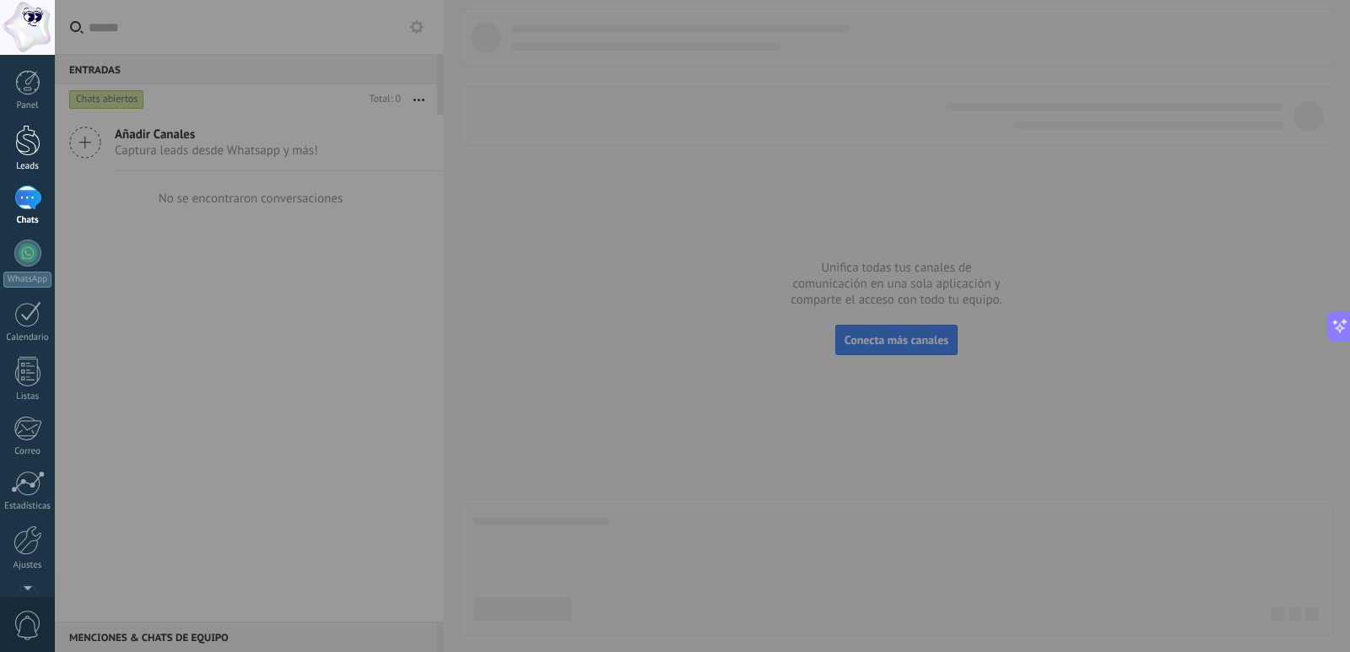
click at [15, 135] on div at bounding box center [27, 140] width 25 height 31
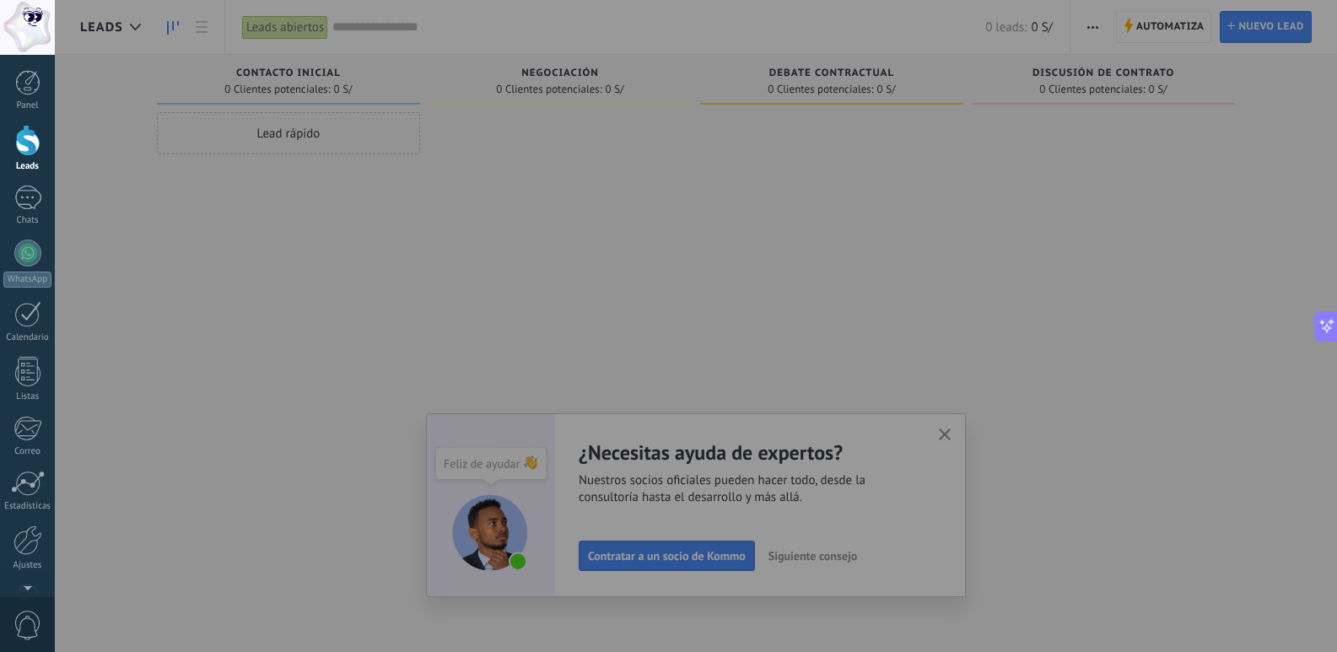
click at [19, 153] on div at bounding box center [27, 140] width 25 height 31
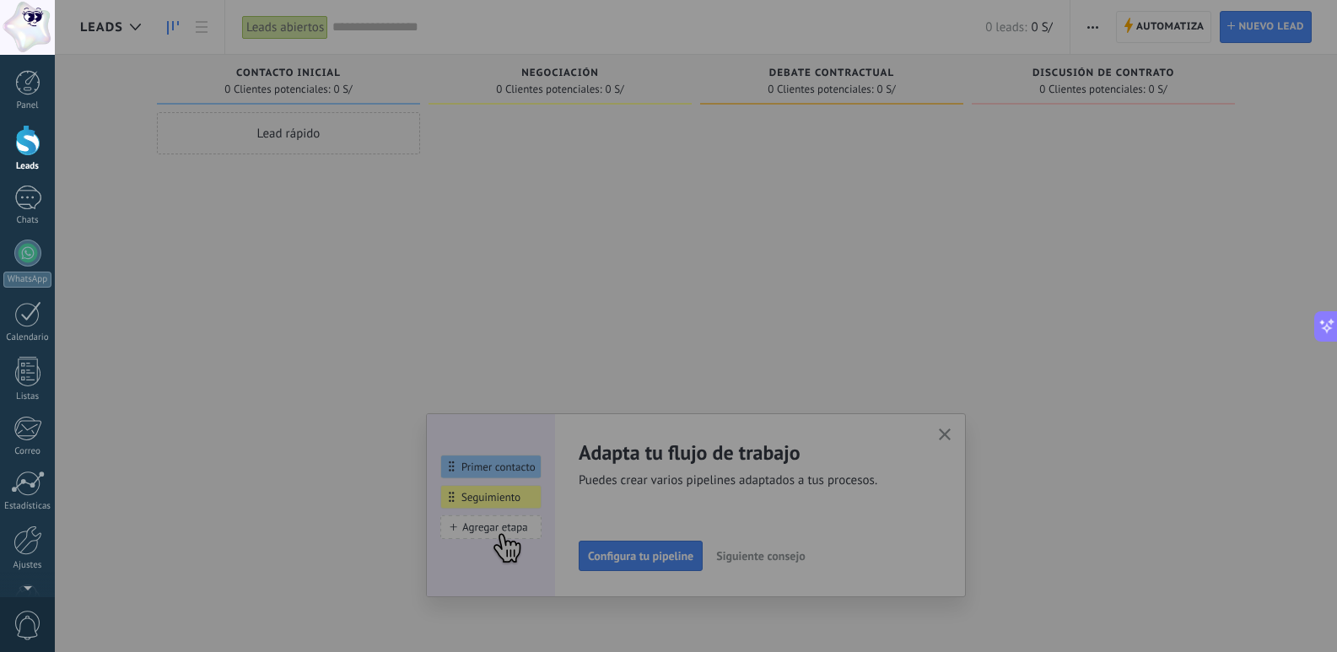
click at [661, 567] on div at bounding box center [723, 326] width 1337 height 652
click at [523, 548] on div at bounding box center [723, 326] width 1337 height 652
click at [17, 24] on div at bounding box center [27, 27] width 55 height 55
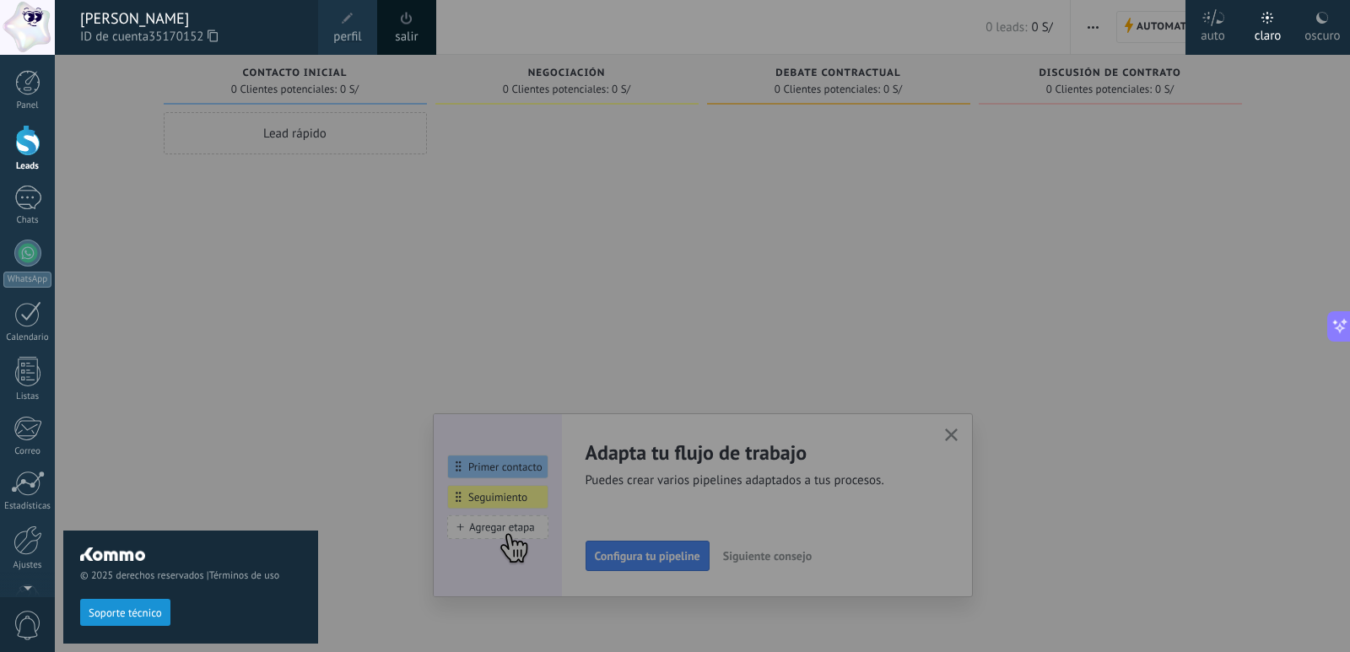
click at [272, 399] on div "© 2025 derechos reservados | Términos de uso Soporte técnico" at bounding box center [190, 353] width 255 height 597
click at [41, 152] on link "Leads" at bounding box center [27, 148] width 55 height 47
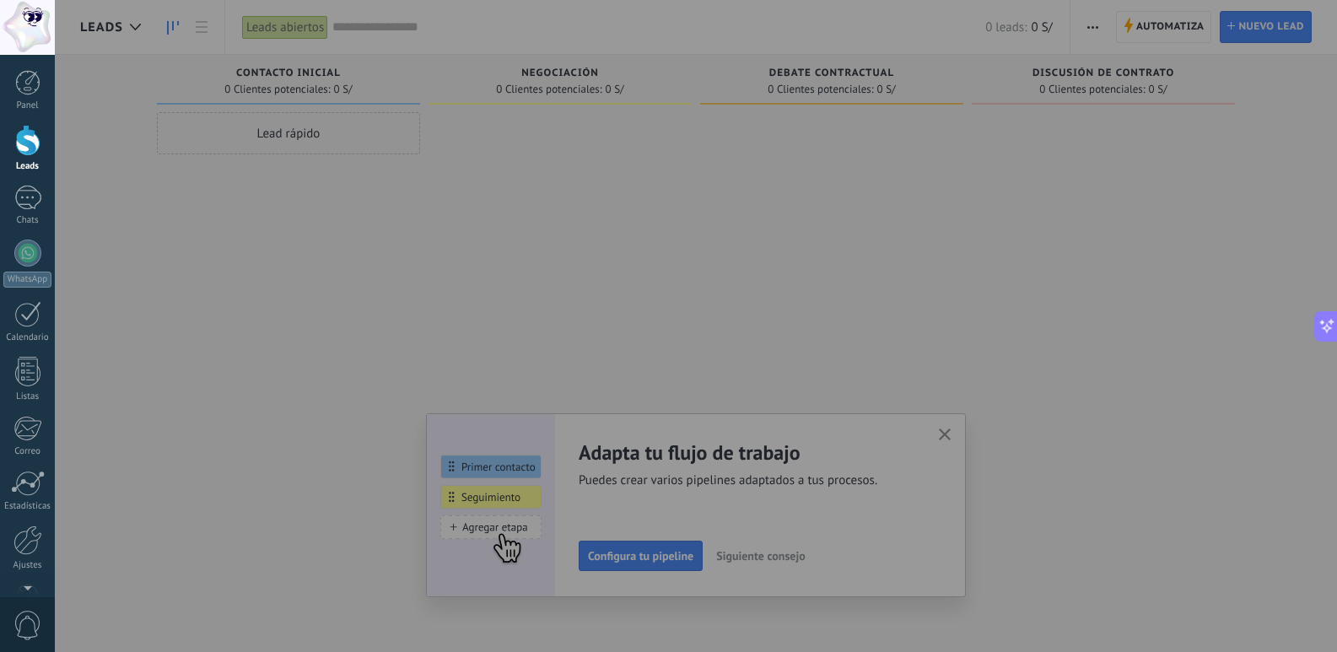
click at [31, 146] on div at bounding box center [27, 140] width 25 height 31
drag, startPoint x: 775, startPoint y: 298, endPoint x: 904, endPoint y: 413, distance: 172.7
click at [859, 343] on div at bounding box center [723, 326] width 1337 height 652
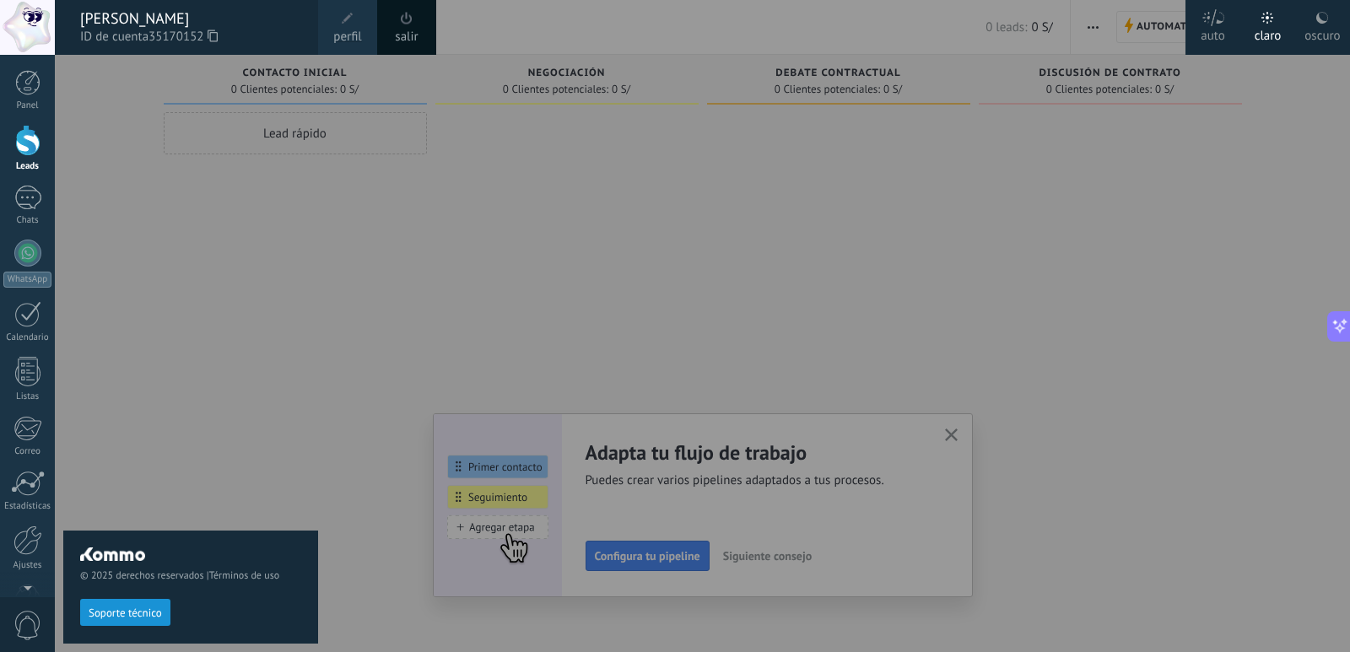
drag, startPoint x: 907, startPoint y: 484, endPoint x: 920, endPoint y: 464, distance: 23.9
click at [907, 484] on div at bounding box center [730, 326] width 1350 height 652
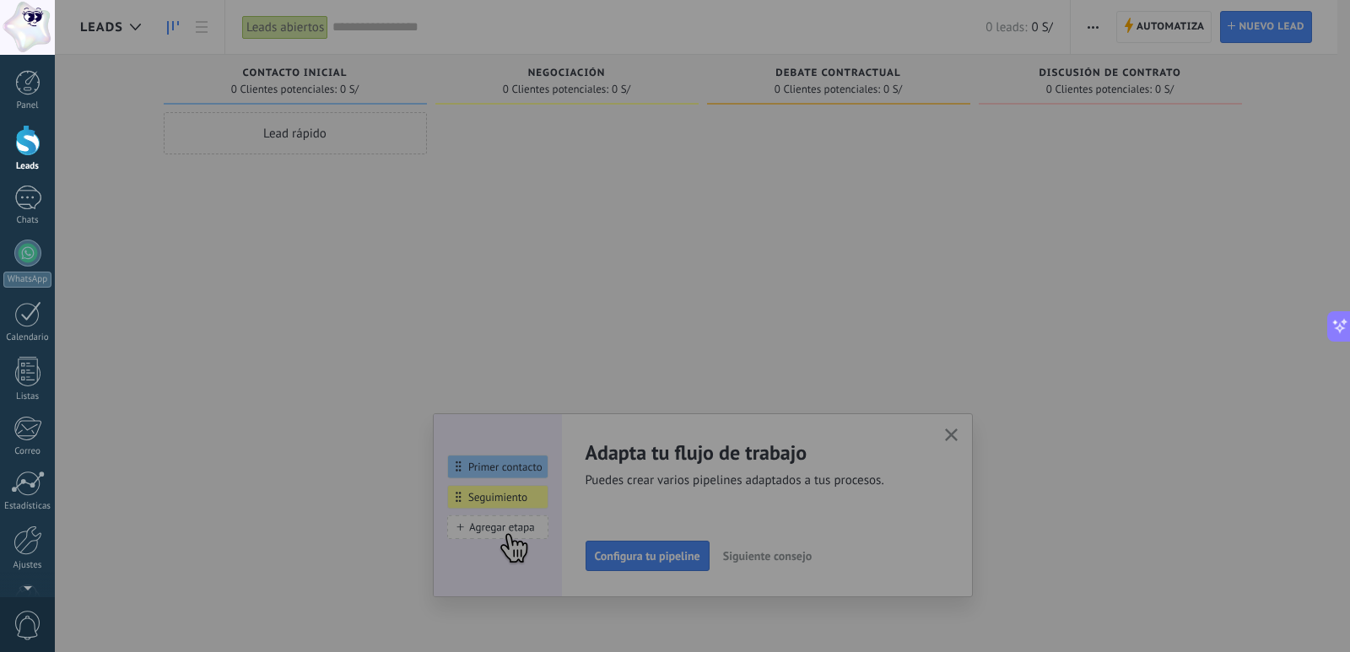
drag, startPoint x: 1349, startPoint y: 28, endPoint x: 1028, endPoint y: 110, distance: 331.8
click at [1029, 60] on div at bounding box center [730, 326] width 1350 height 652
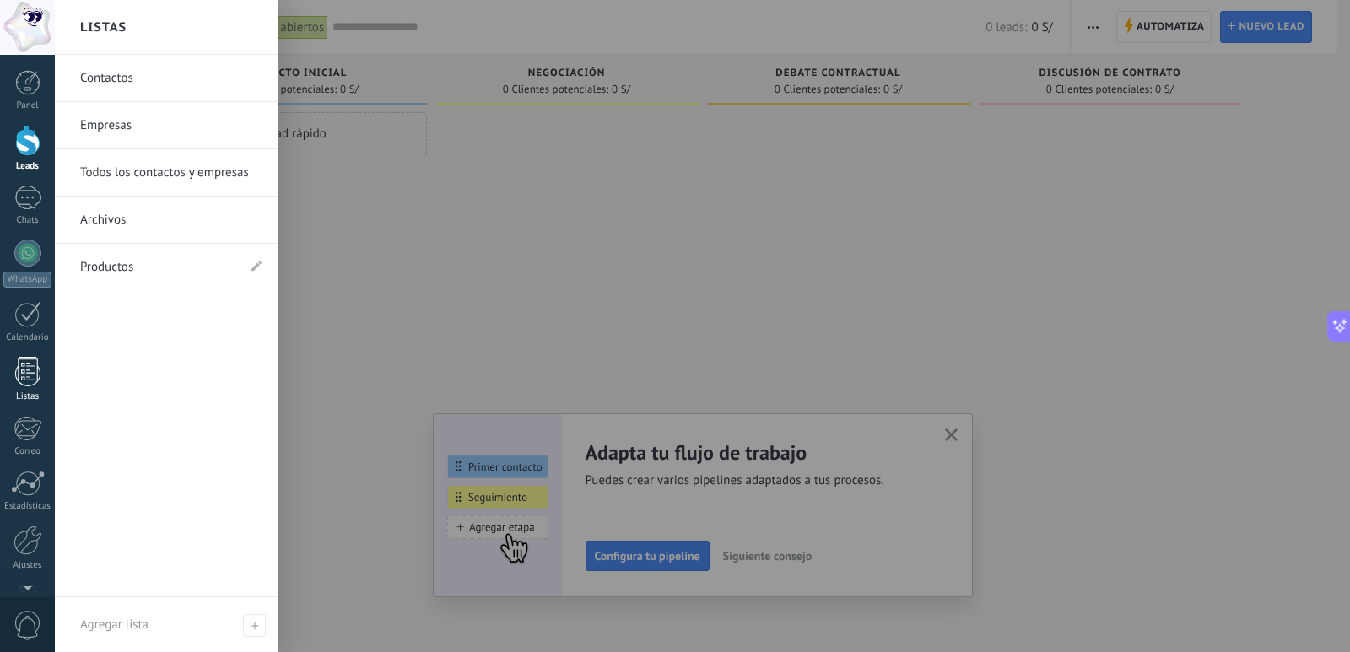
click at [13, 383] on link "Listas" at bounding box center [27, 380] width 55 height 46
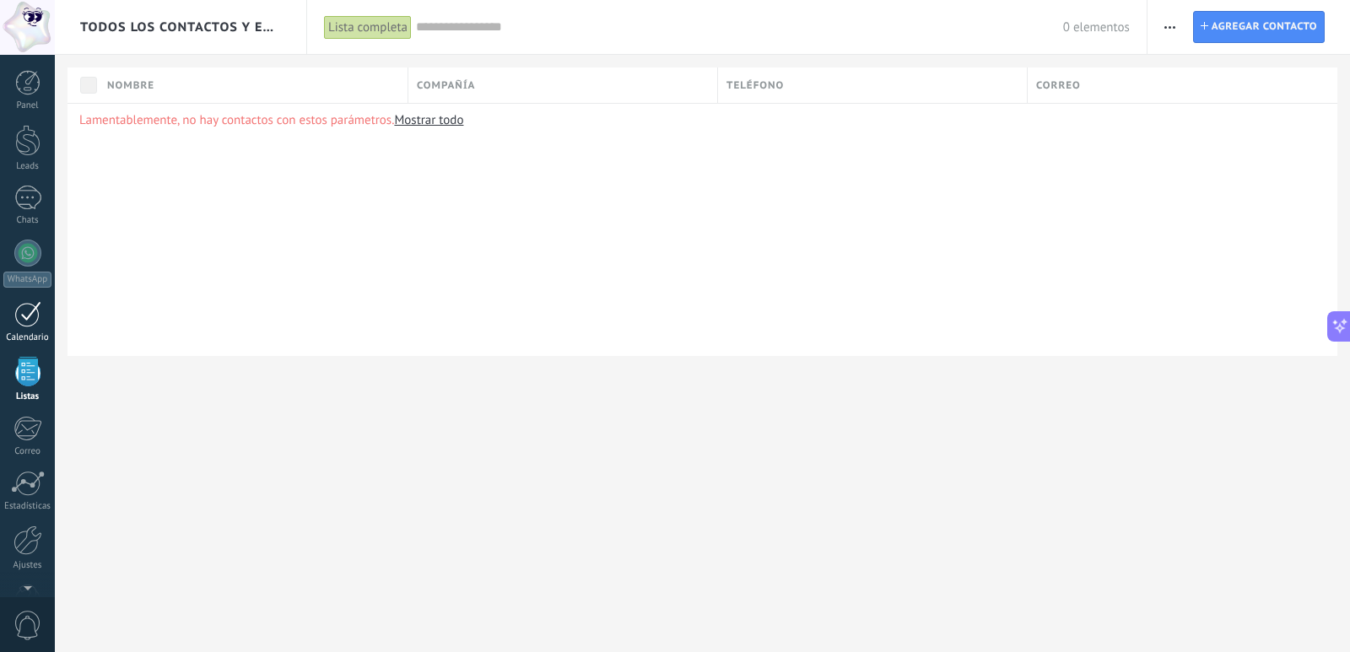
click at [30, 317] on div at bounding box center [27, 314] width 27 height 26
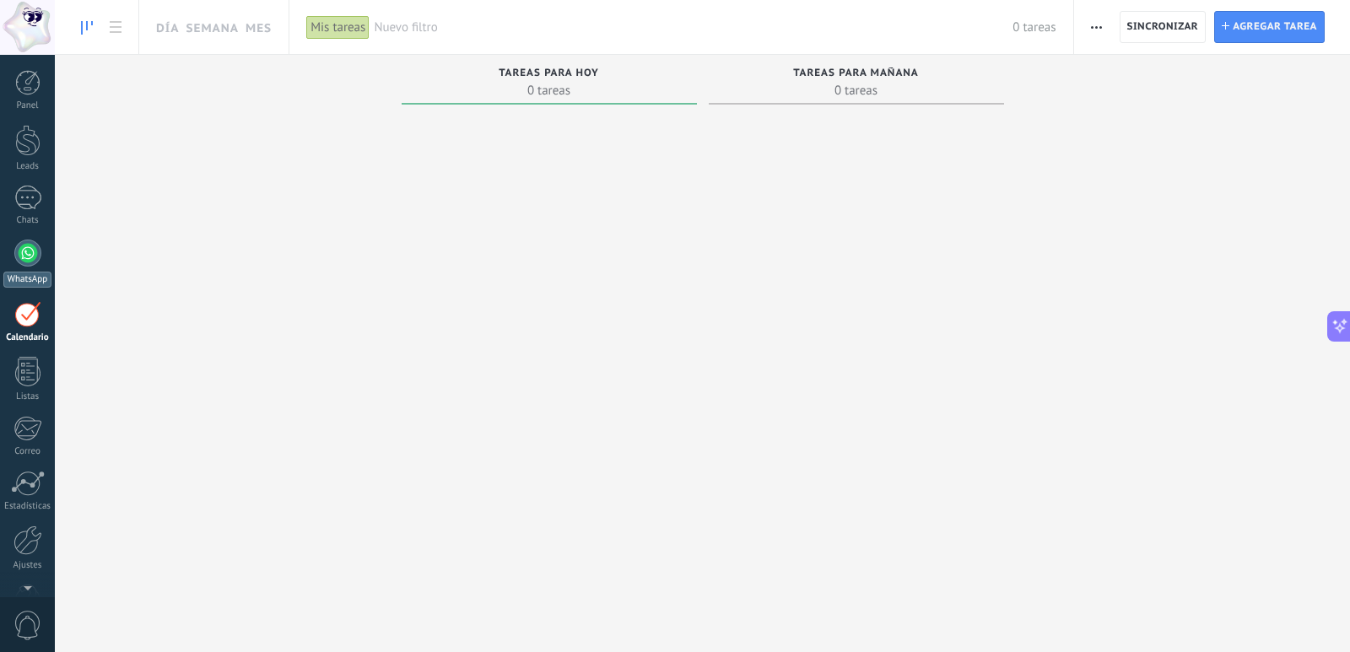
click at [34, 246] on div at bounding box center [27, 253] width 27 height 27
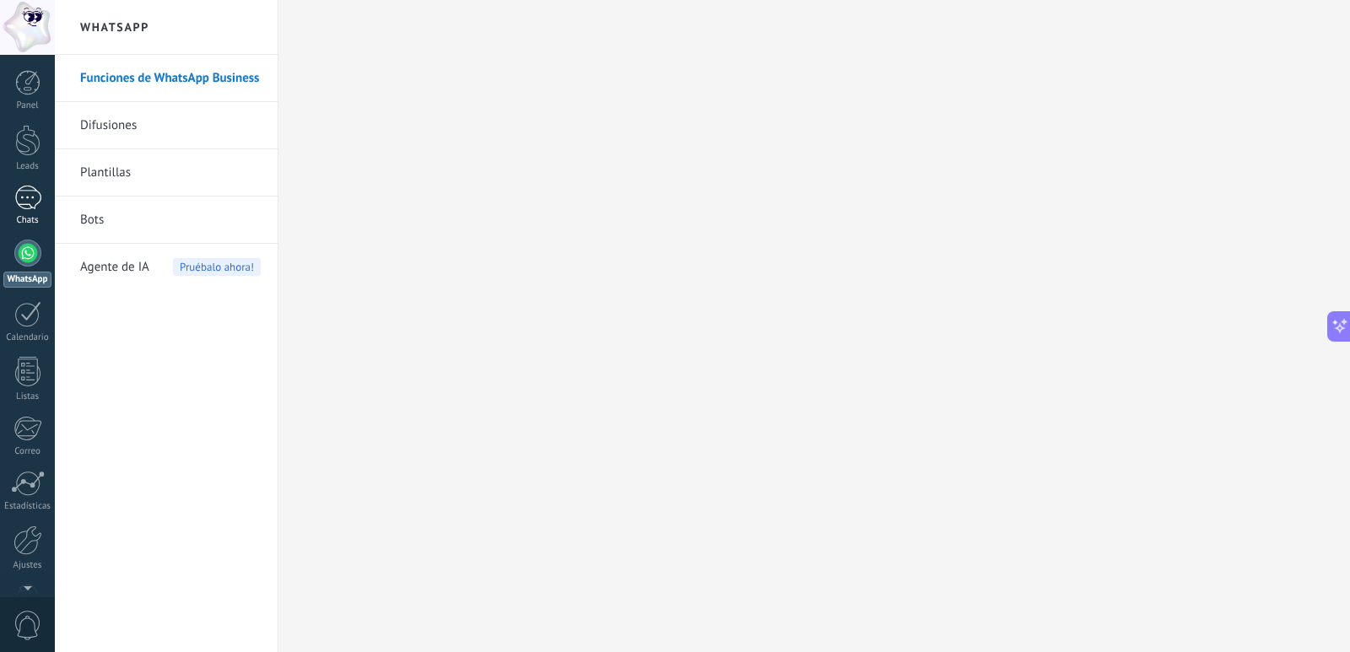
click at [16, 215] on div "Chats" at bounding box center [27, 220] width 49 height 11
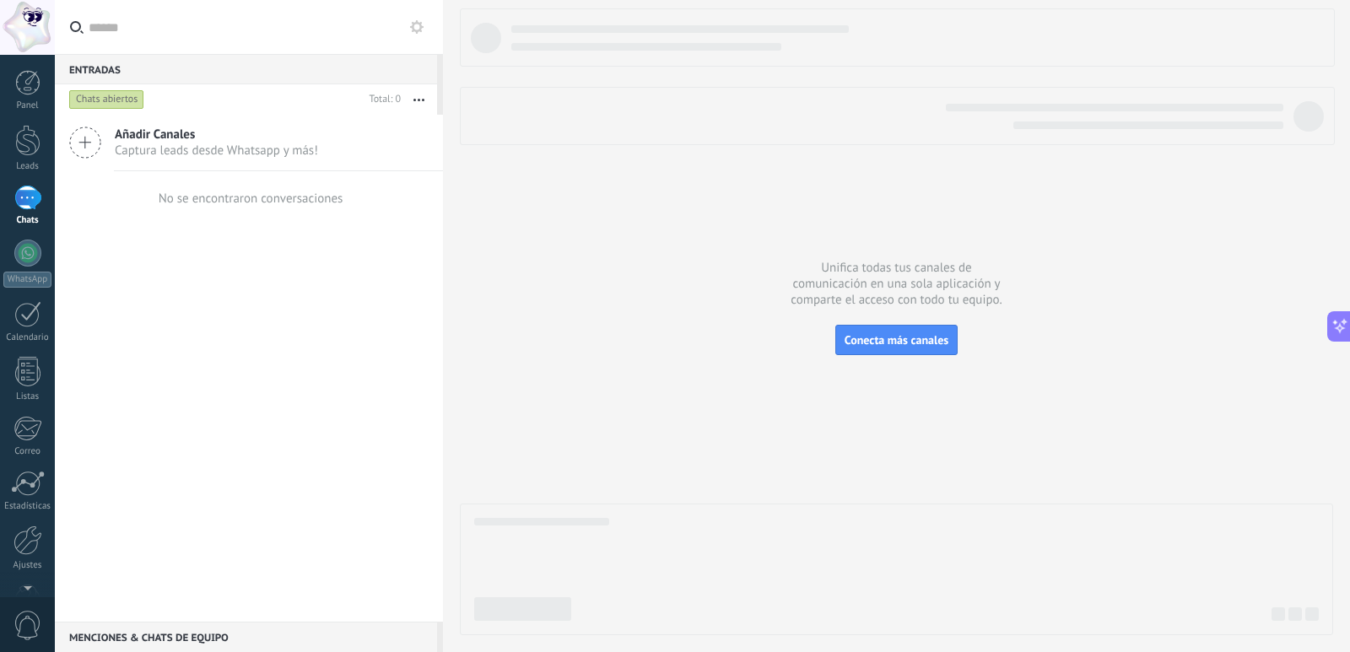
click at [285, 189] on div "No se encontraron conversaciones" at bounding box center [249, 198] width 188 height 54
drag, startPoint x: 801, startPoint y: 268, endPoint x: 958, endPoint y: 269, distance: 157.0
click at [958, 269] on div at bounding box center [896, 321] width 873 height 627
click at [252, 162] on div "Añadir Canales Captura leads desde Whatsapp y más!" at bounding box center [249, 143] width 388 height 57
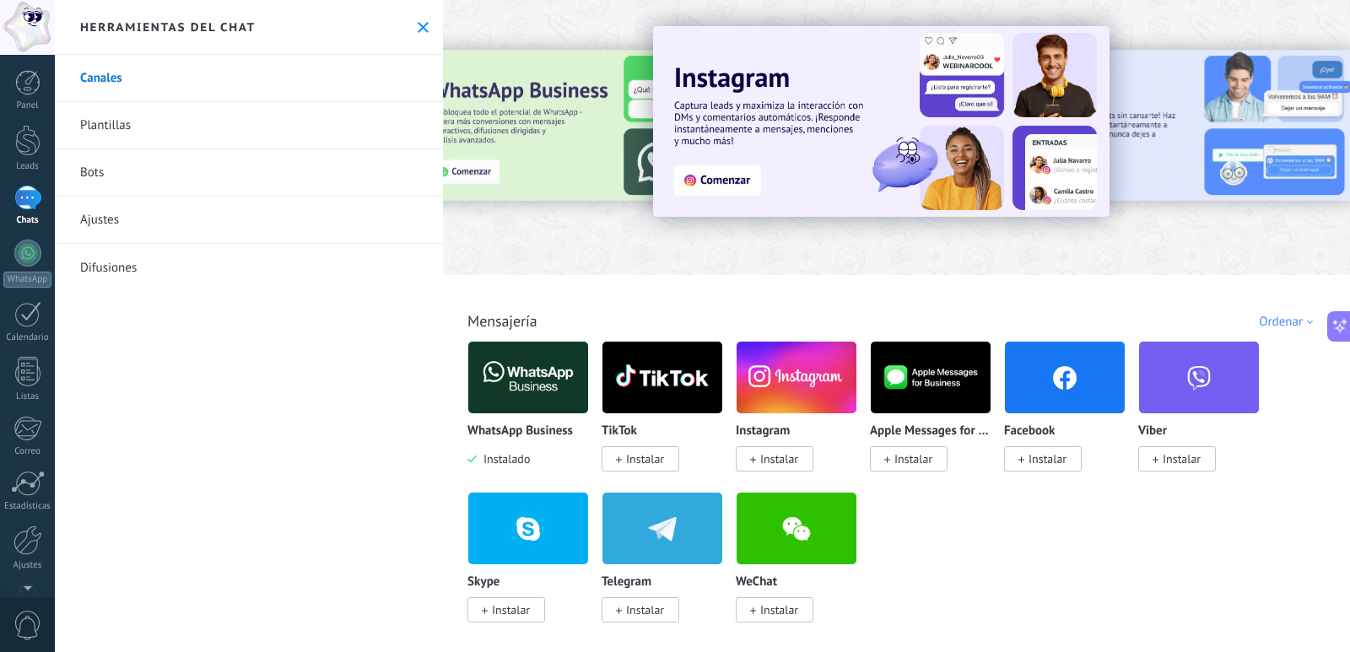
click at [421, 29] on icon at bounding box center [423, 27] width 11 height 11
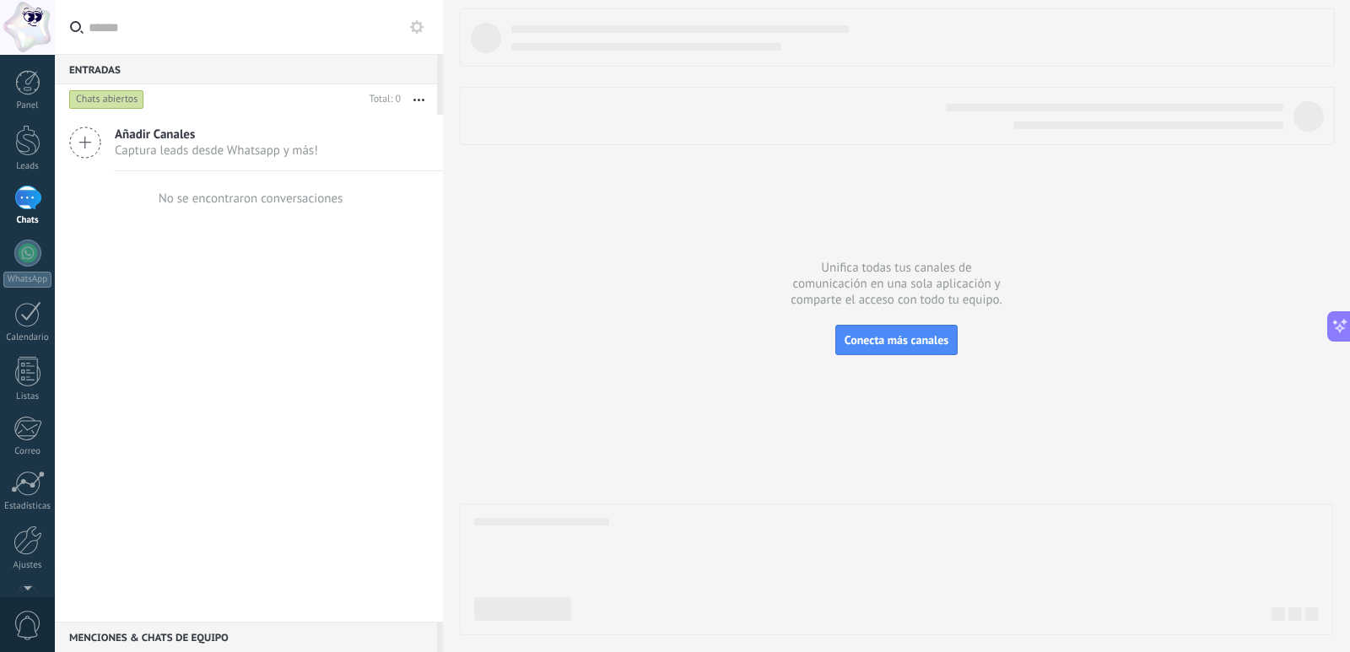
click at [211, 197] on div "No se encontraron conversaciones" at bounding box center [251, 199] width 185 height 16
click at [419, 101] on button "button" at bounding box center [419, 99] width 36 height 30
click at [377, 235] on span "Más recientes" at bounding box center [356, 236] width 74 height 34
click at [255, 216] on div "No se encontraron conversaciones" at bounding box center [249, 198] width 188 height 54
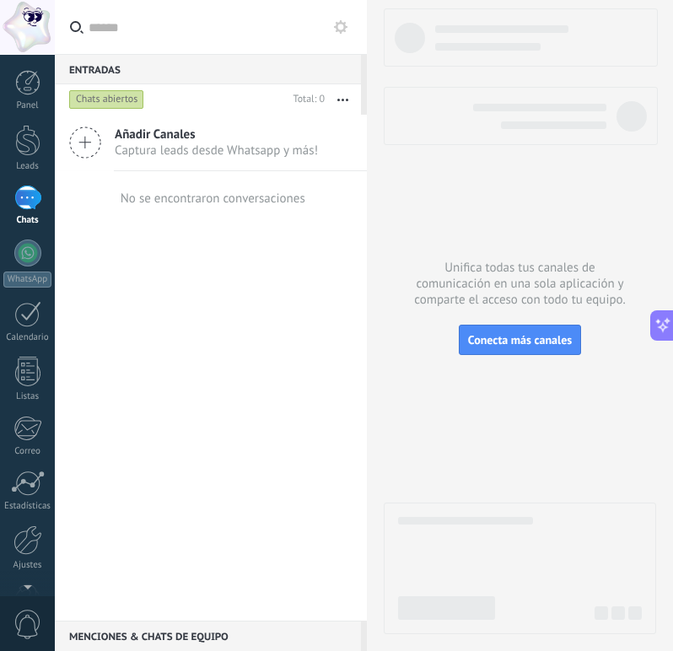
click at [166, 634] on div "Menciones & Chats de equipo 0" at bounding box center [208, 636] width 306 height 30
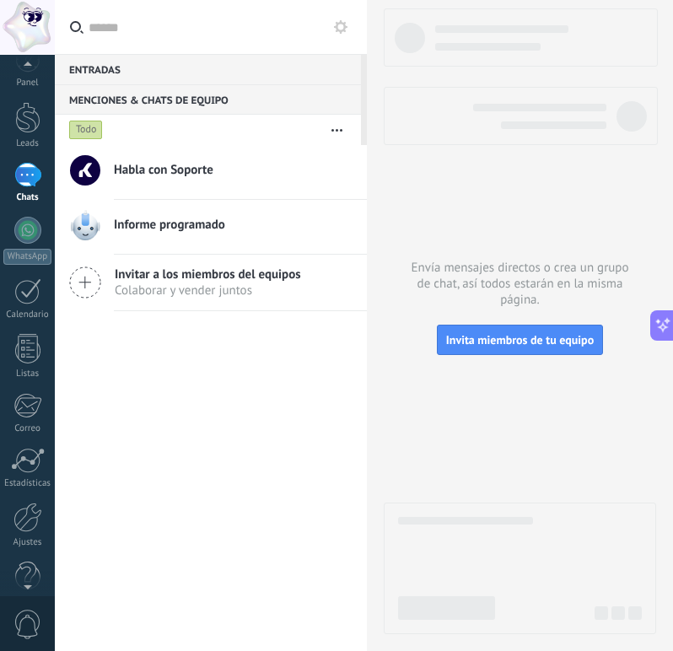
click at [27, 579] on div at bounding box center [27, 583] width 55 height 25
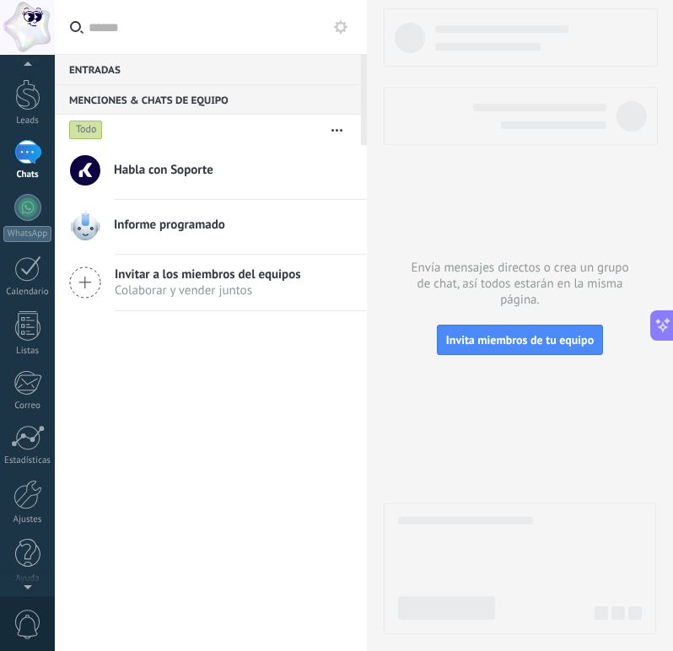
click at [27, 579] on div at bounding box center [27, 583] width 55 height 25
